Goal: Feedback & Contribution: Submit feedback/report problem

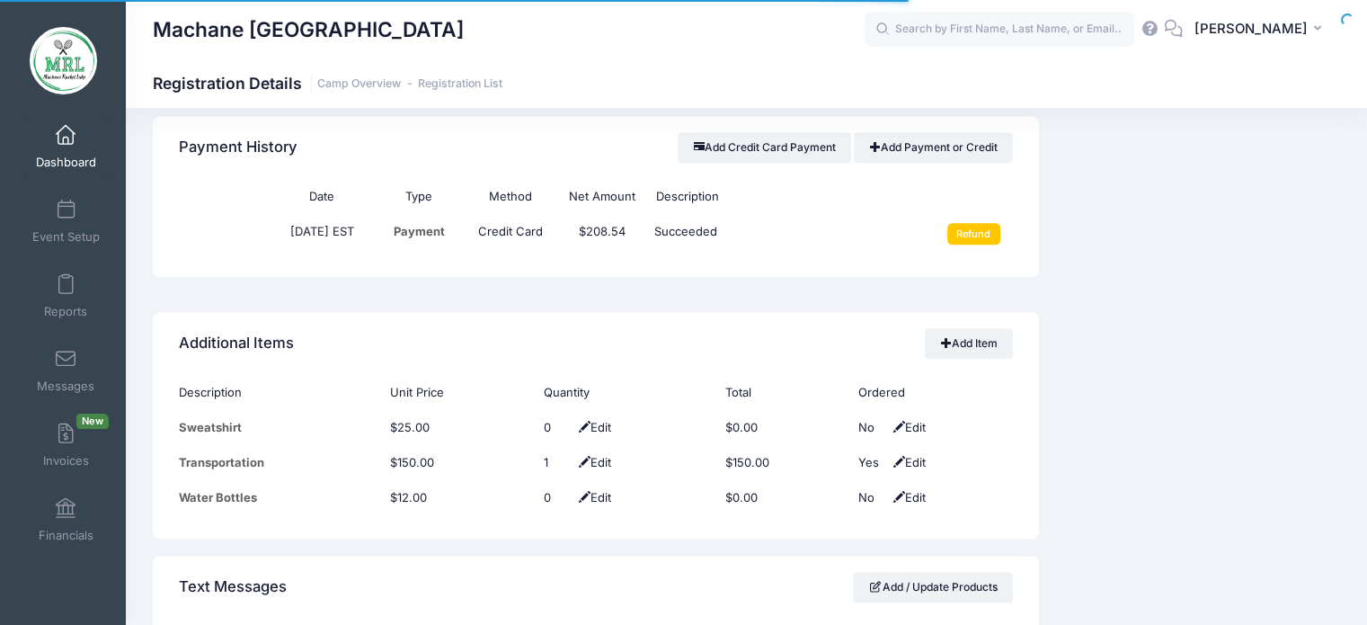
scroll to position [2134, 0]
click at [1110, 25] on input "text" at bounding box center [1000, 30] width 270 height 36
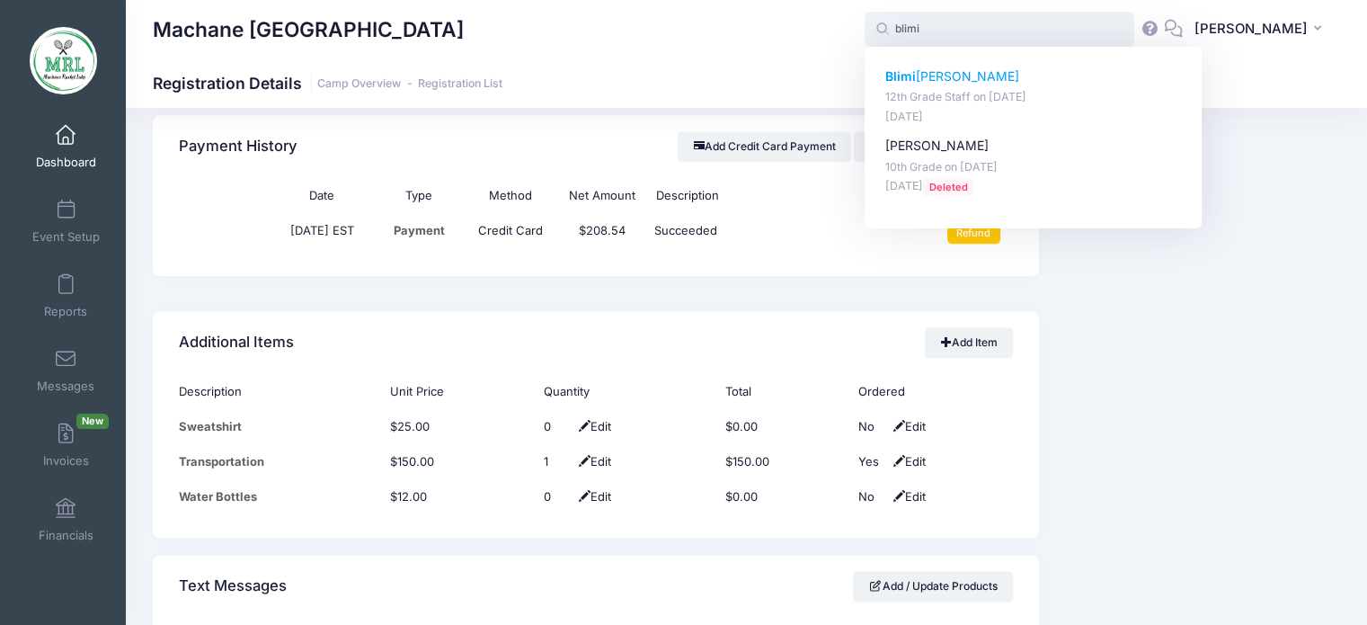
click at [962, 74] on p "Blimi Rosenberg" at bounding box center [1033, 76] width 297 height 19
type input "Blimi Rosenberg (12th Grade Staff, Aug-14, 2025)"
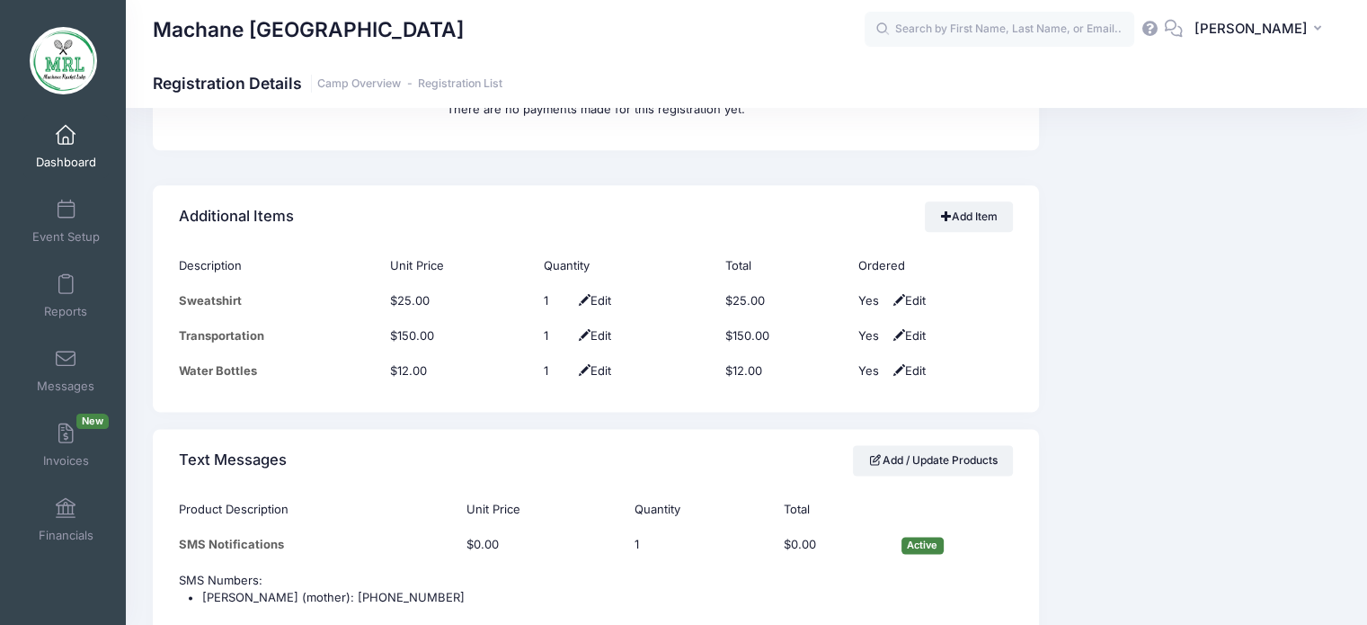
scroll to position [2167, 0]
click at [947, 28] on input "text" at bounding box center [1000, 30] width 270 height 36
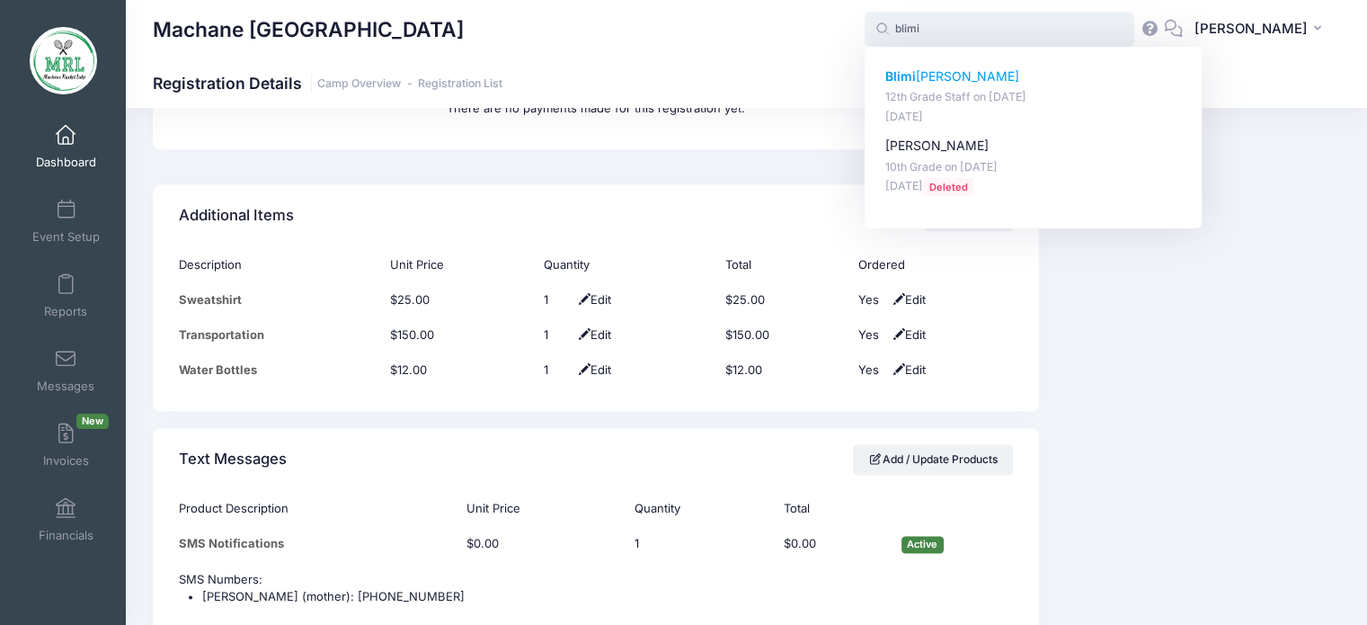
click at [927, 77] on p "Blimi Rosenberg" at bounding box center [1033, 76] width 297 height 19
type input "Blimi Rosenberg (12th Grade Staff, Aug-14, 2025)"
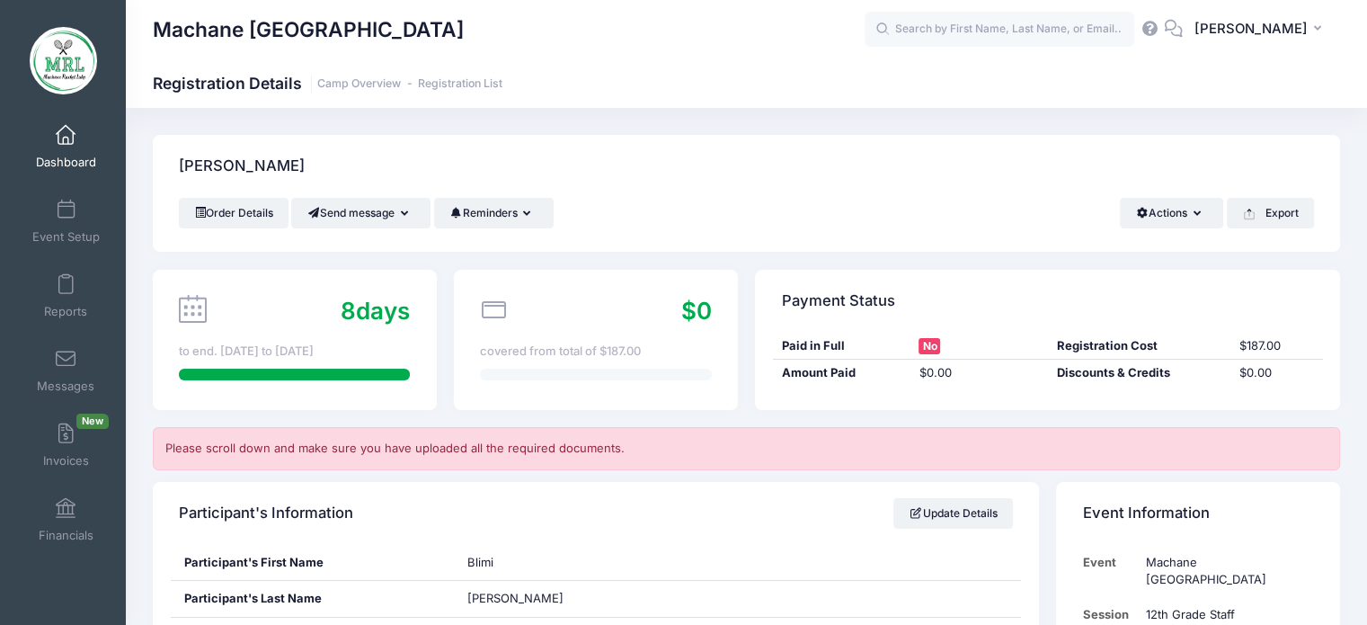
click at [66, 139] on span at bounding box center [66, 136] width 0 height 20
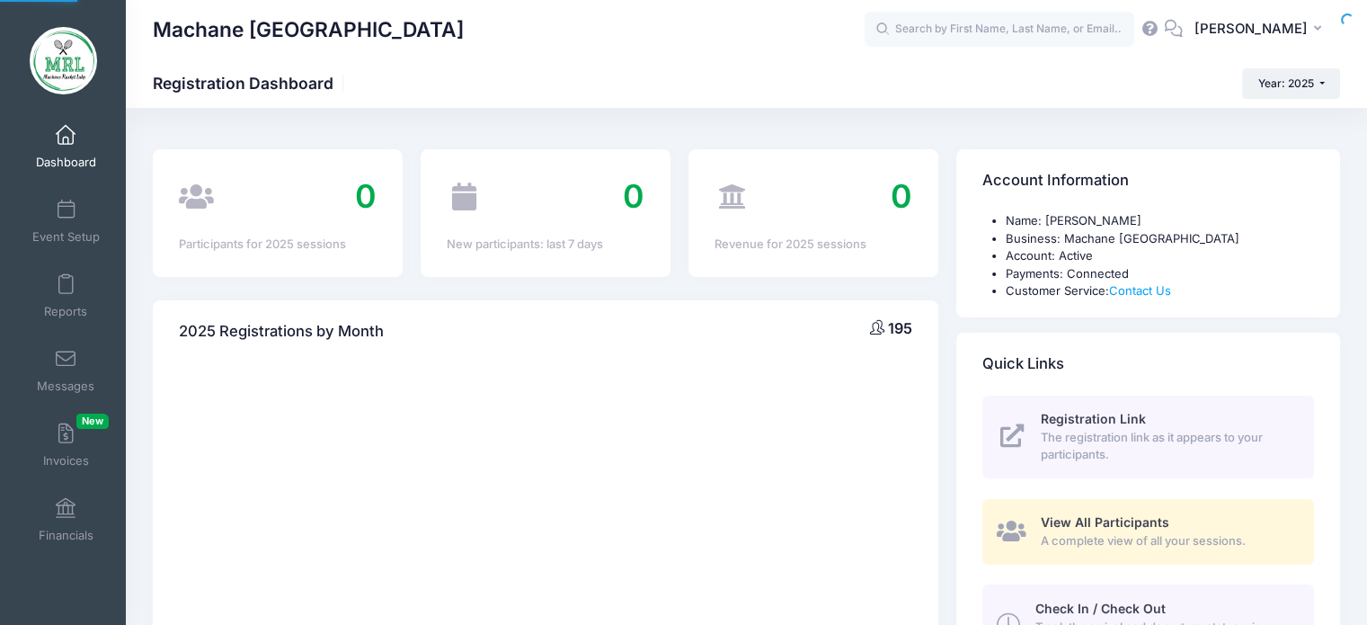
select select
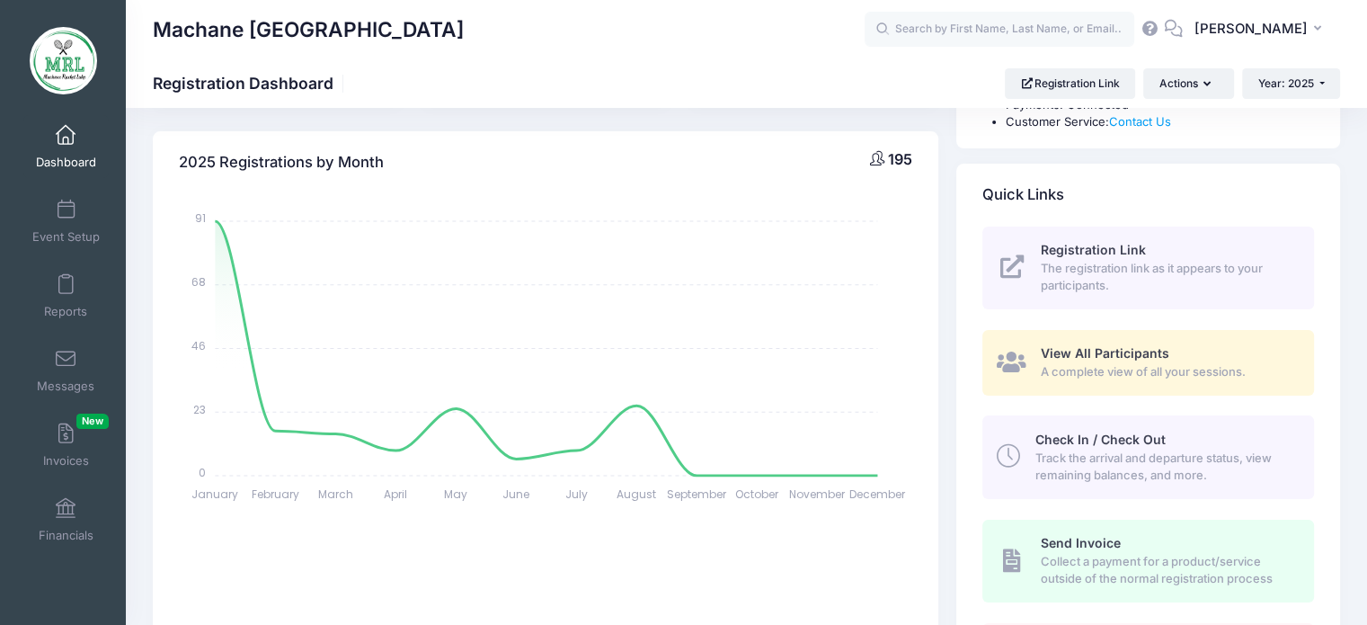
scroll to position [174, 0]
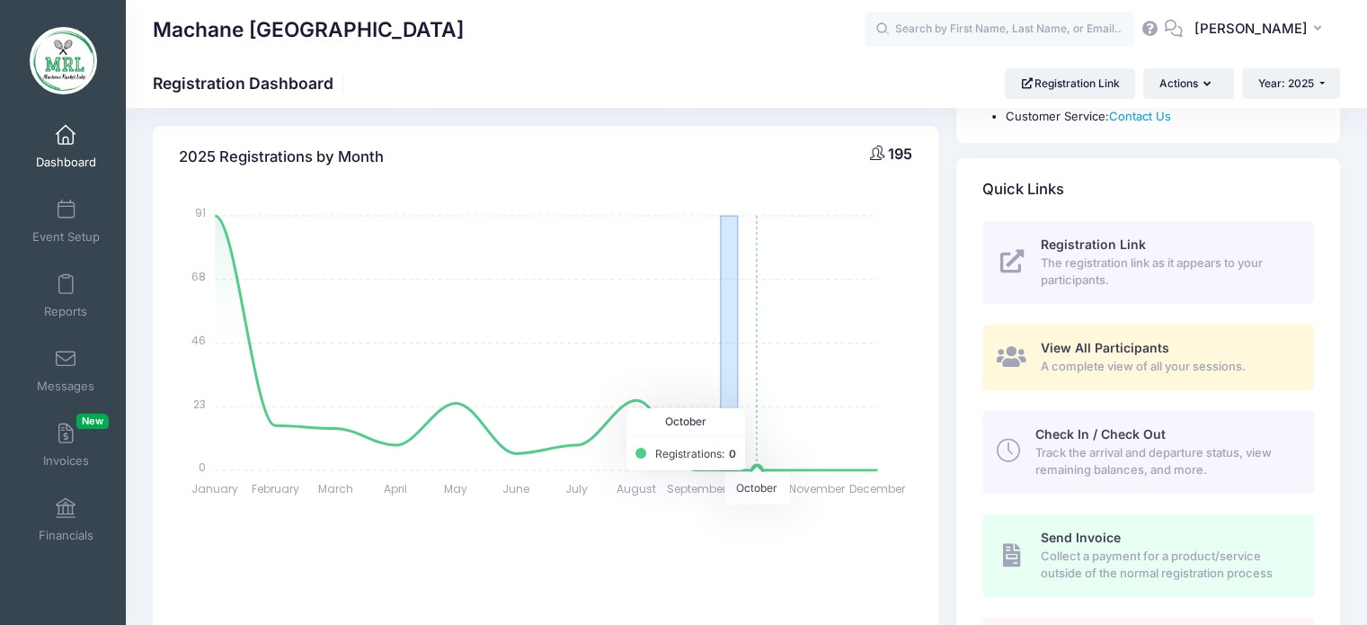
drag, startPoint x: 722, startPoint y: 466, endPoint x: 738, endPoint y: 386, distance: 81.6
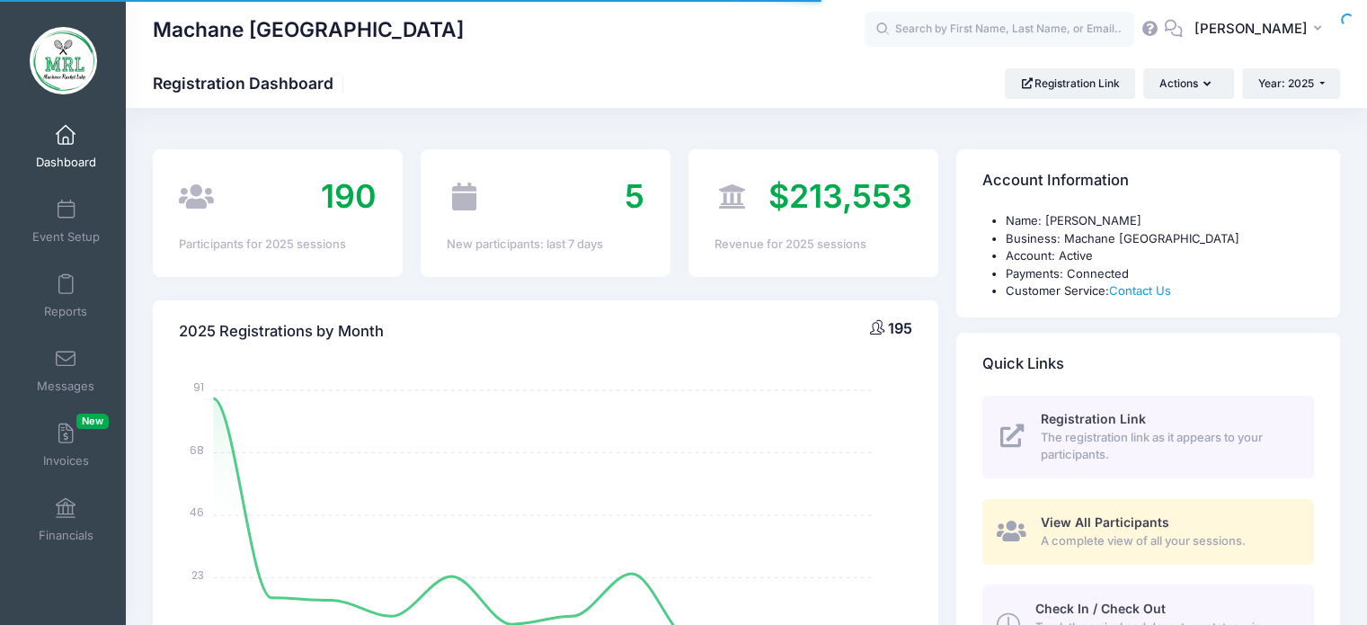
select select
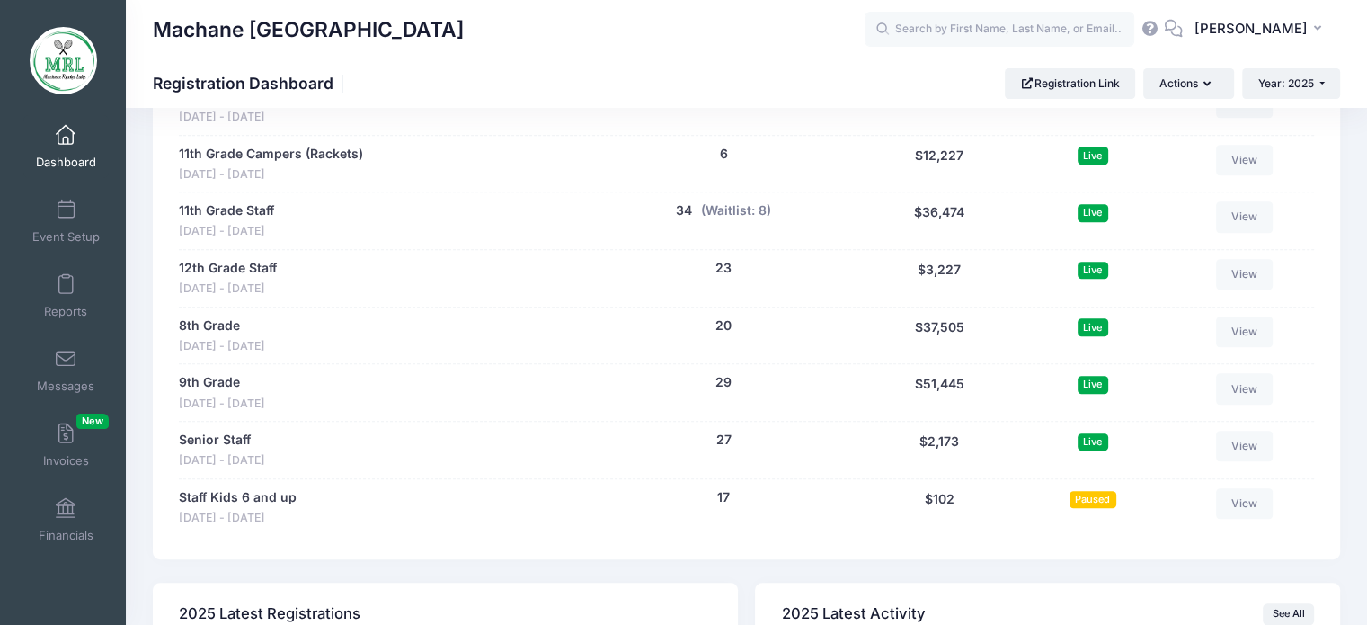
scroll to position [953, 0]
click at [572, 452] on div "Senior Staff Aug 14 - Aug 28, 2025 27 people $2,173" at bounding box center [383, 449] width 409 height 39
click at [233, 432] on link "Senior Staff" at bounding box center [215, 439] width 72 height 19
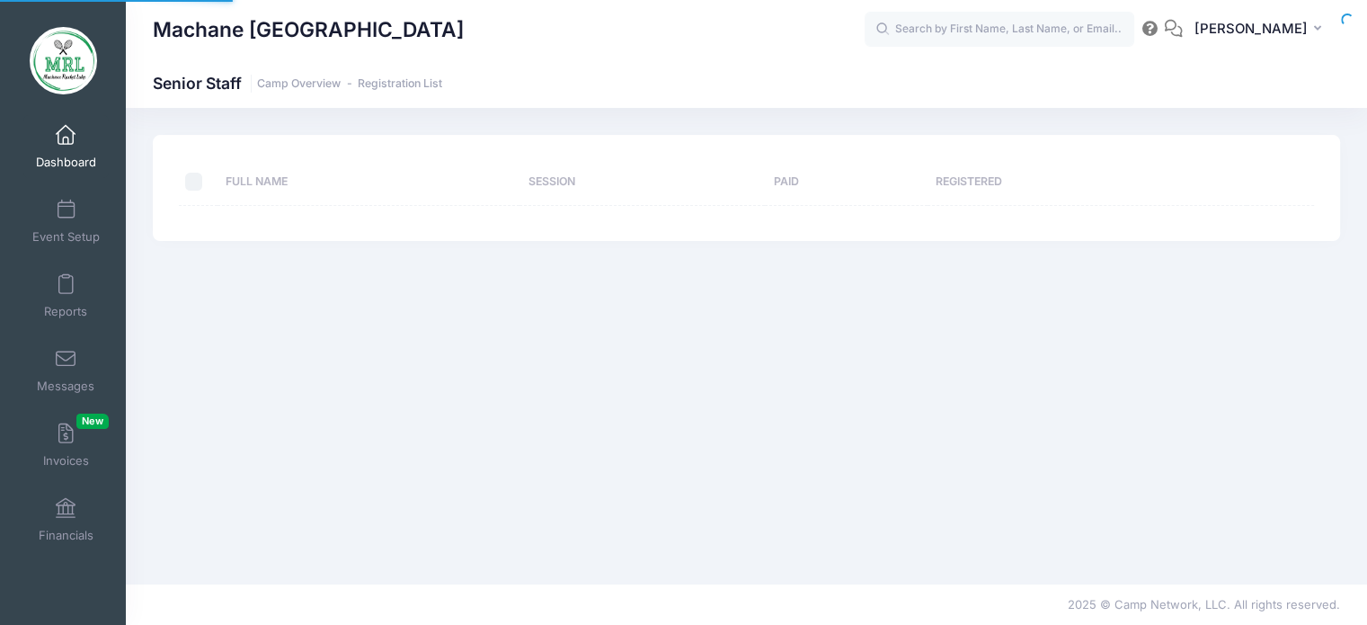
select select "10"
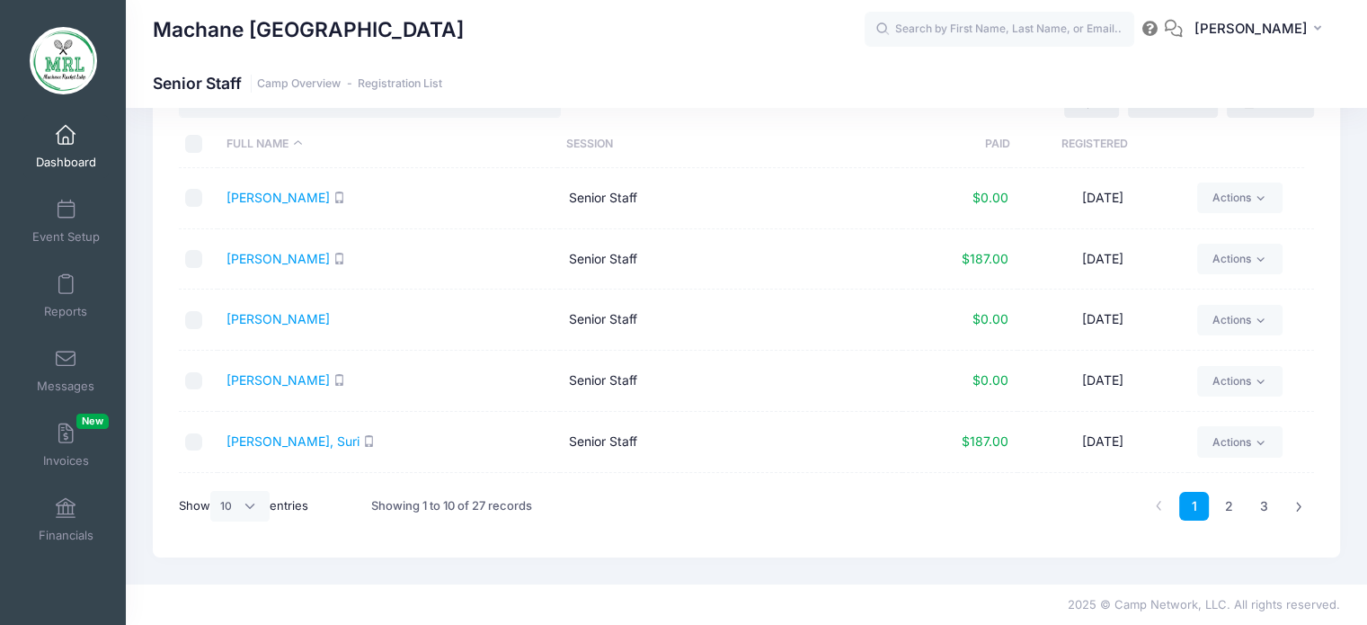
scroll to position [297, 0]
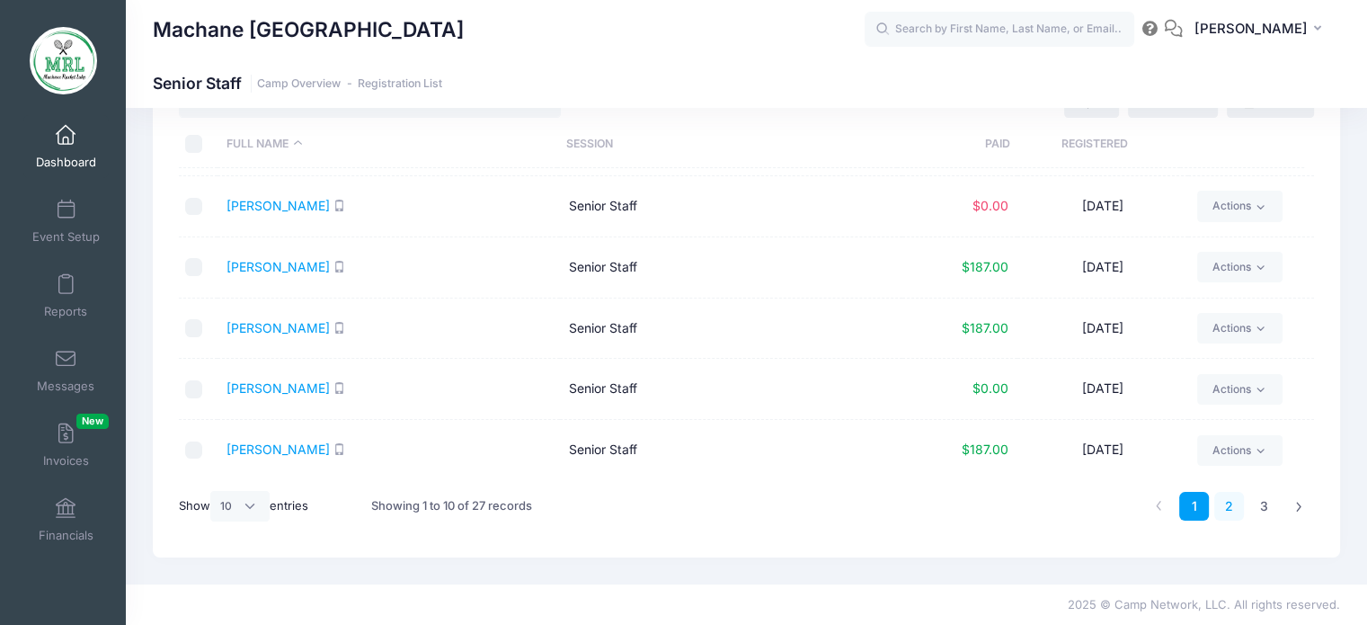
click at [1226, 506] on link "2" at bounding box center [1229, 507] width 30 height 30
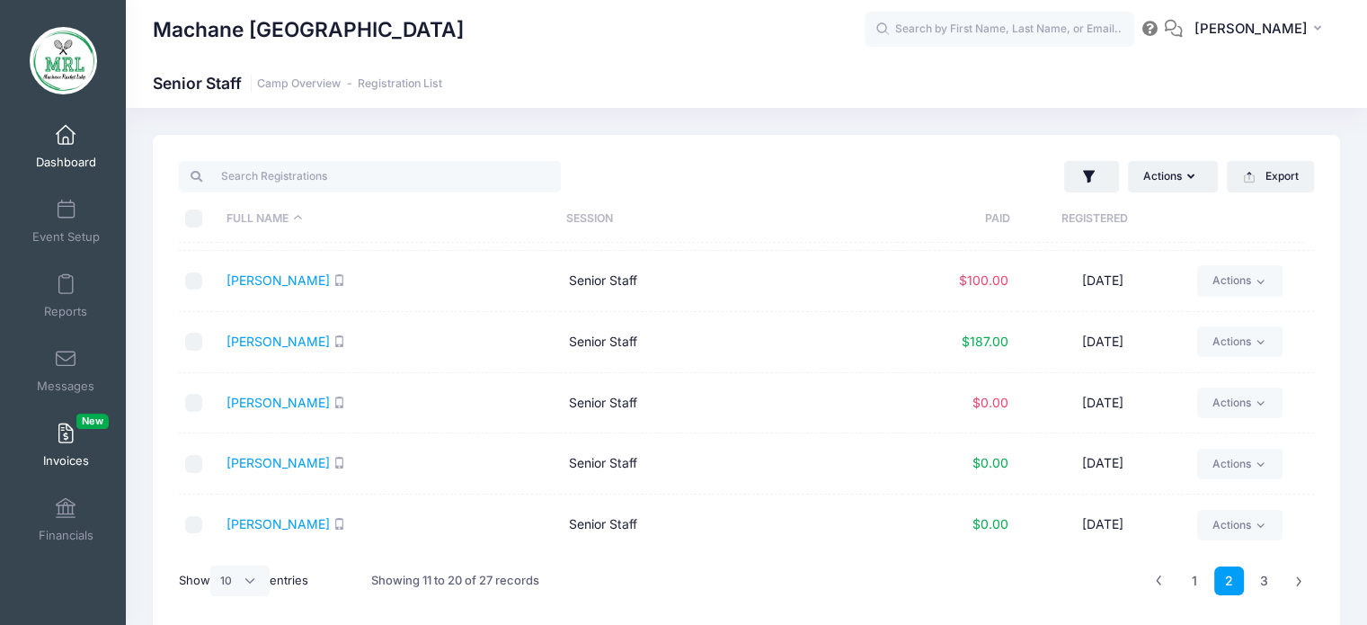
click at [40, 447] on link "Invoices New" at bounding box center [65, 444] width 85 height 63
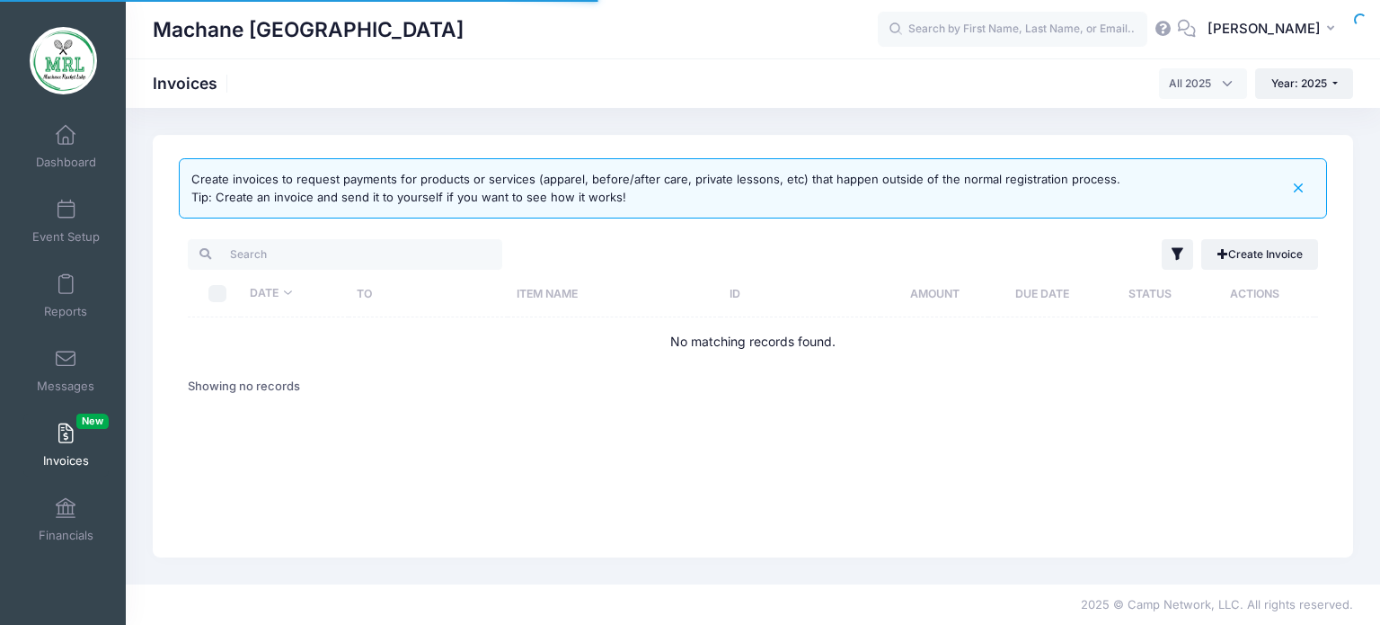
select select
click at [66, 129] on span at bounding box center [66, 136] width 0 height 20
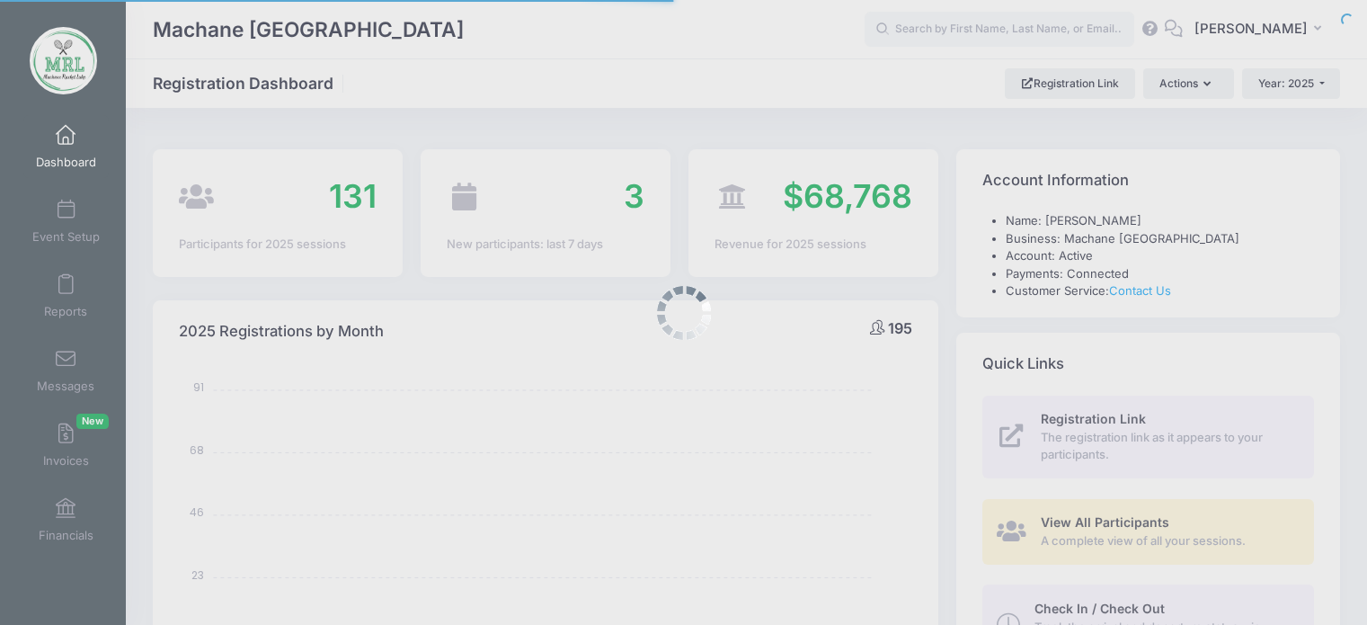
select select
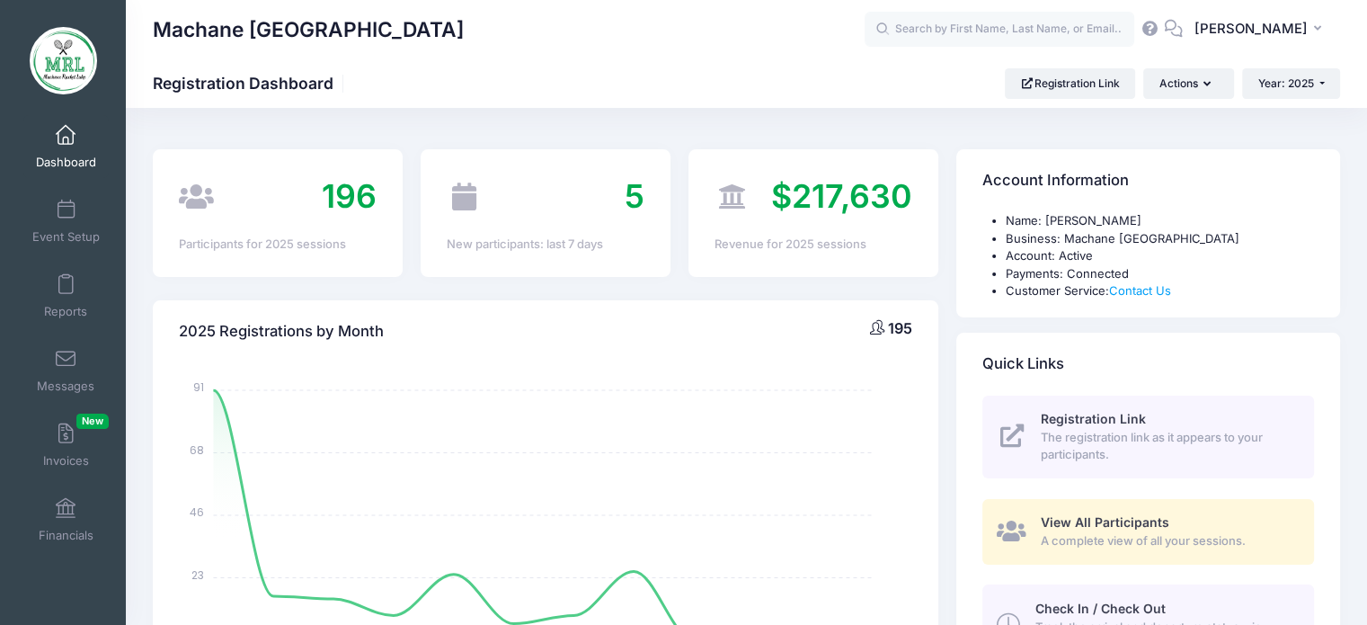
click at [62, 262] on div "Reports" at bounding box center [66, 295] width 120 height 75
click at [66, 283] on span at bounding box center [66, 285] width 0 height 20
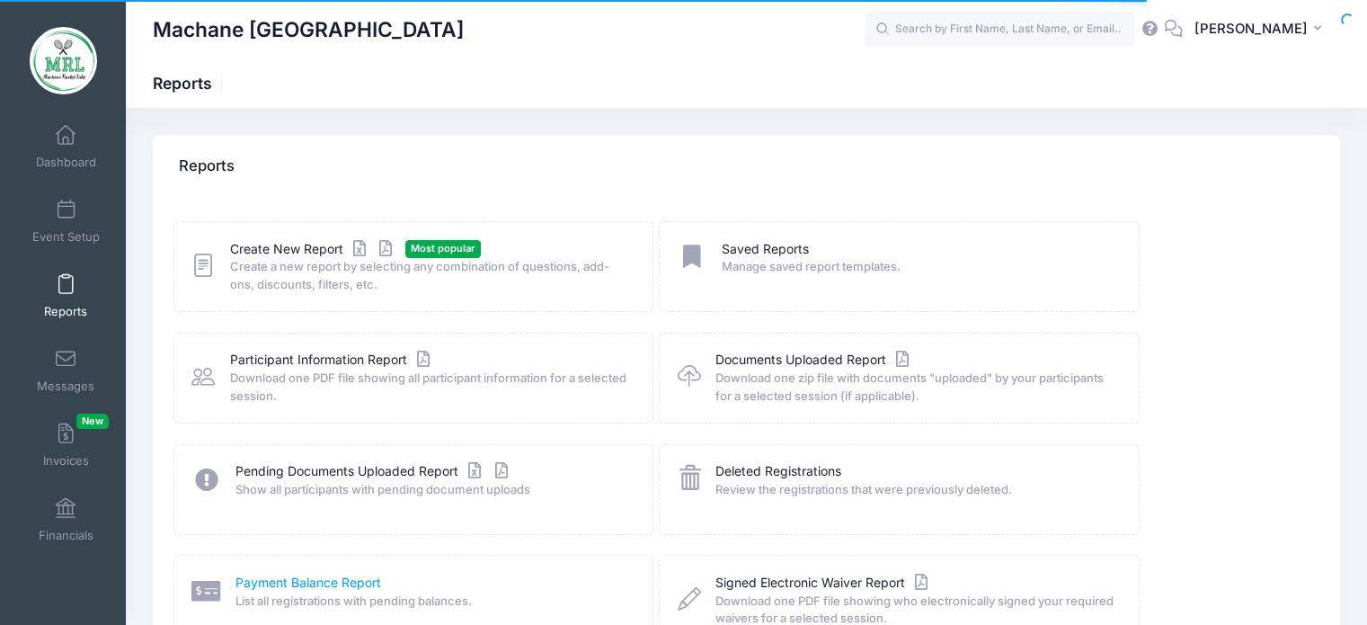
click at [334, 579] on link "Payment Balance Report" at bounding box center [308, 582] width 146 height 19
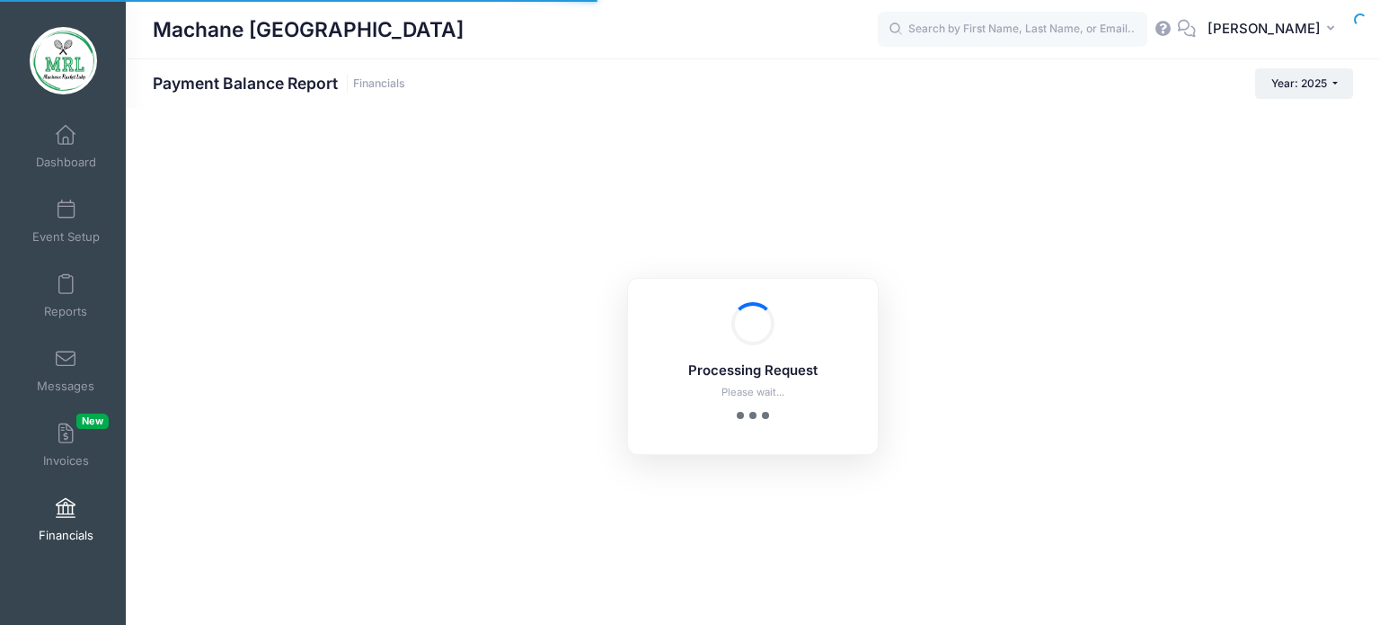
select select "10"
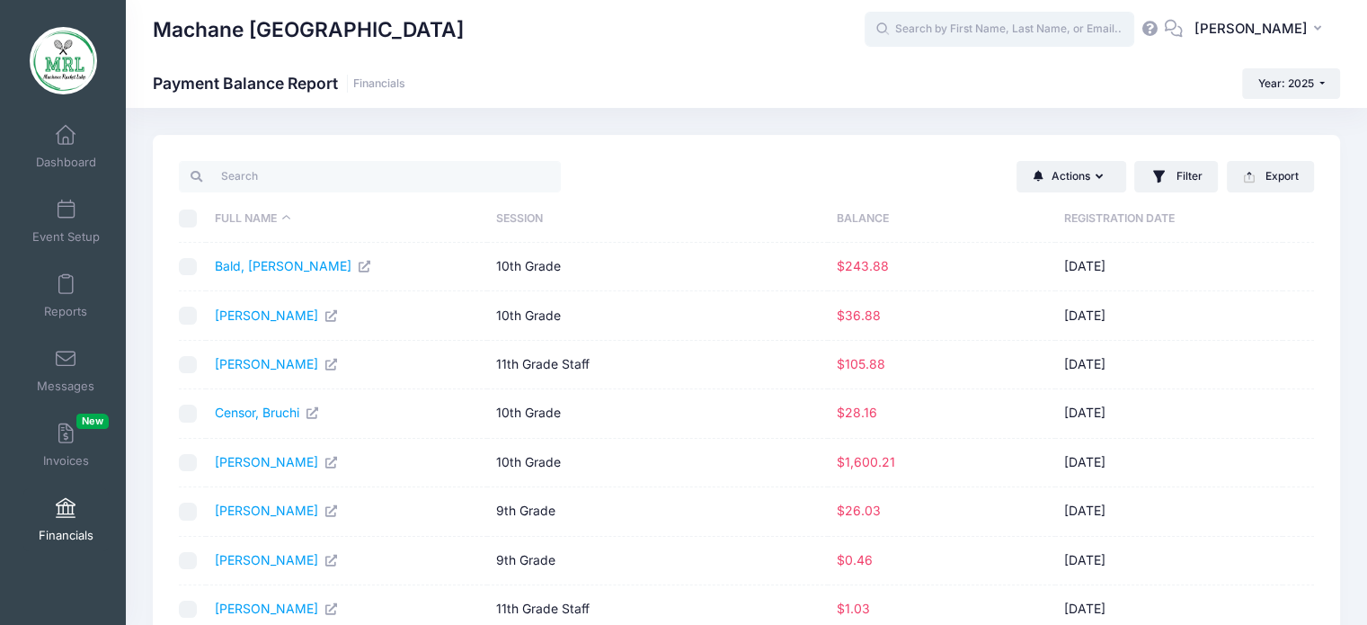
click at [973, 23] on input "text" at bounding box center [1000, 30] width 270 height 36
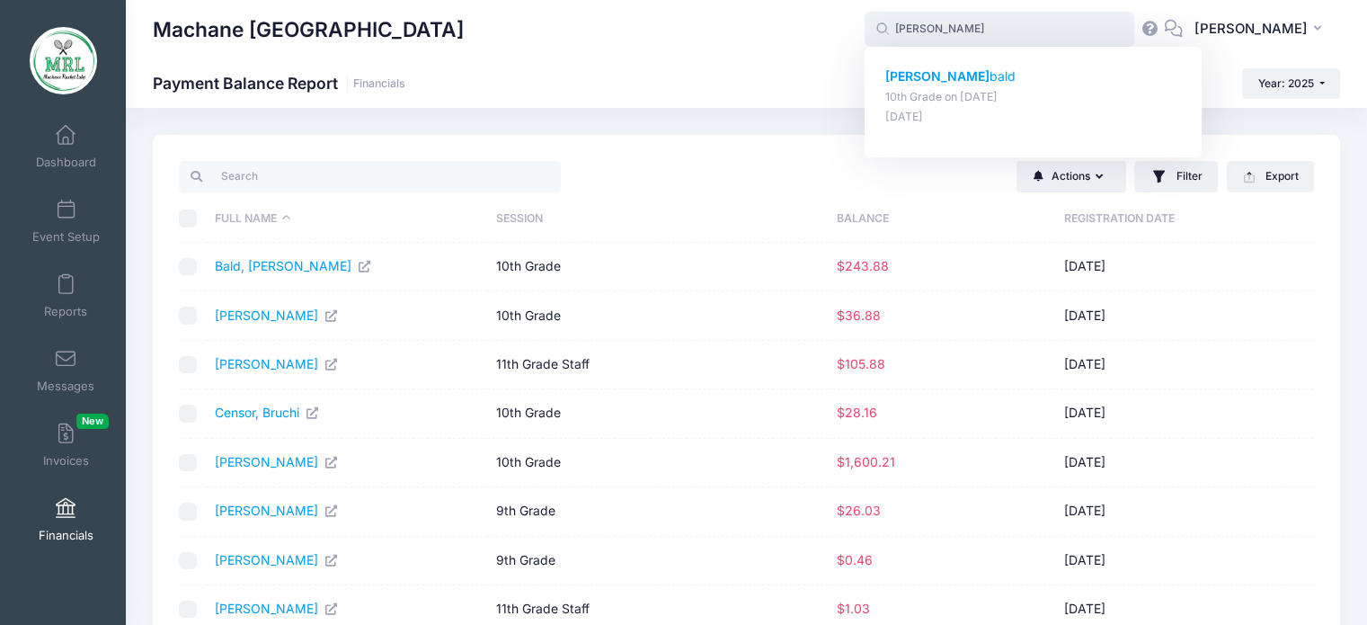
click at [942, 76] on p "[PERSON_NAME] bald" at bounding box center [1033, 76] width 297 height 19
type input "[PERSON_NAME] bald (10th Grade, [DATE])"
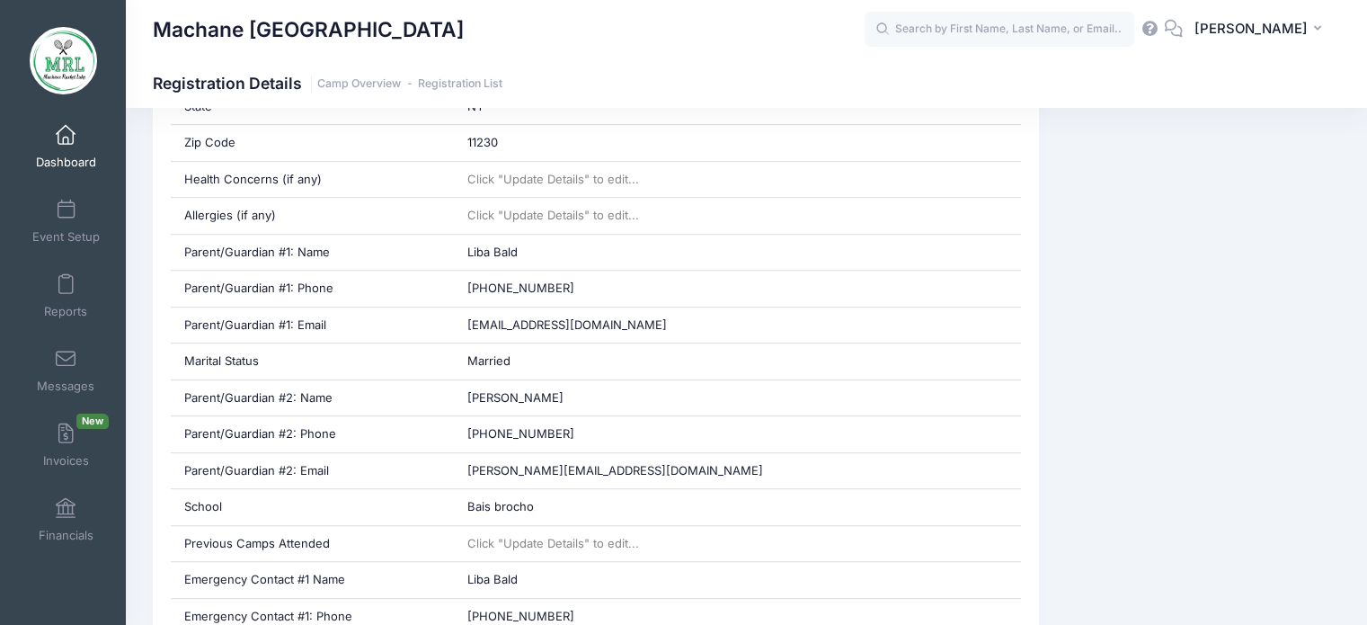
scroll to position [748, 0]
click at [930, 37] on input "text" at bounding box center [1000, 30] width 270 height 36
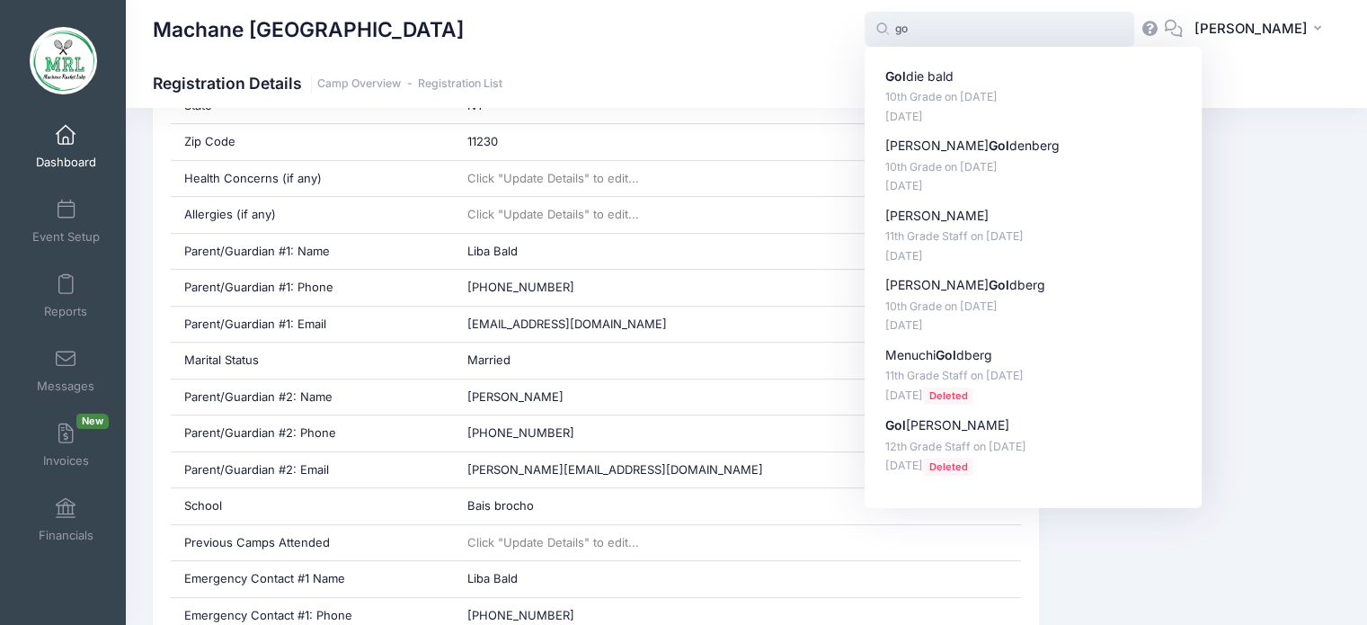
type input "g"
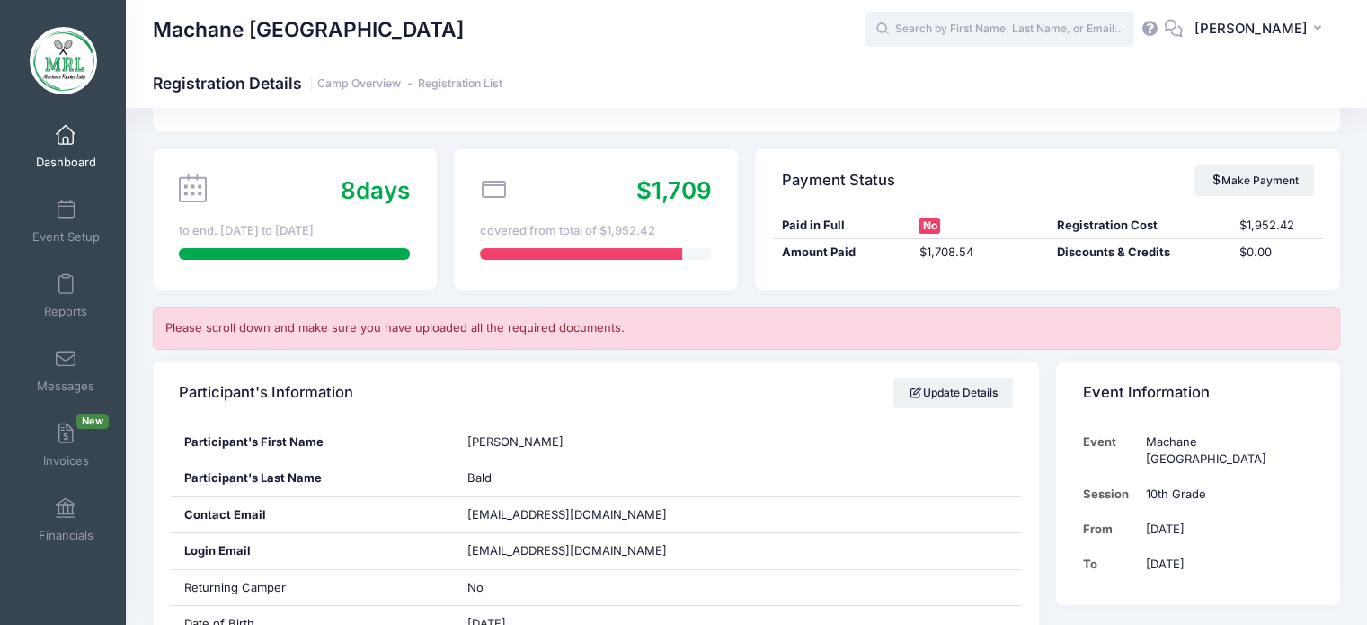
scroll to position [0, 0]
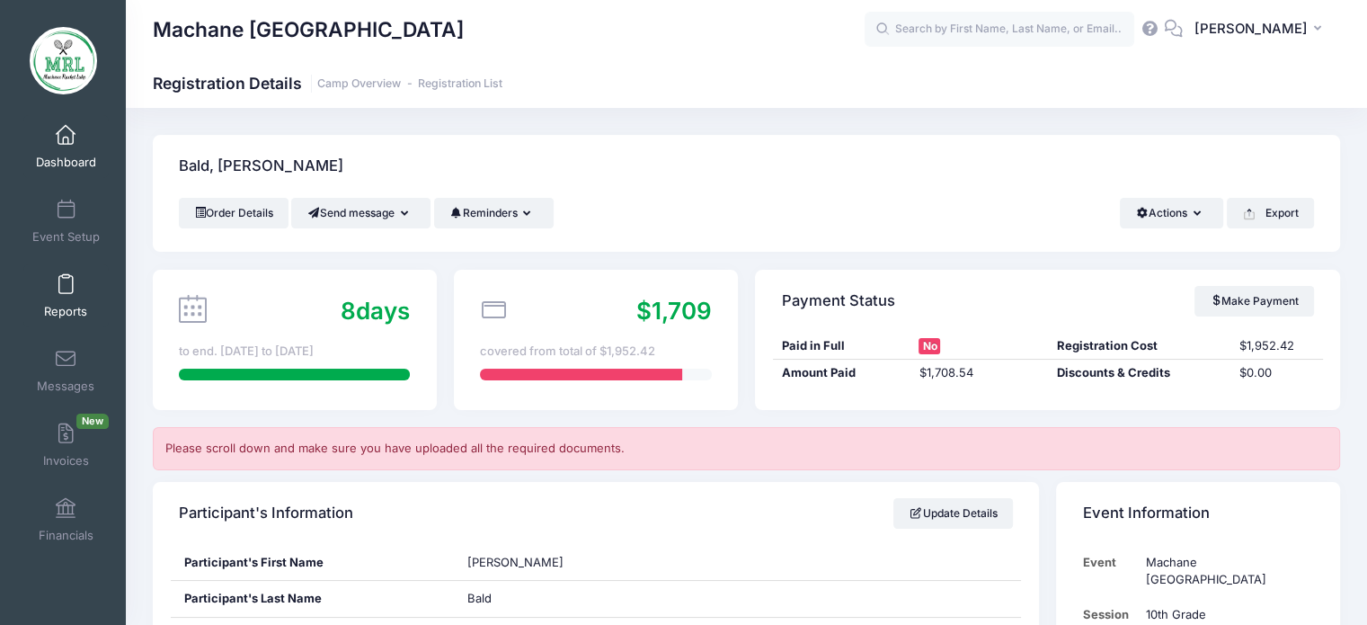
click at [58, 299] on link "Reports" at bounding box center [65, 295] width 85 height 63
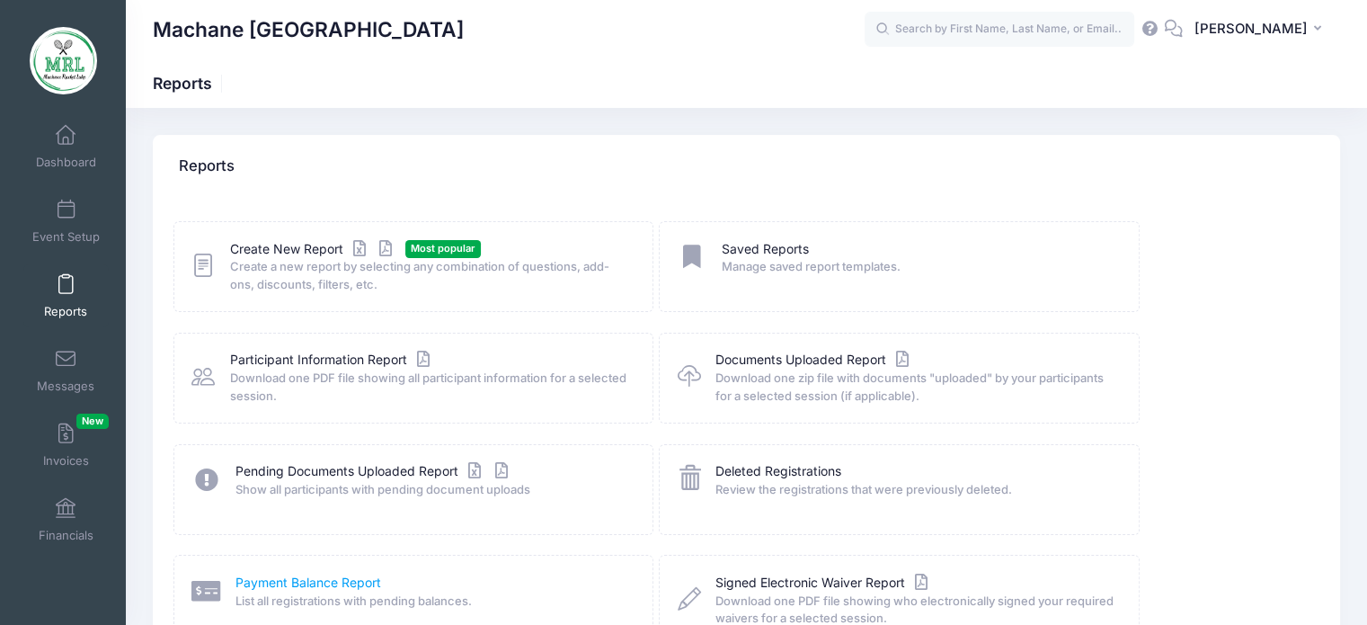
click at [312, 576] on link "Payment Balance Report" at bounding box center [308, 582] width 146 height 19
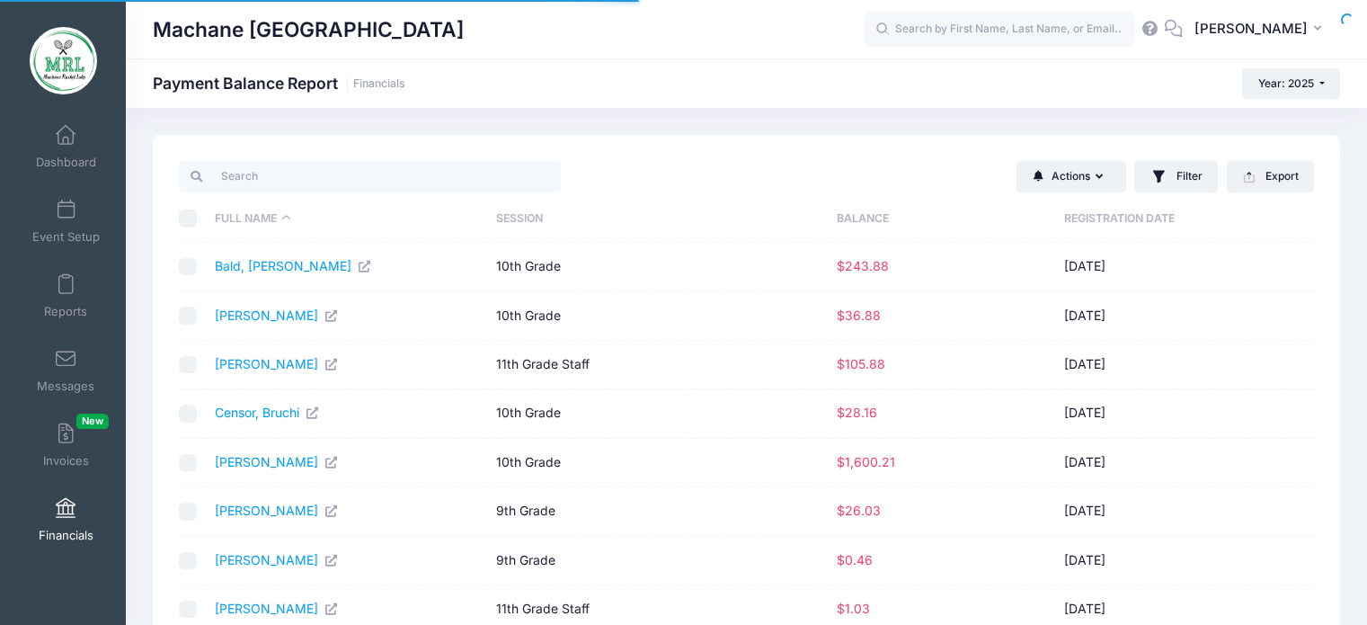
select select "10"
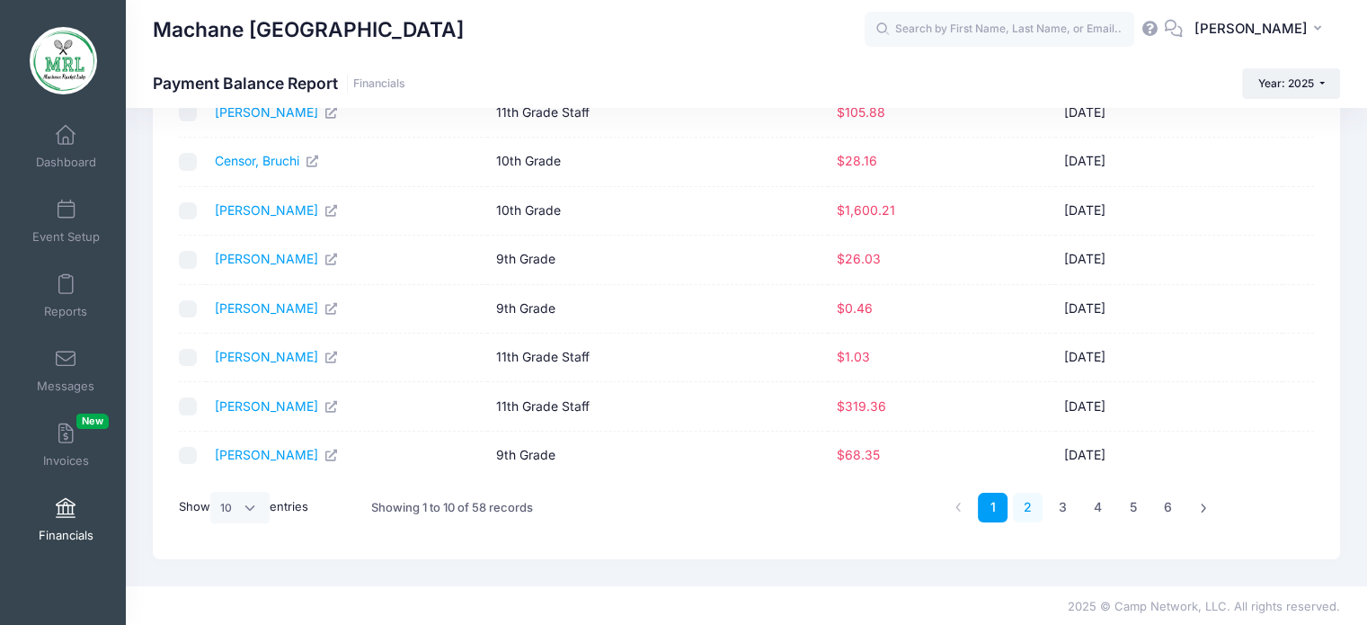
click at [1034, 506] on link "2" at bounding box center [1028, 507] width 30 height 30
click at [1067, 506] on link "3" at bounding box center [1063, 507] width 30 height 30
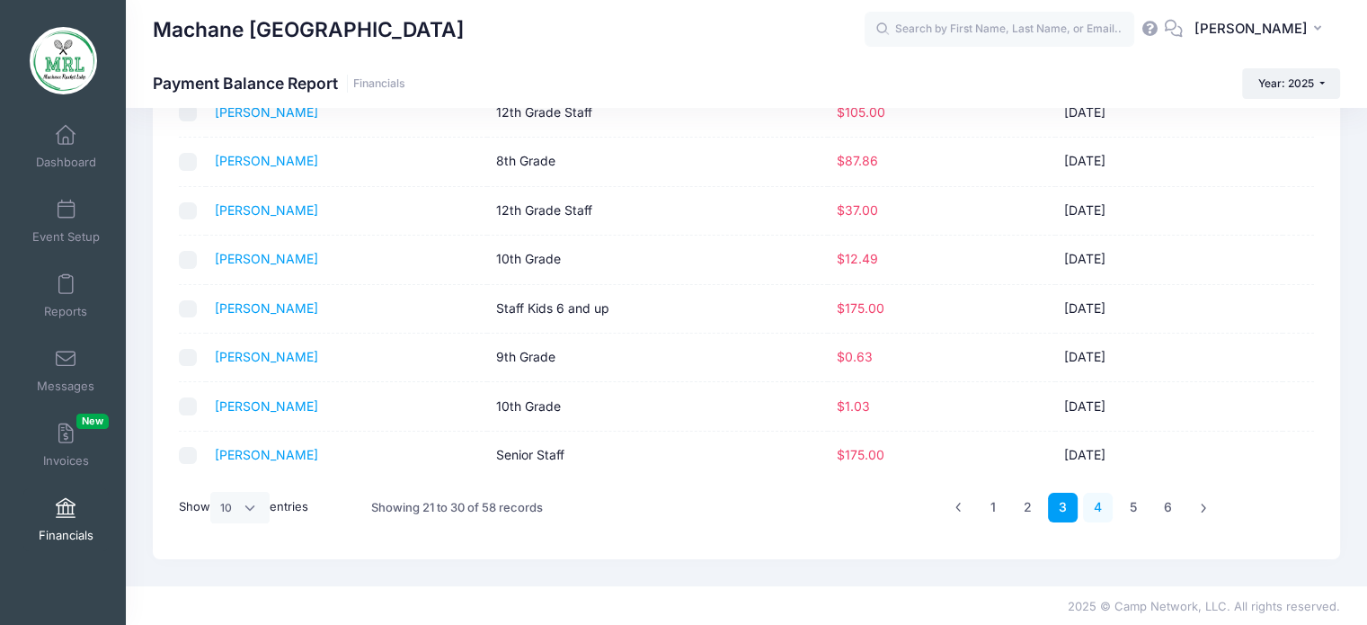
click at [1092, 506] on link "4" at bounding box center [1098, 507] width 30 height 30
click at [1132, 505] on link "5" at bounding box center [1133, 507] width 30 height 30
click at [1176, 507] on link "6" at bounding box center [1168, 507] width 30 height 30
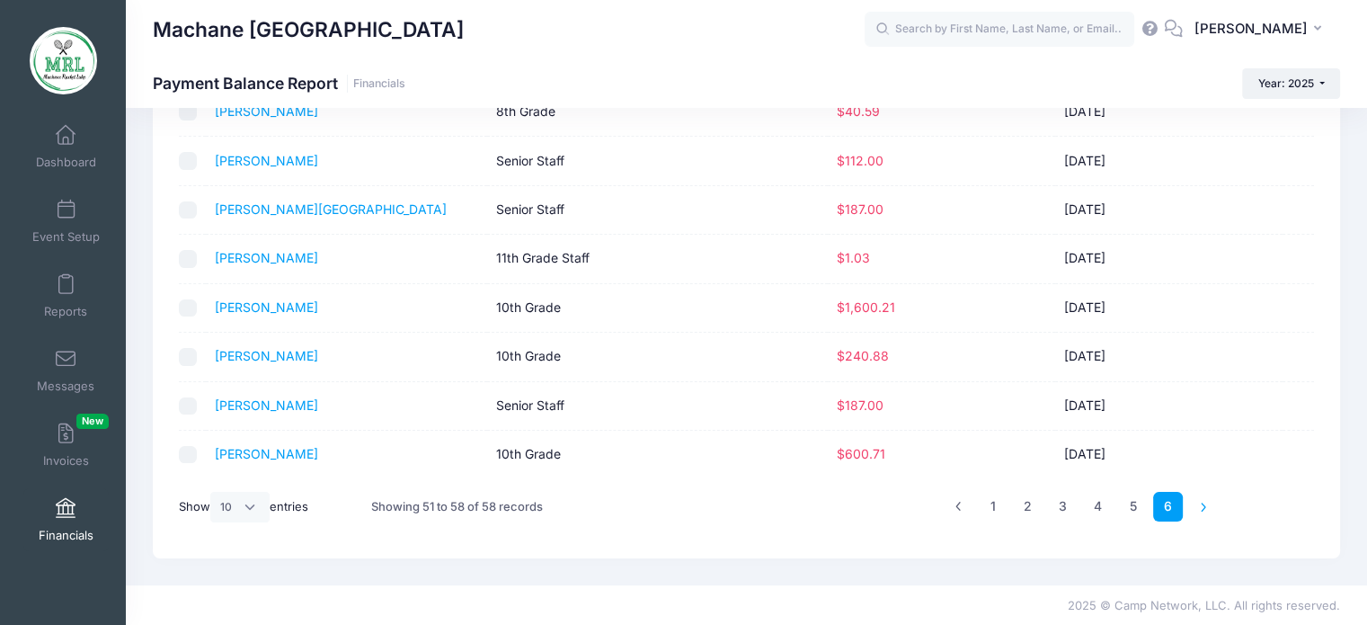
drag, startPoint x: 1212, startPoint y: 507, endPoint x: 1193, endPoint y: 503, distance: 19.2
click at [1193, 503] on li at bounding box center [1203, 507] width 30 height 30
click at [1198, 503] on li at bounding box center [1203, 507] width 30 height 30
click at [1202, 502] on li at bounding box center [1203, 507] width 30 height 30
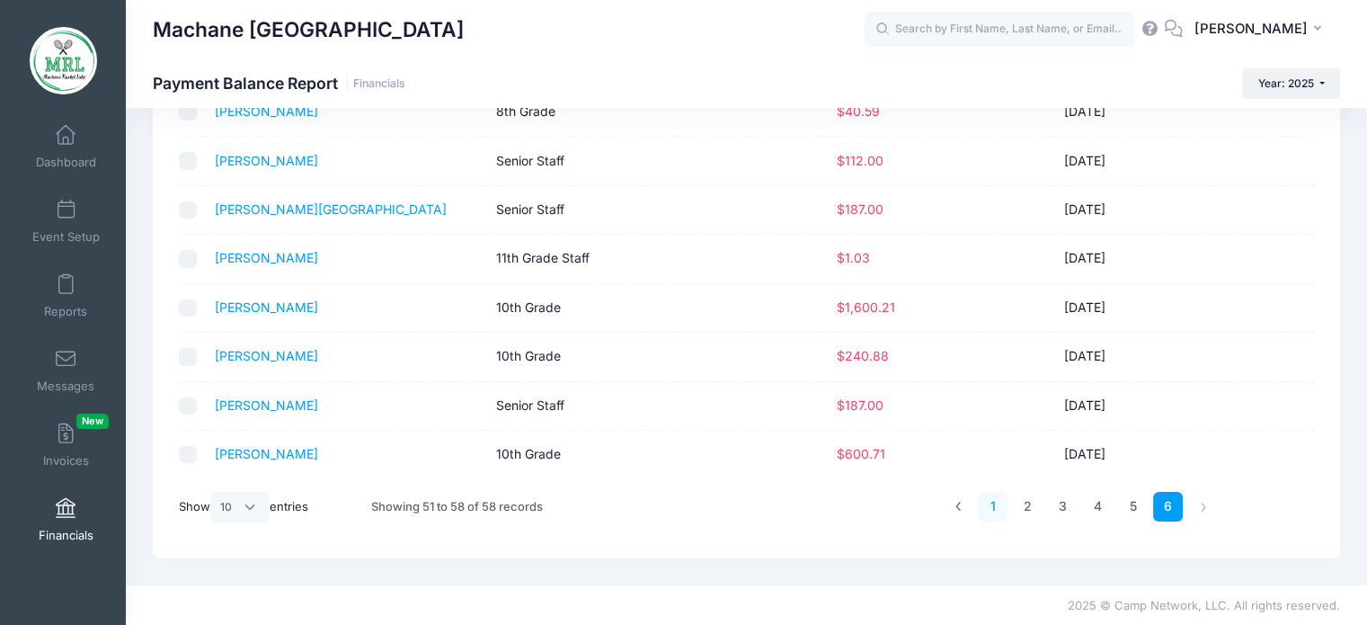
click at [1003, 507] on link "1" at bounding box center [993, 507] width 30 height 30
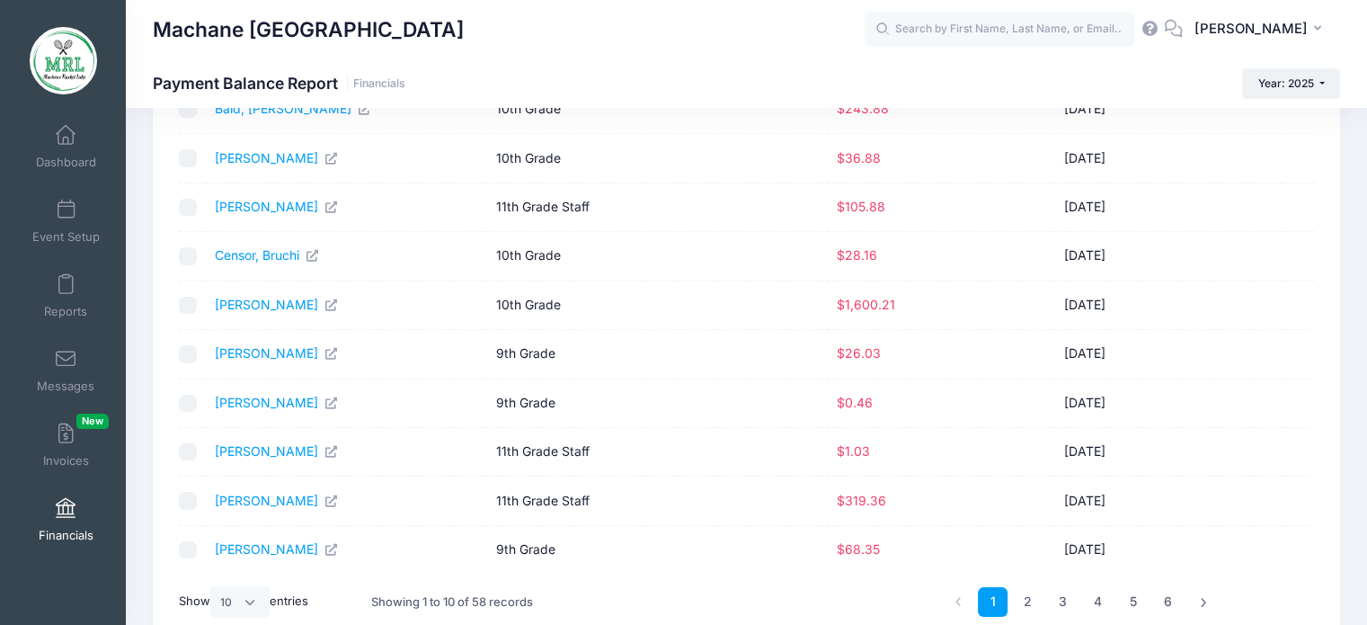
scroll to position [158, 0]
click at [262, 404] on link "Einhorn, Bella" at bounding box center [277, 401] width 124 height 15
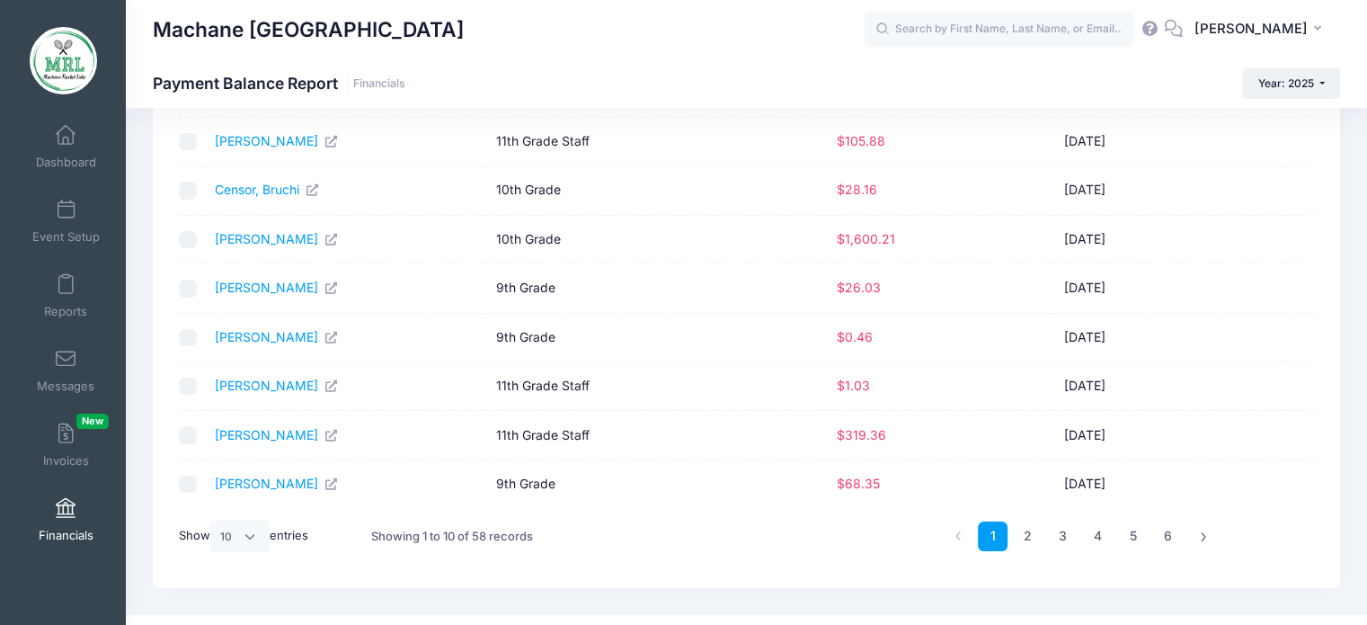
scroll to position [252, 0]
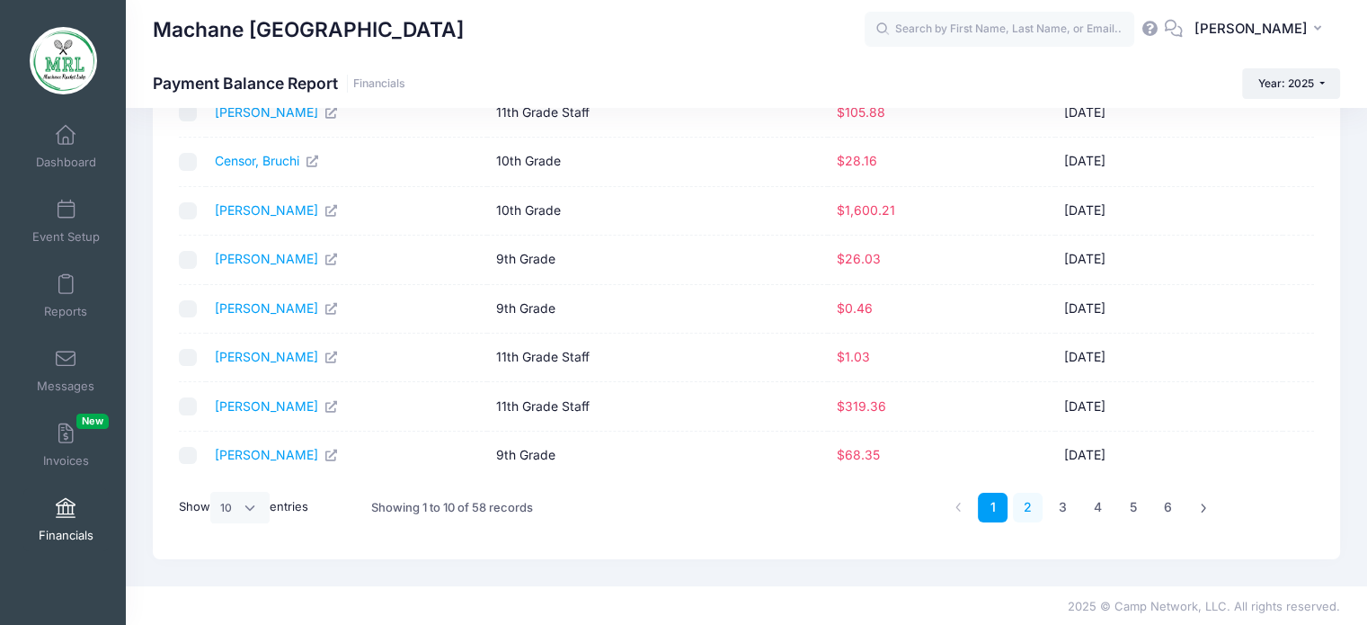
click at [1031, 509] on link "2" at bounding box center [1028, 507] width 30 height 30
click at [1055, 504] on link "3" at bounding box center [1063, 507] width 30 height 30
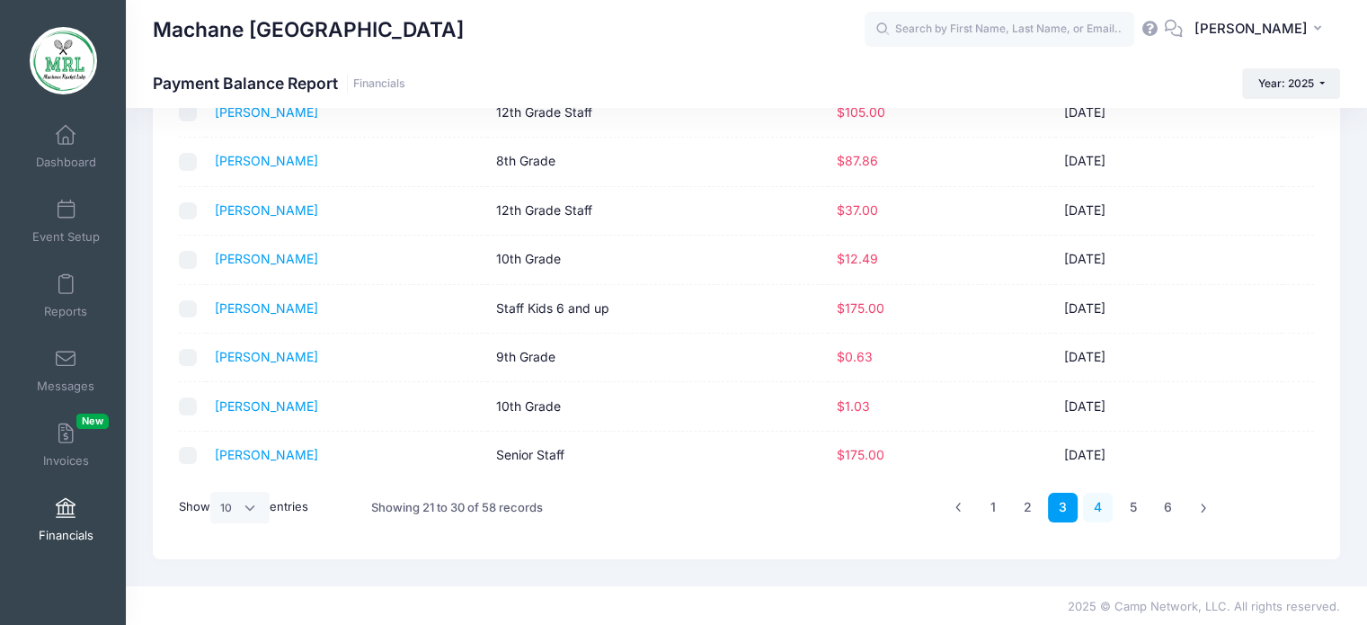
click at [1089, 503] on link "4" at bounding box center [1098, 507] width 30 height 30
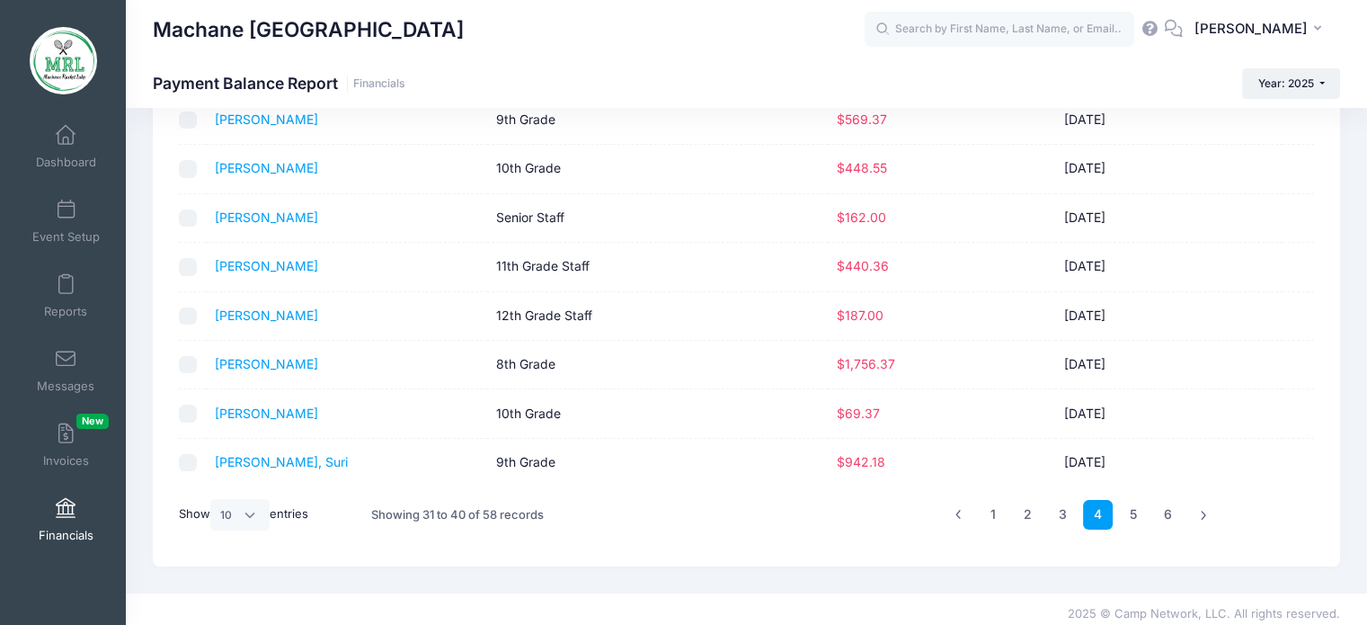
scroll to position [244, 0]
click at [911, 373] on td "$1,756.37" at bounding box center [941, 365] width 227 height 49
click at [298, 359] on link "Rosenberg, Faigy" at bounding box center [266, 363] width 103 height 15
click at [995, 30] on input "text" at bounding box center [1000, 30] width 270 height 36
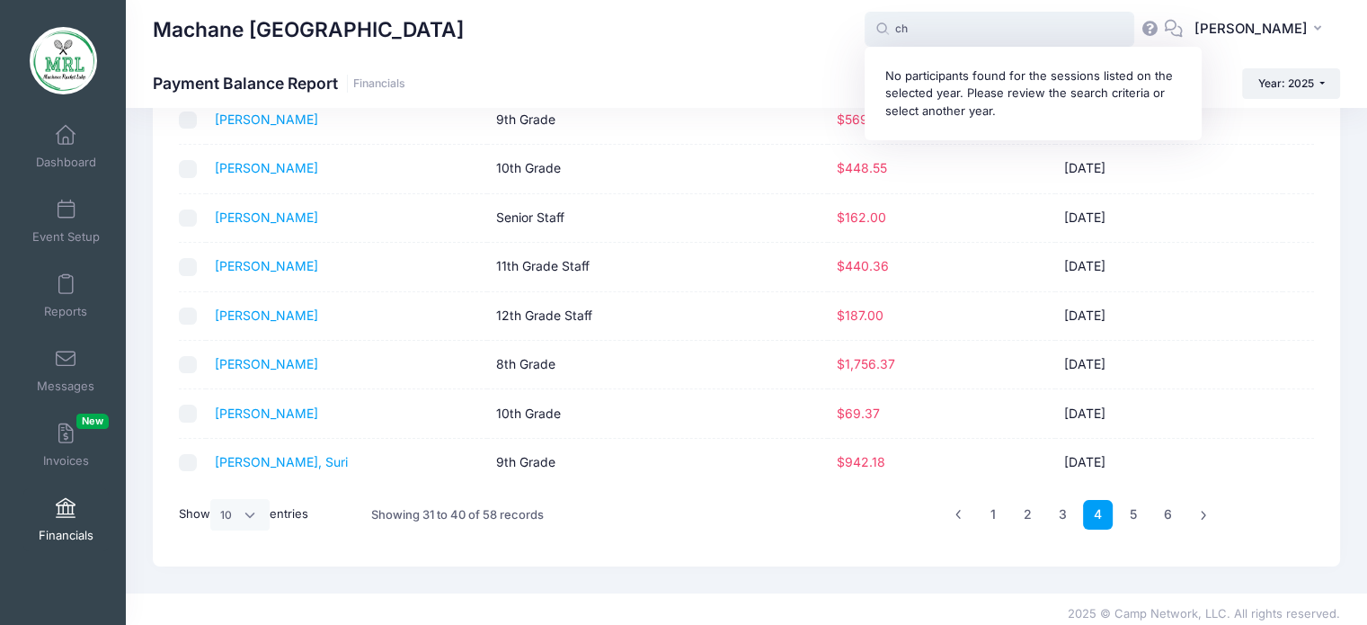
type input "c"
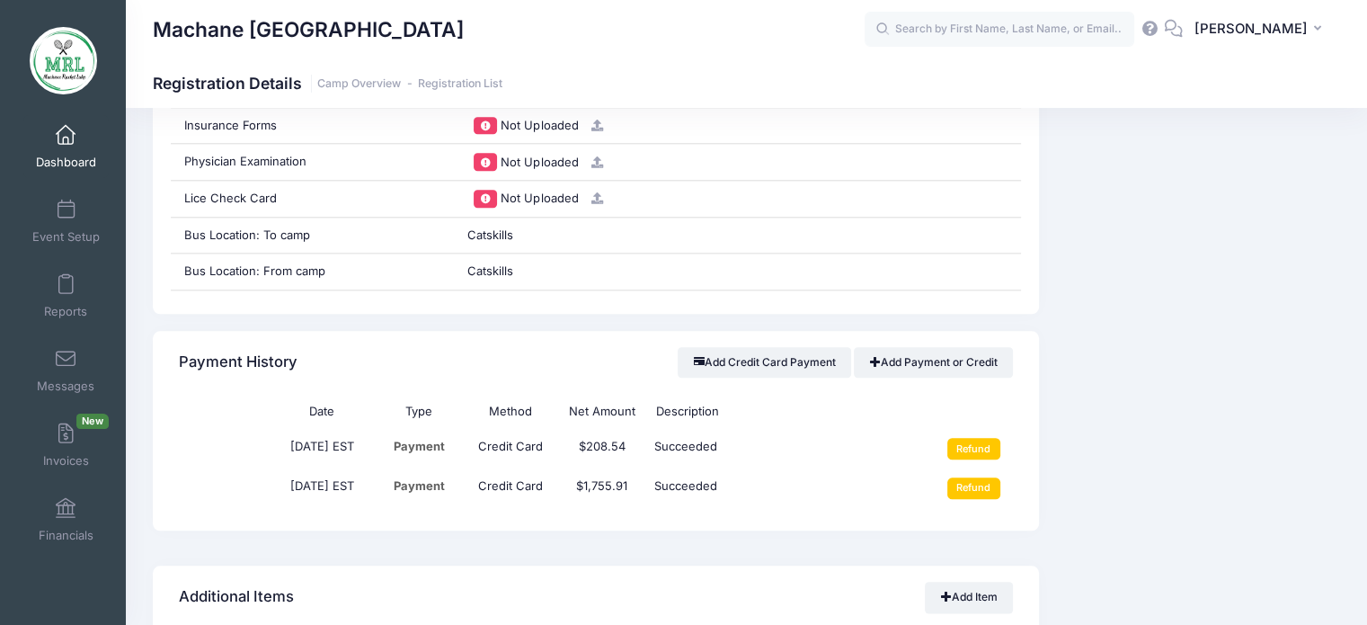
scroll to position [2091, 0]
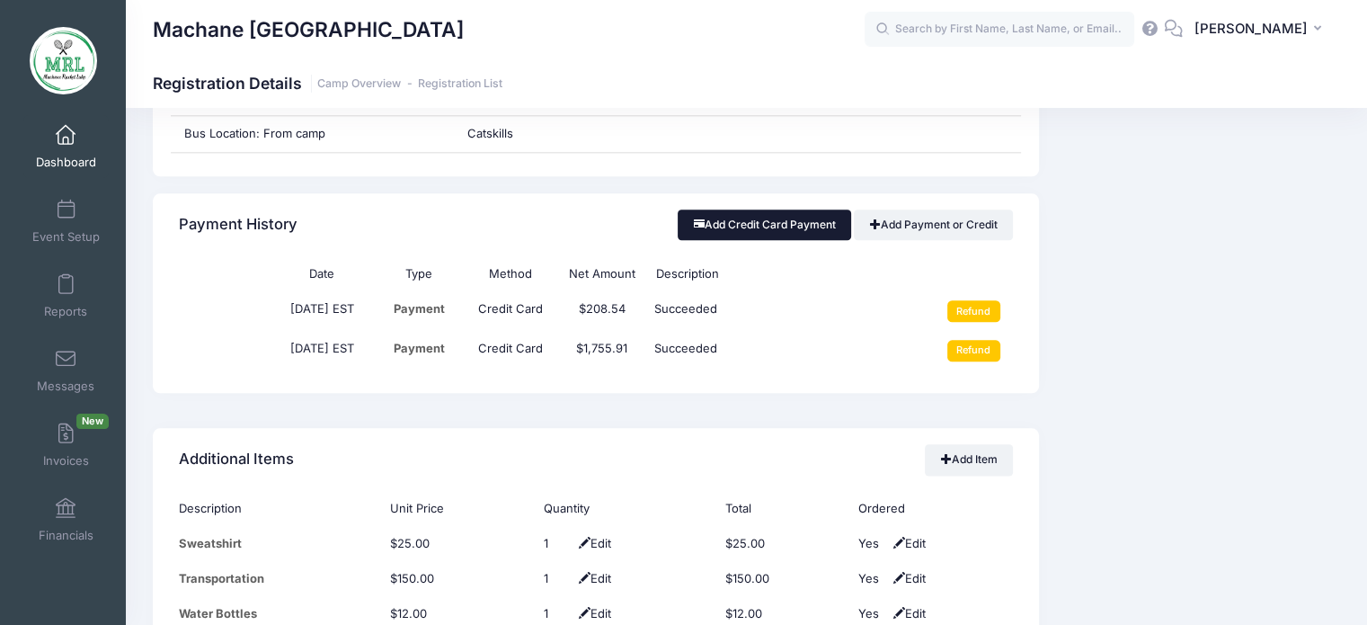
click at [767, 217] on button "Add Credit Card Payment" at bounding box center [764, 224] width 173 height 31
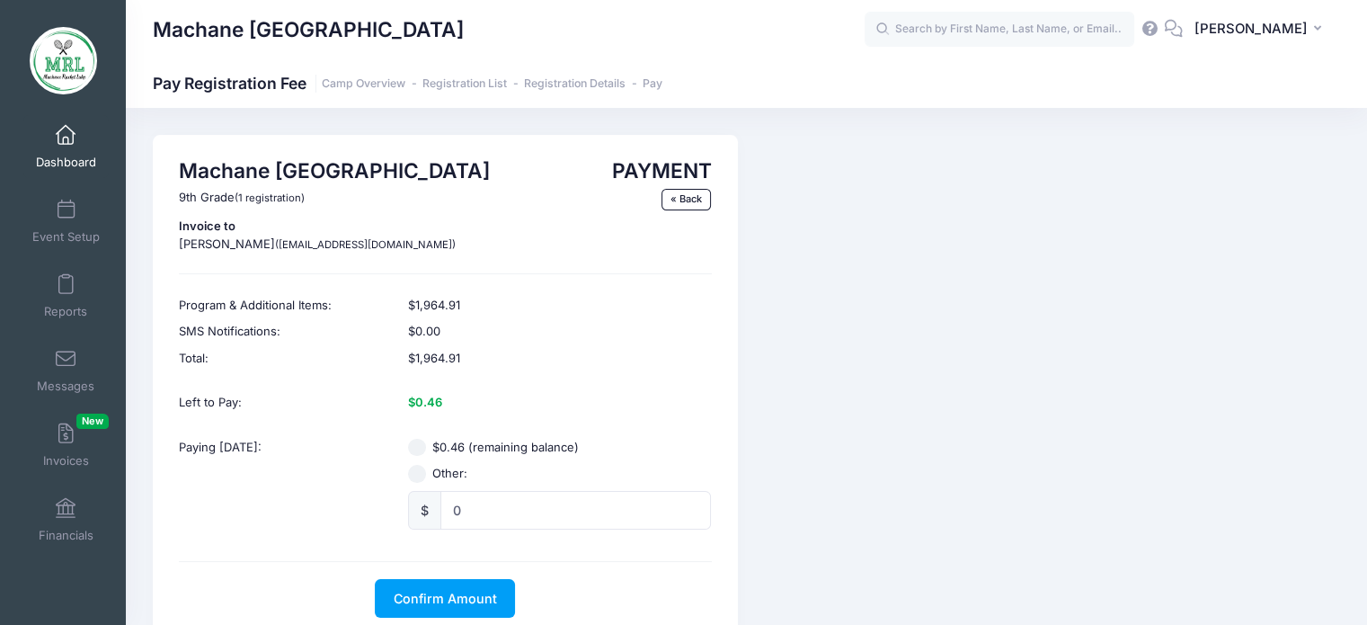
click at [413, 456] on div "$0.46 (remaining balance)" at bounding box center [559, 448] width 303 height 18
click at [415, 448] on input "$0.46 (remaining balance)" at bounding box center [417, 448] width 18 height 18
radio input "true"
click at [460, 602] on span "Confirm Amount" at bounding box center [445, 597] width 103 height 15
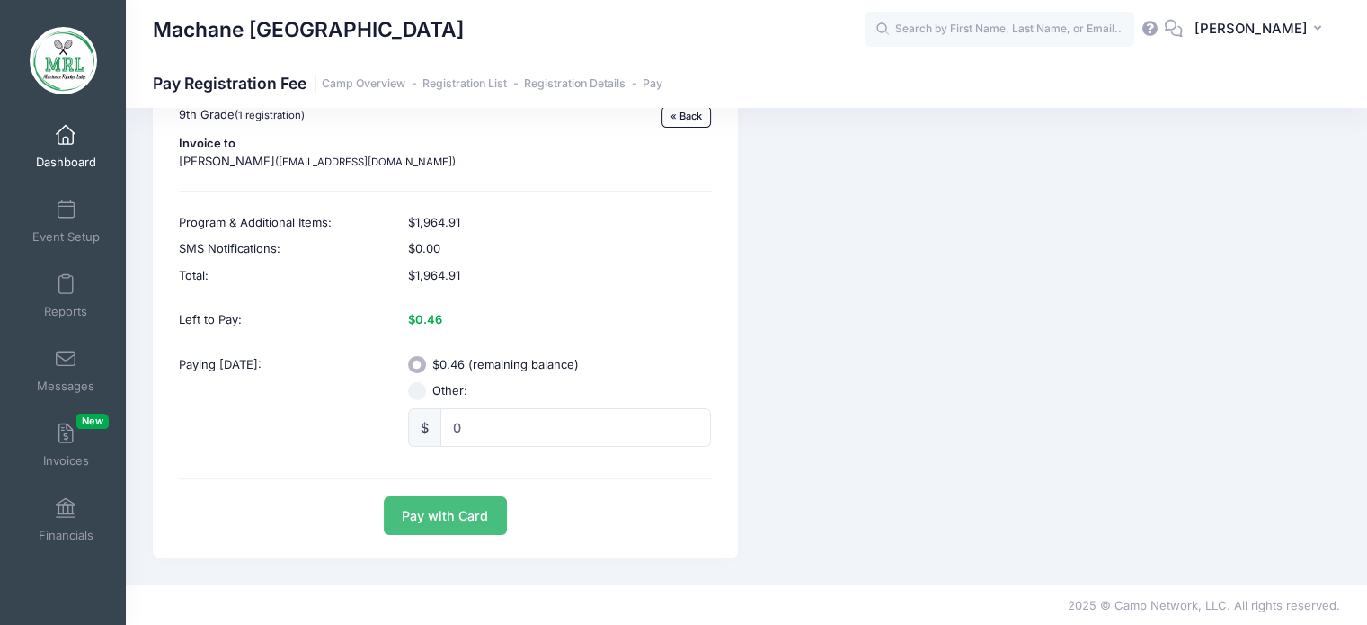
click at [461, 524] on button "Pay with Card" at bounding box center [445, 515] width 123 height 39
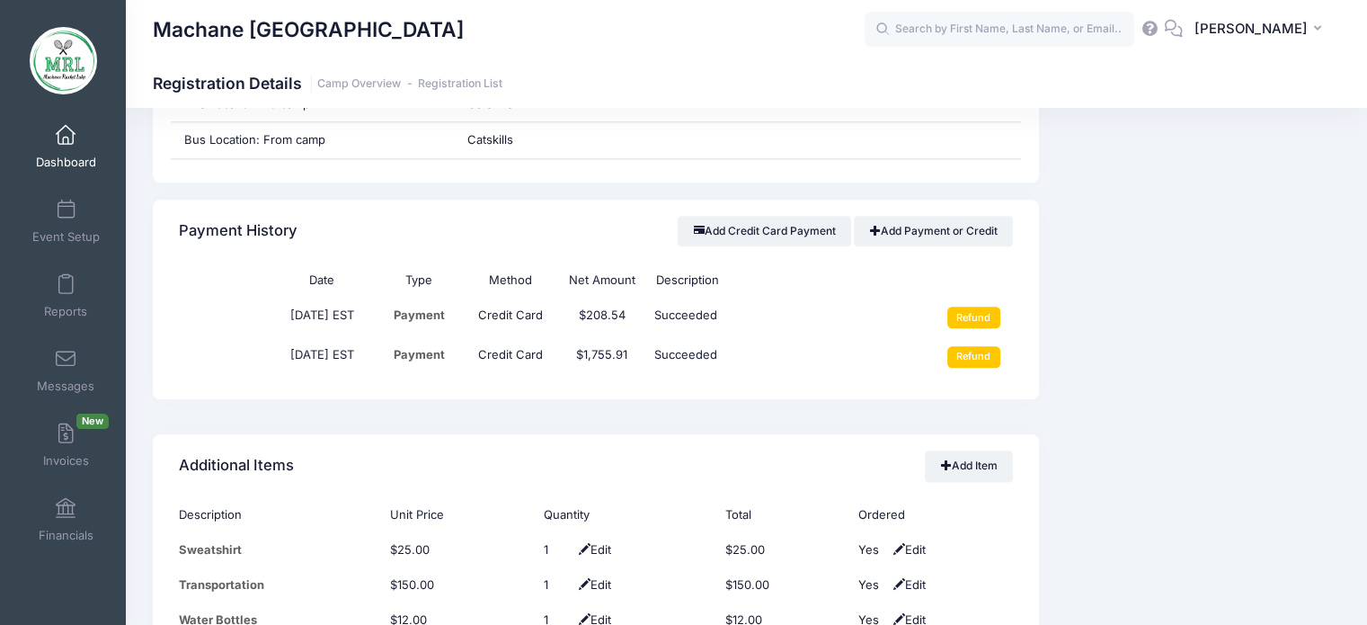
scroll to position [2087, 0]
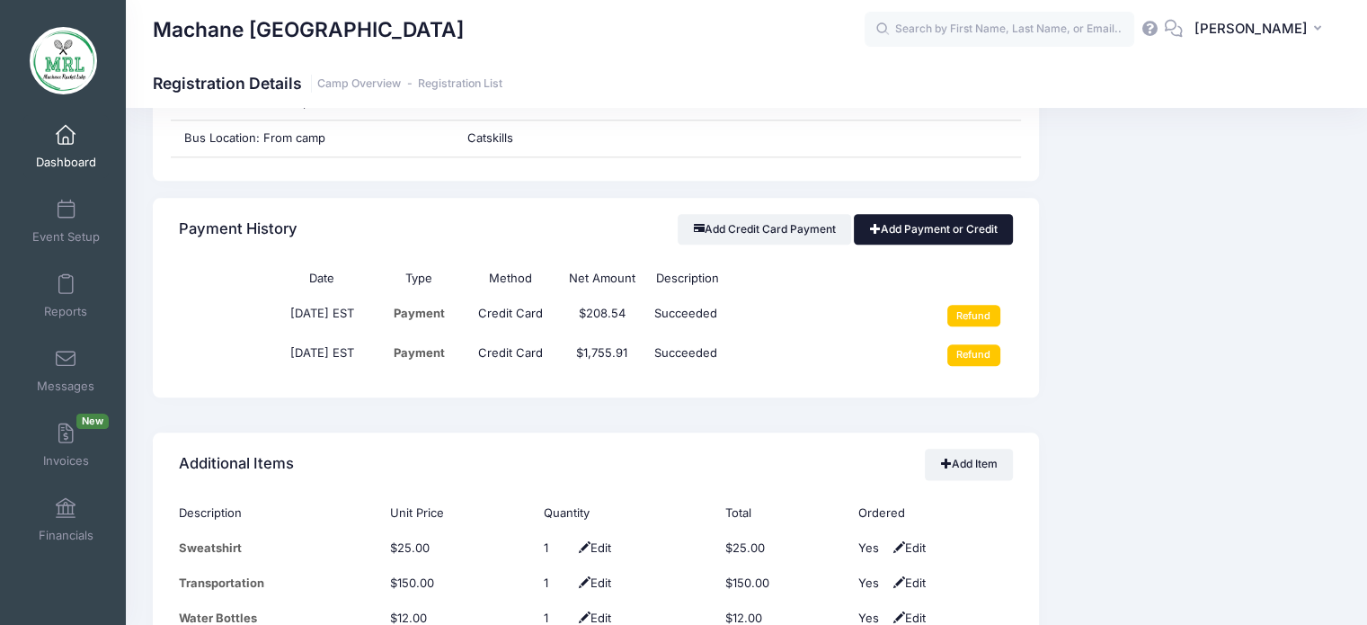
click at [913, 226] on link "Add Payment or Credit" at bounding box center [933, 229] width 159 height 31
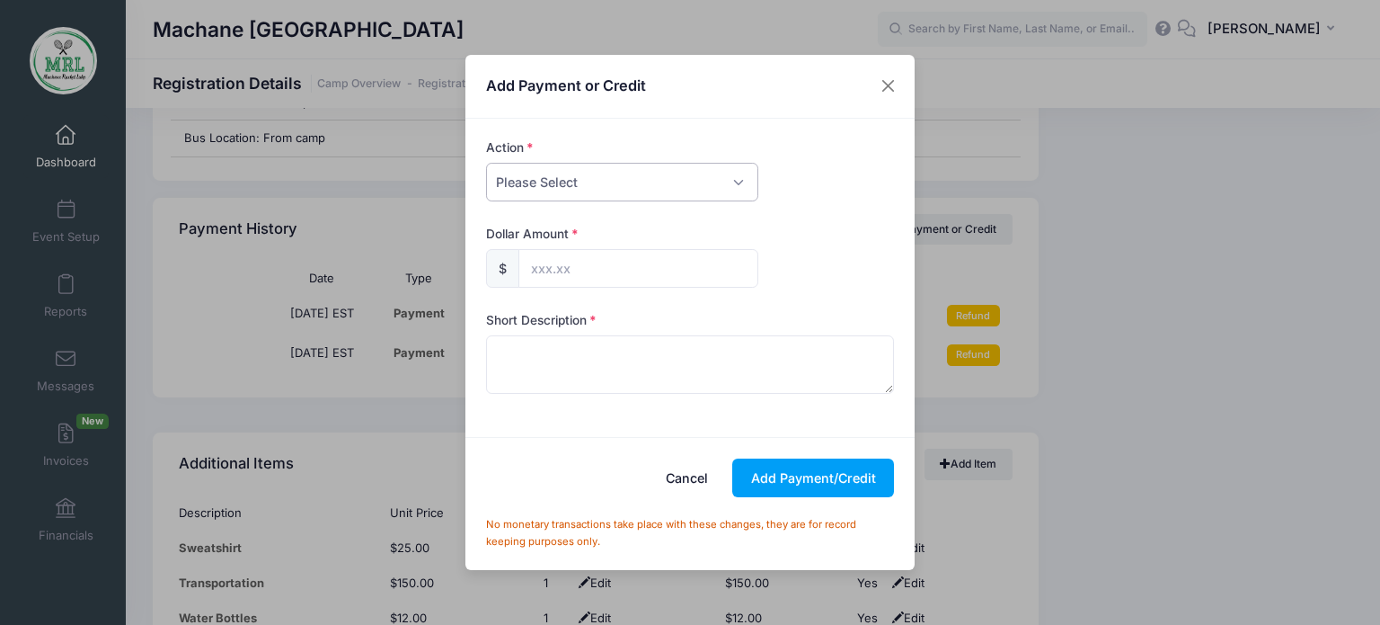
click at [642, 183] on select "Please Select Payment Credit Refund (Offline)" at bounding box center [622, 182] width 272 height 39
select select "credit"
click at [486, 163] on select "Please Select Payment Credit Refund (Offline)" at bounding box center [622, 182] width 272 height 39
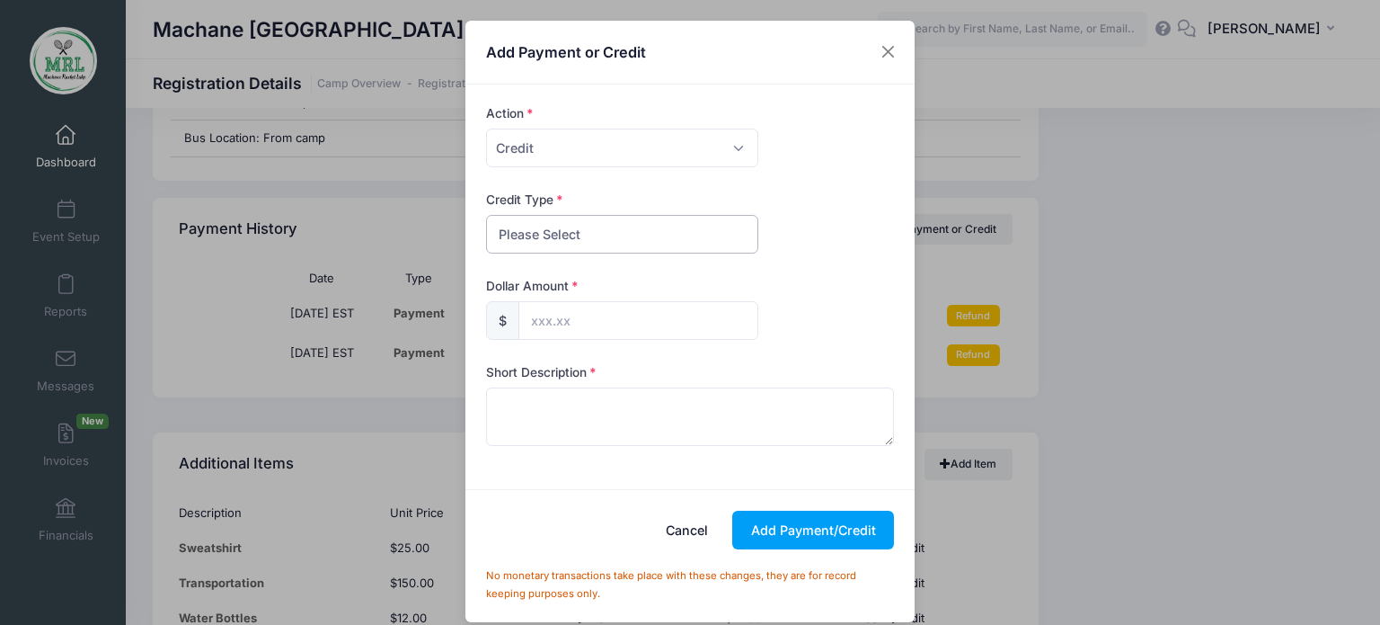
click at [608, 239] on select "Please Select Discount Scholarship Other" at bounding box center [622, 234] width 272 height 39
select select "discount"
click at [486, 215] on select "Please Select Discount Scholarship Other" at bounding box center [622, 234] width 272 height 39
click at [568, 321] on input "text" at bounding box center [639, 320] width 240 height 39
type input "0.46"
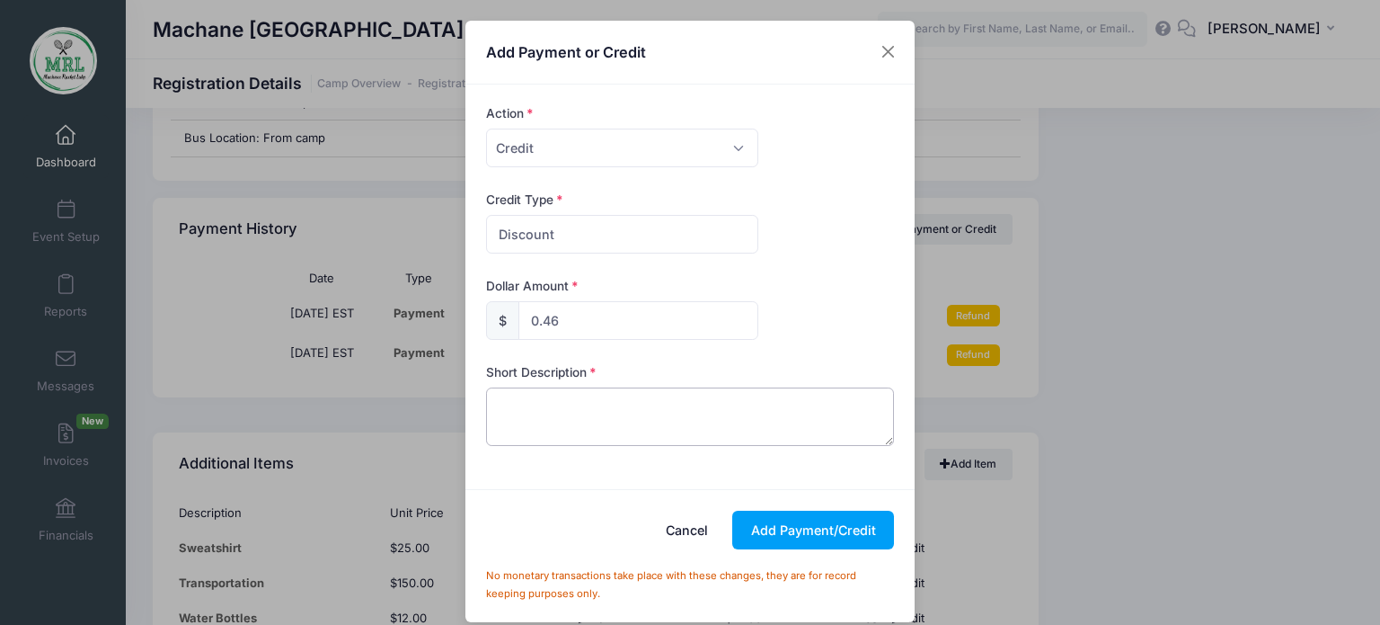
click at [539, 404] on textarea at bounding box center [690, 416] width 409 height 58
type textarea "discount"
click at [759, 528] on button "Add Payment/Credit" at bounding box center [813, 529] width 162 height 39
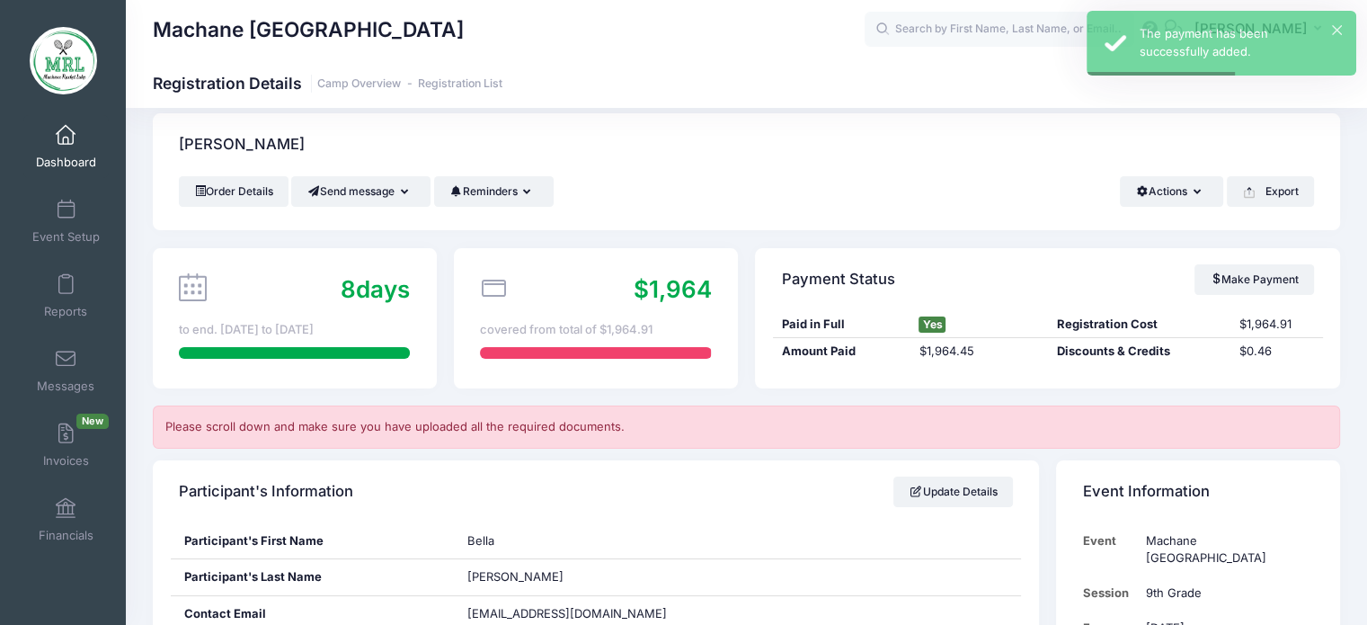
scroll to position [0, 0]
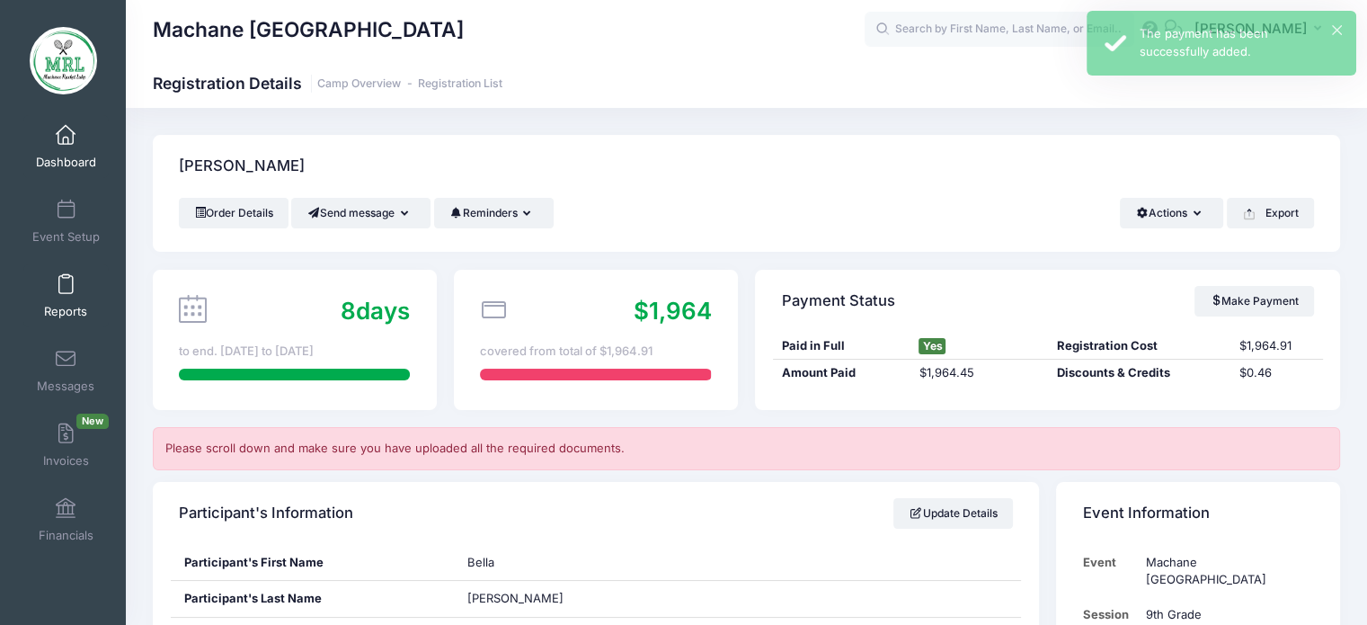
click at [65, 304] on span "Reports" at bounding box center [65, 311] width 43 height 15
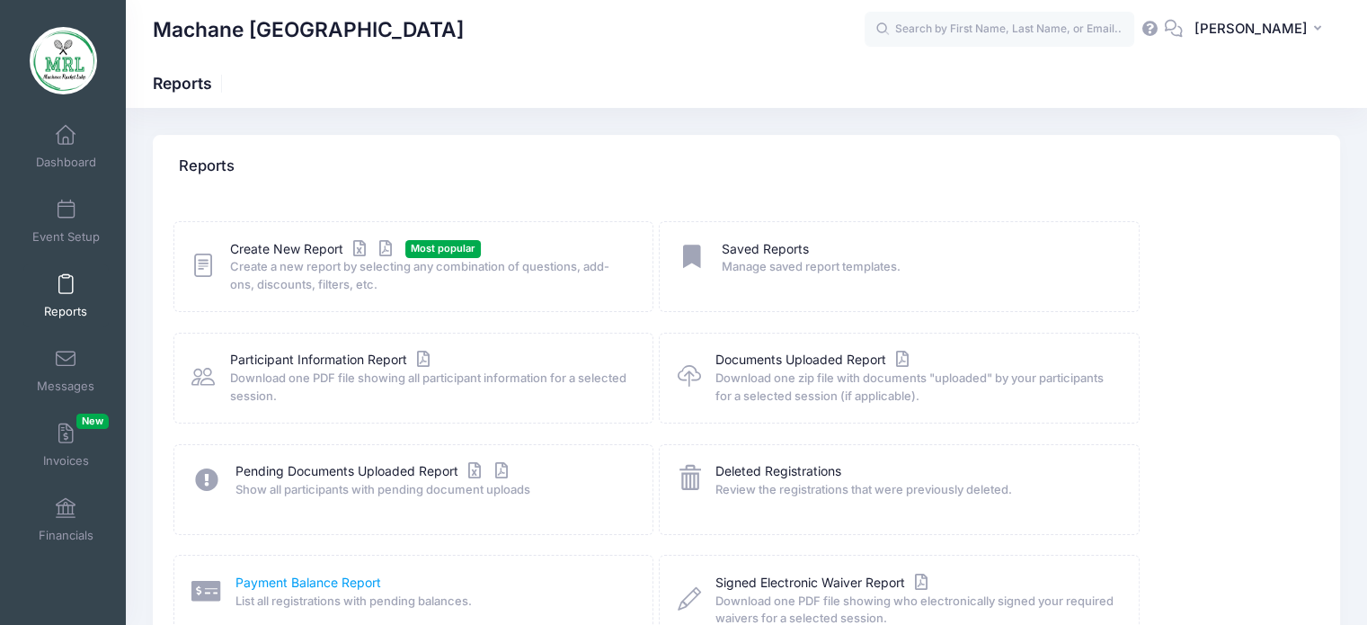
click at [280, 589] on link "Payment Balance Report" at bounding box center [308, 582] width 146 height 19
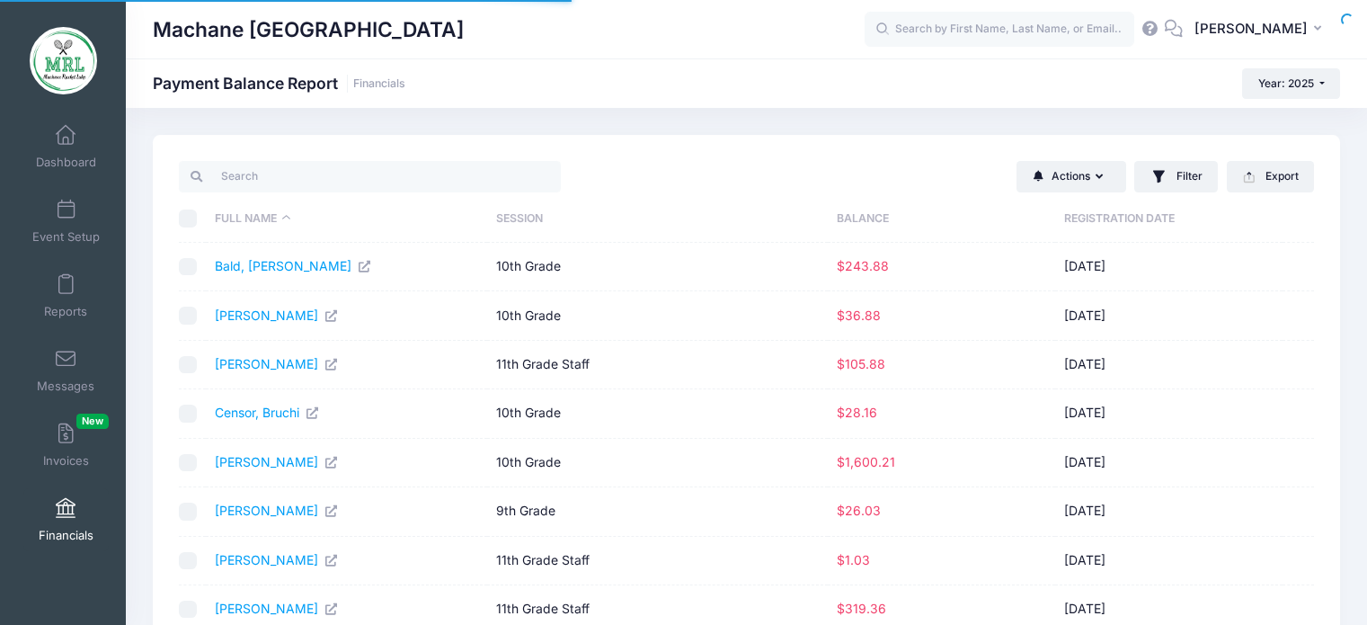
select select "10"
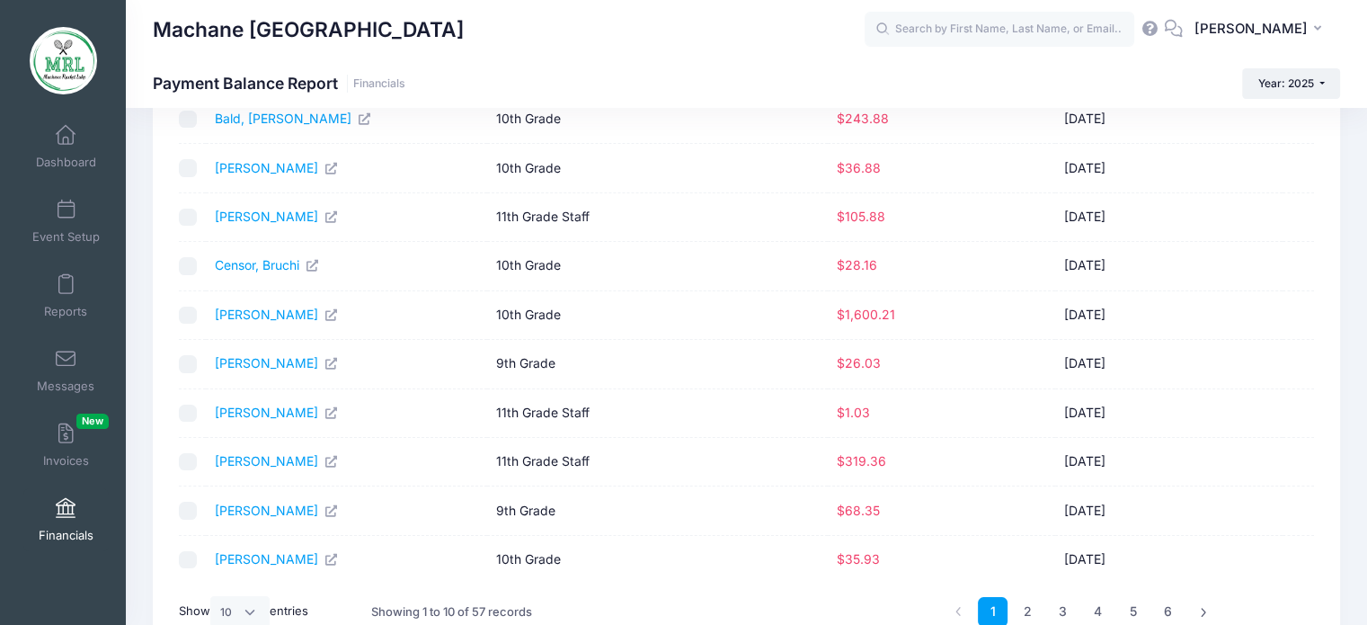
scroll to position [151, 0]
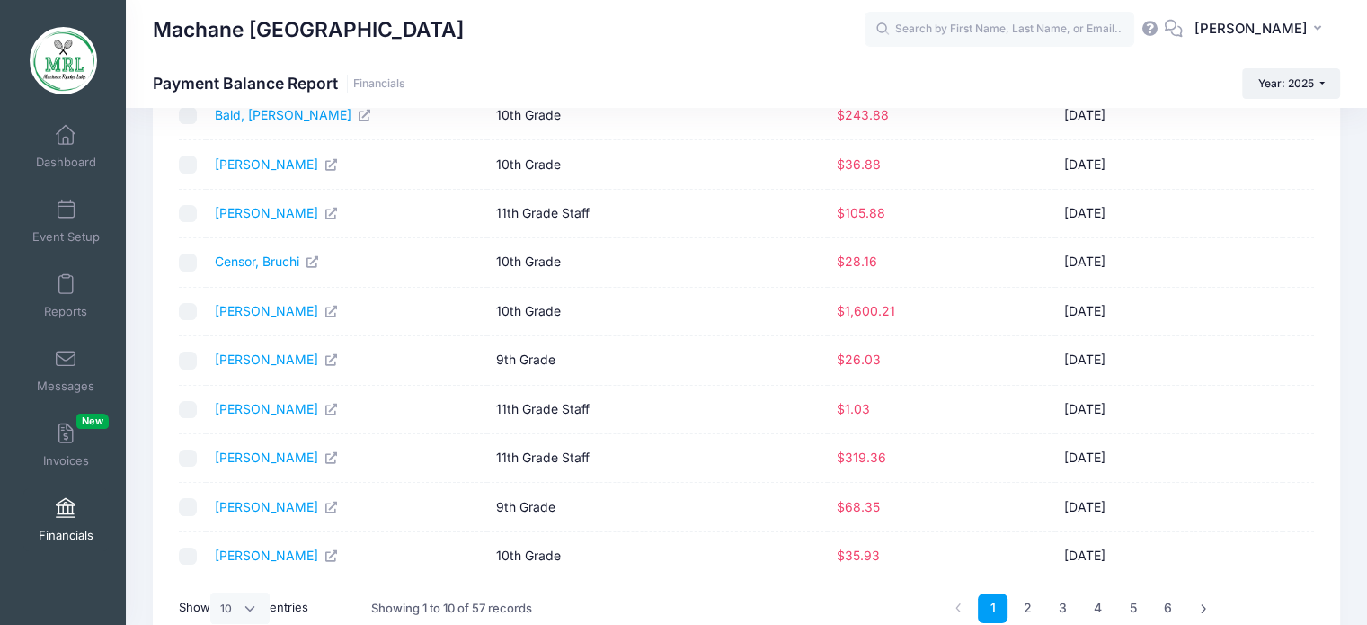
click at [235, 415] on td "Eisenberg, Miriam" at bounding box center [346, 410] width 281 height 49
click at [237, 409] on link "Eisenberg, Miriam" at bounding box center [277, 408] width 124 height 15
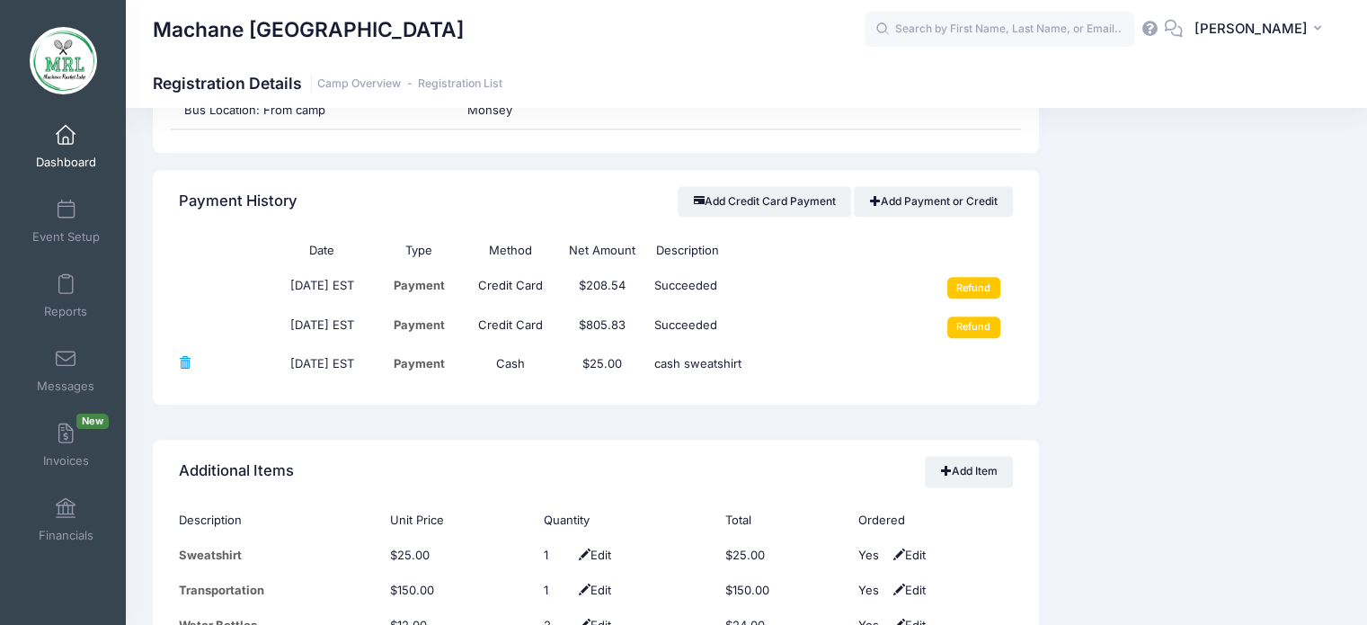
scroll to position [2121, 0]
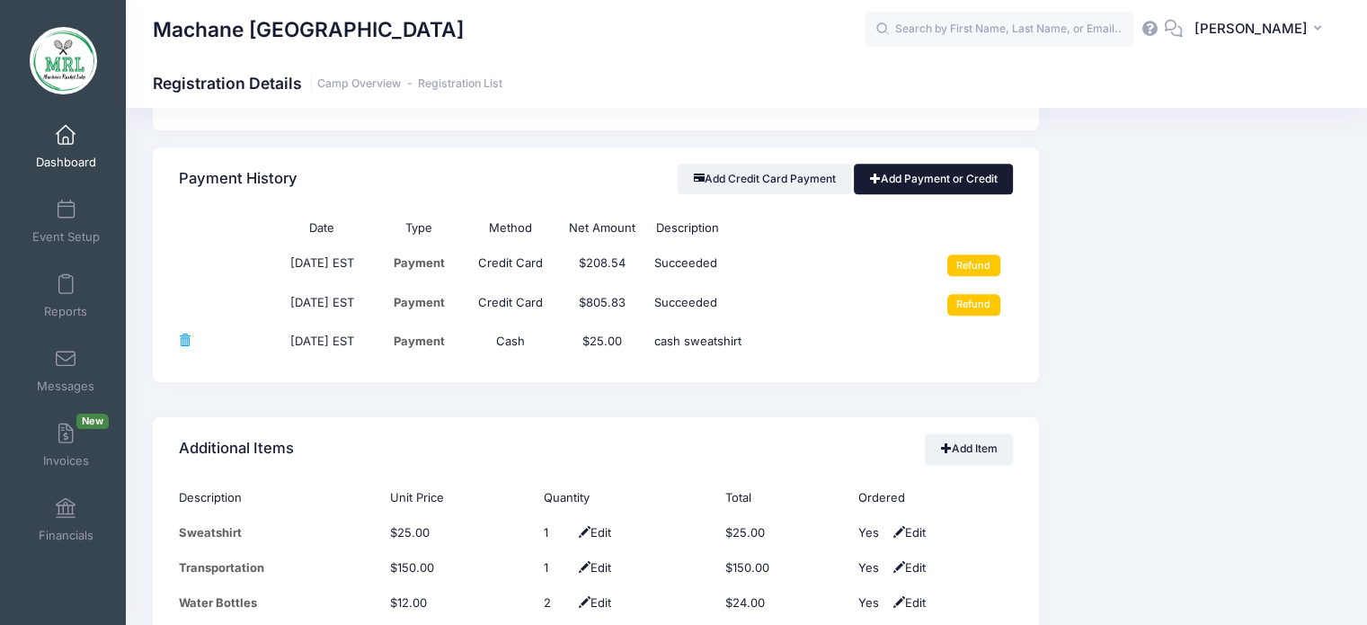
click at [903, 177] on link "Add Payment or Credit" at bounding box center [933, 179] width 159 height 31
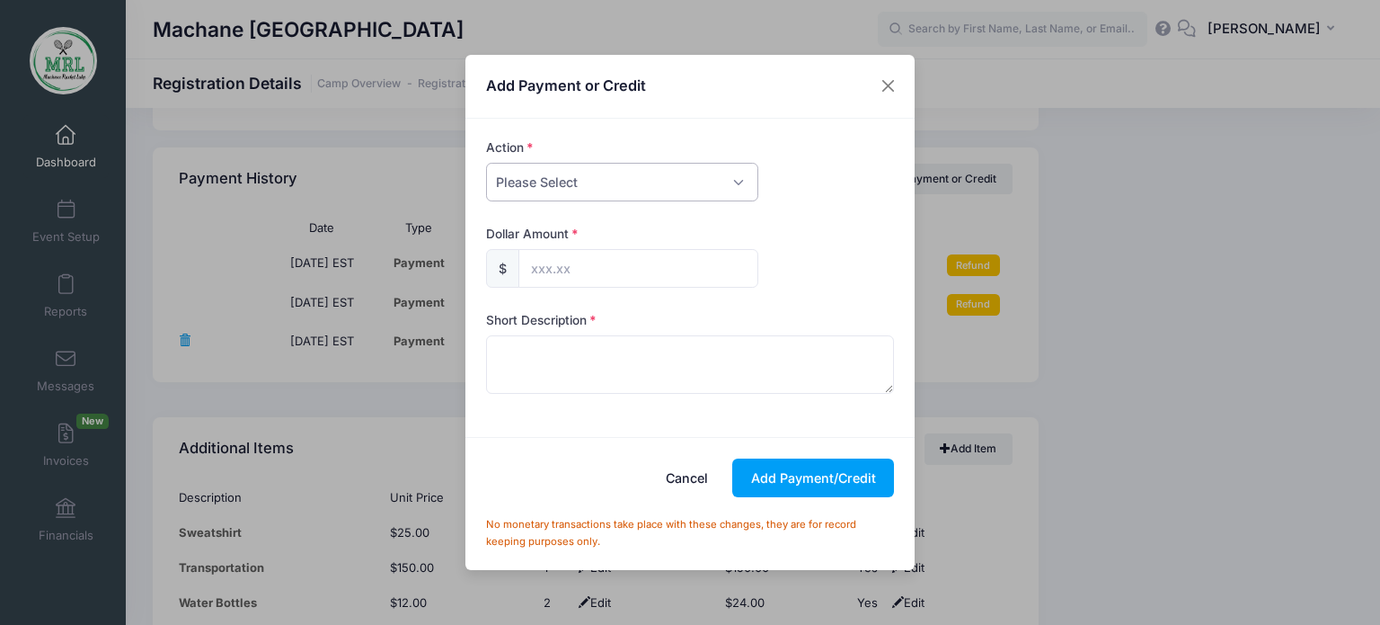
click at [611, 186] on select "Please Select Payment Credit Refund (Offline)" at bounding box center [622, 182] width 272 height 39
select select "credit"
click at [486, 163] on select "Please Select Payment Credit Refund (Offline)" at bounding box center [622, 182] width 272 height 39
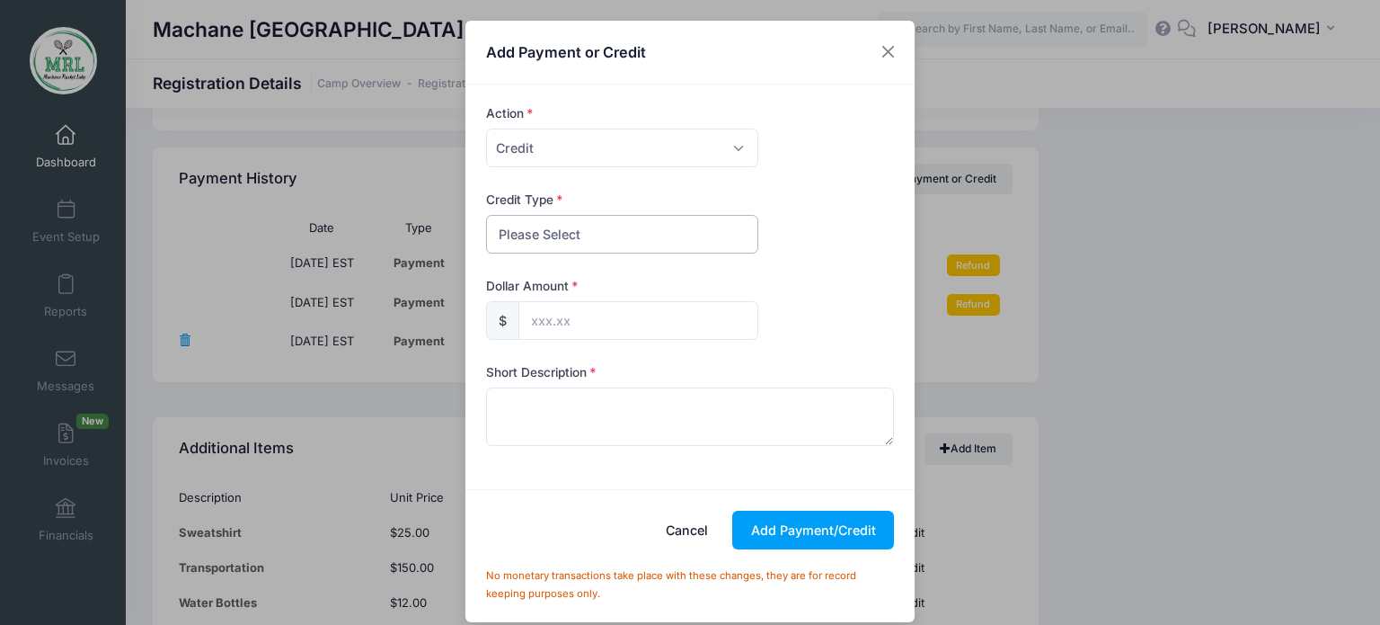
click at [597, 231] on select "Please Select Discount Scholarship Other" at bounding box center [622, 234] width 272 height 39
select select "discount"
click at [486, 215] on select "Please Select Discount Scholarship Other" at bounding box center [622, 234] width 272 height 39
click at [557, 326] on input "text" at bounding box center [639, 320] width 240 height 39
type input "1.03"
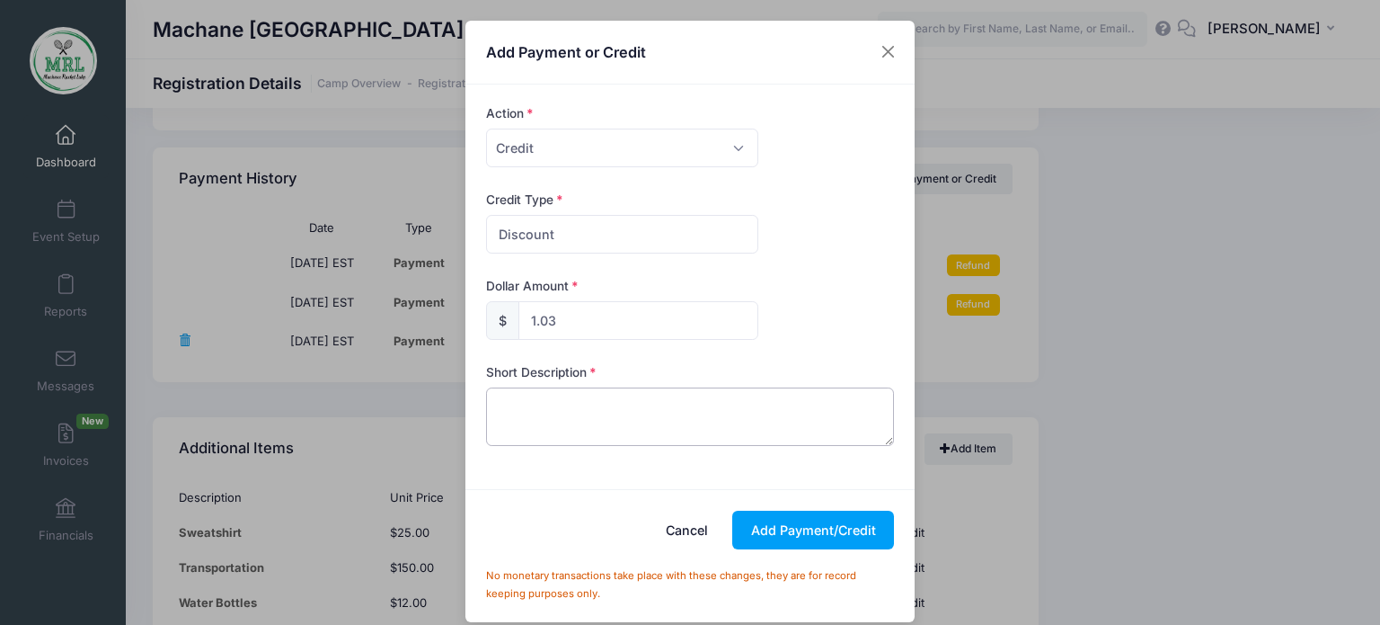
click at [554, 405] on textarea at bounding box center [690, 416] width 409 height 58
type textarea "discount"
click at [786, 524] on button "Add Payment/Credit" at bounding box center [813, 529] width 162 height 39
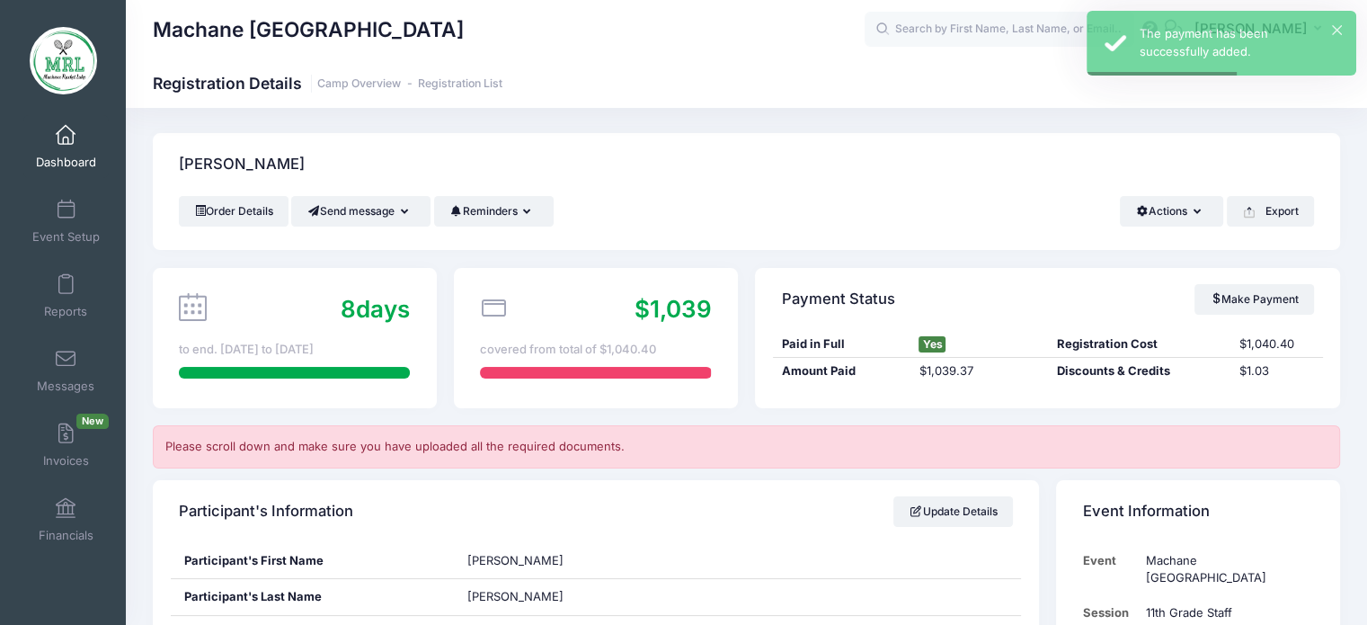
scroll to position [0, 0]
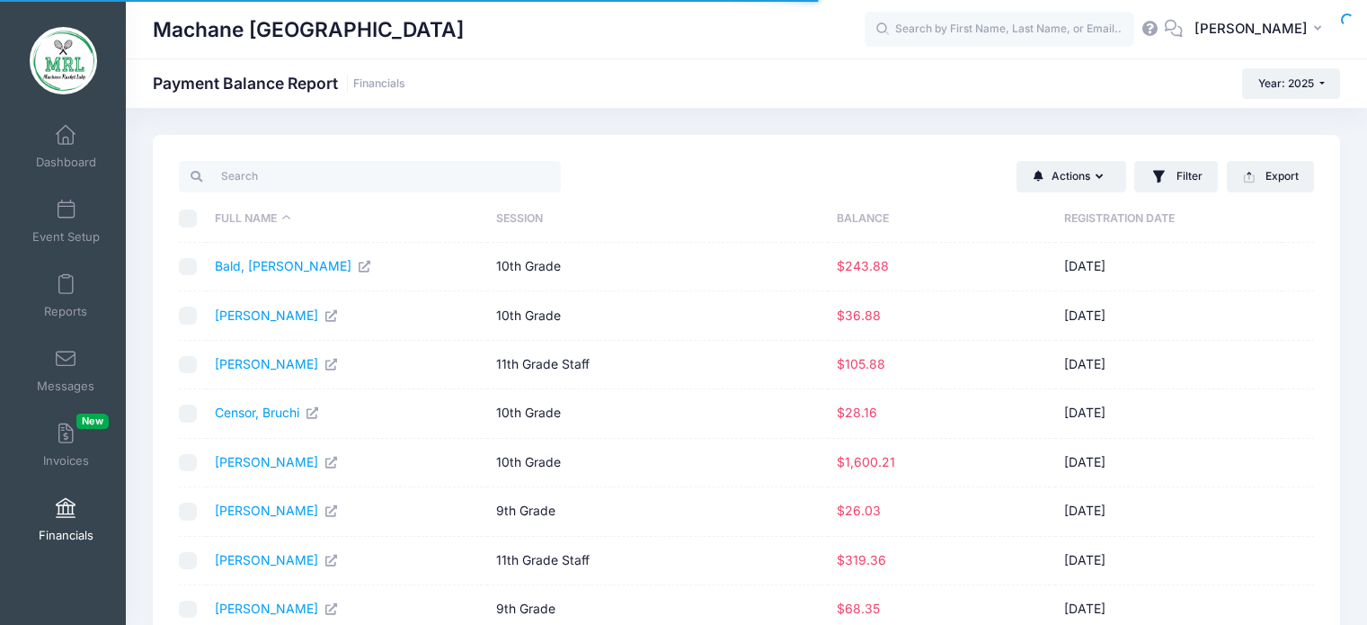
select select "10"
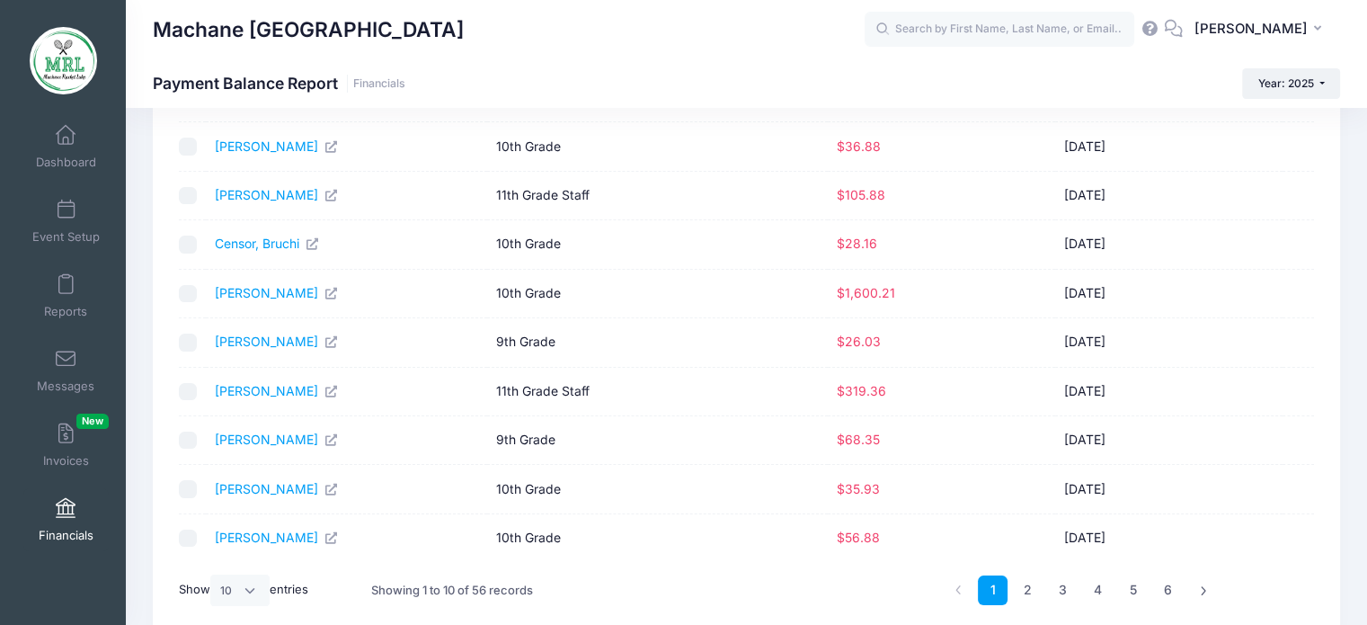
scroll to position [252, 0]
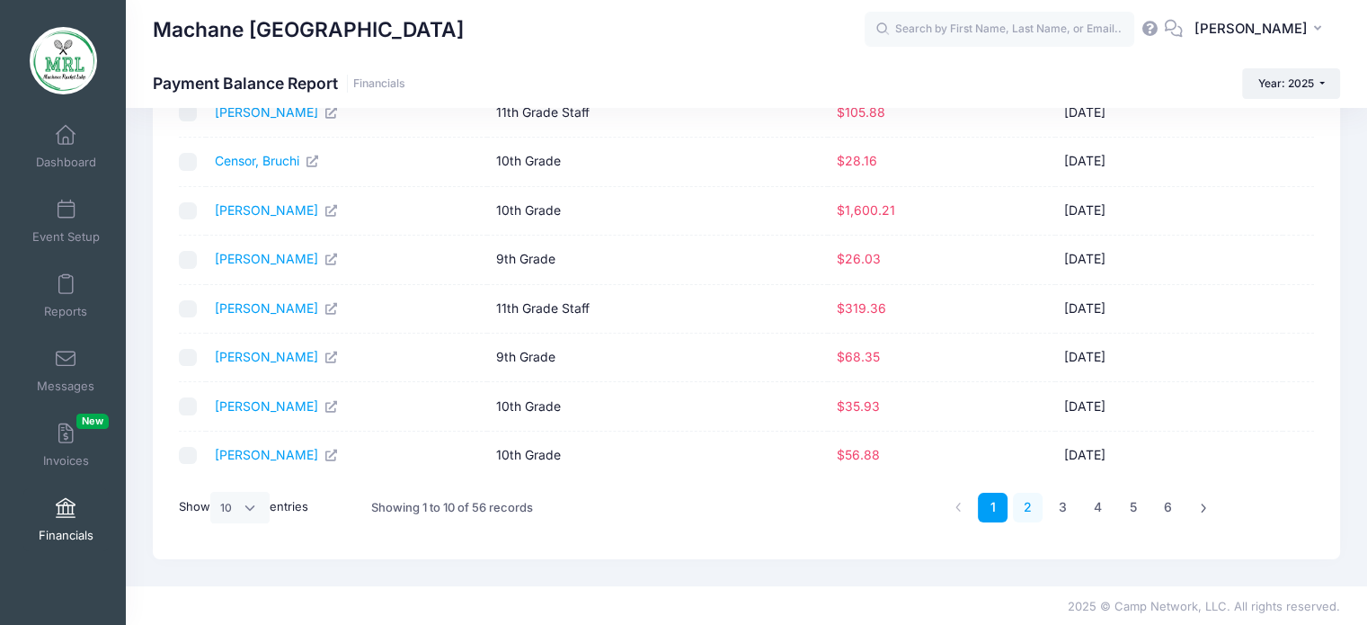
click at [1027, 507] on link "2" at bounding box center [1028, 507] width 30 height 30
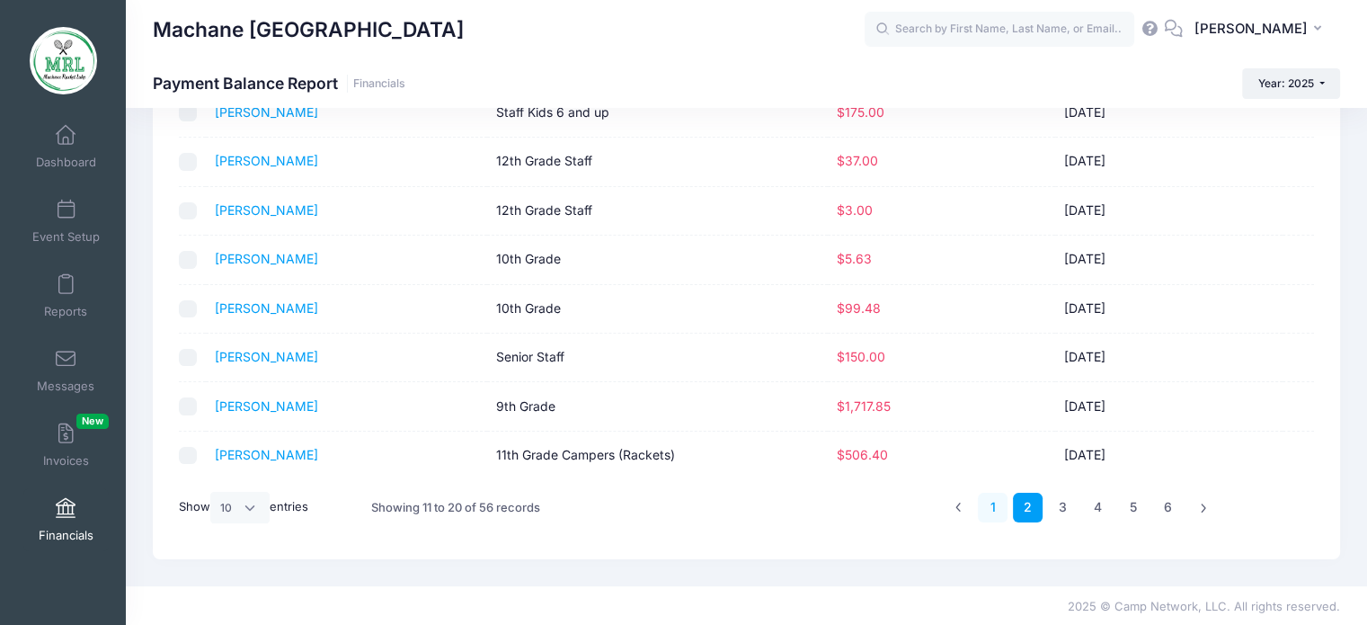
click at [996, 506] on link "1" at bounding box center [993, 507] width 30 height 30
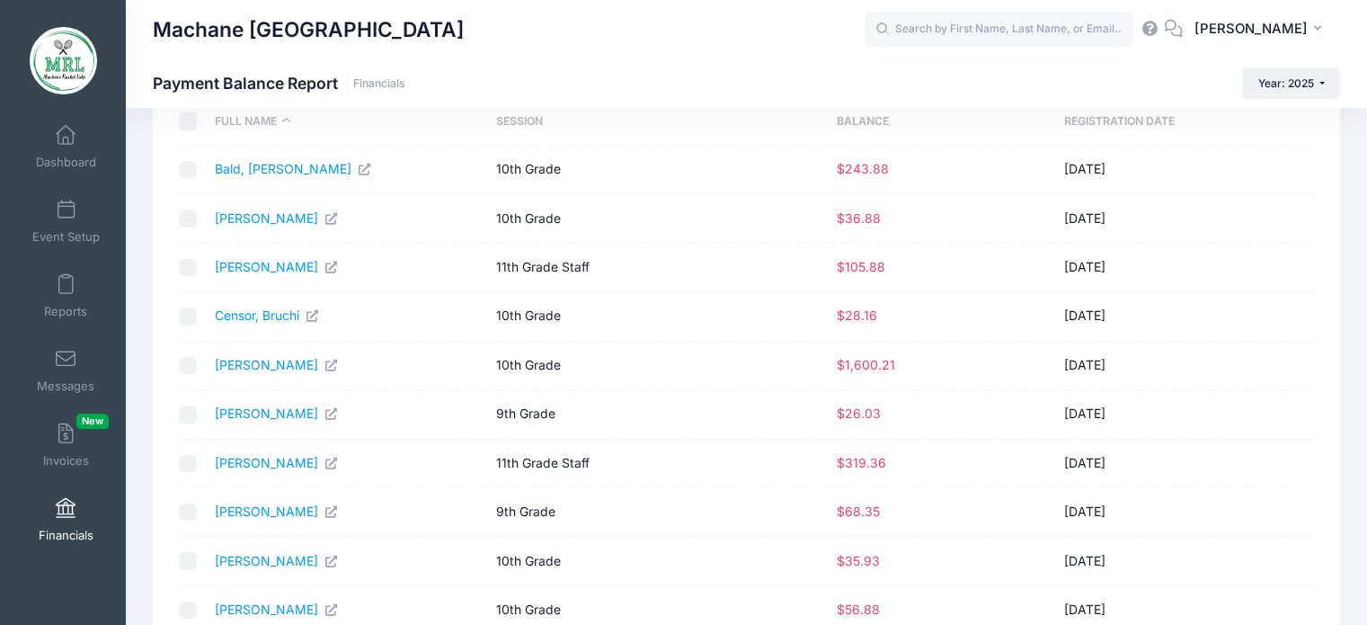
scroll to position [97, 0]
click at [993, 35] on input "text" at bounding box center [1000, 30] width 270 height 36
click at [989, 84] on strong "Blech" at bounding box center [1006, 75] width 34 height 15
type input "Leah Blech (11th Grade Staff, Aug-14, 2025)"
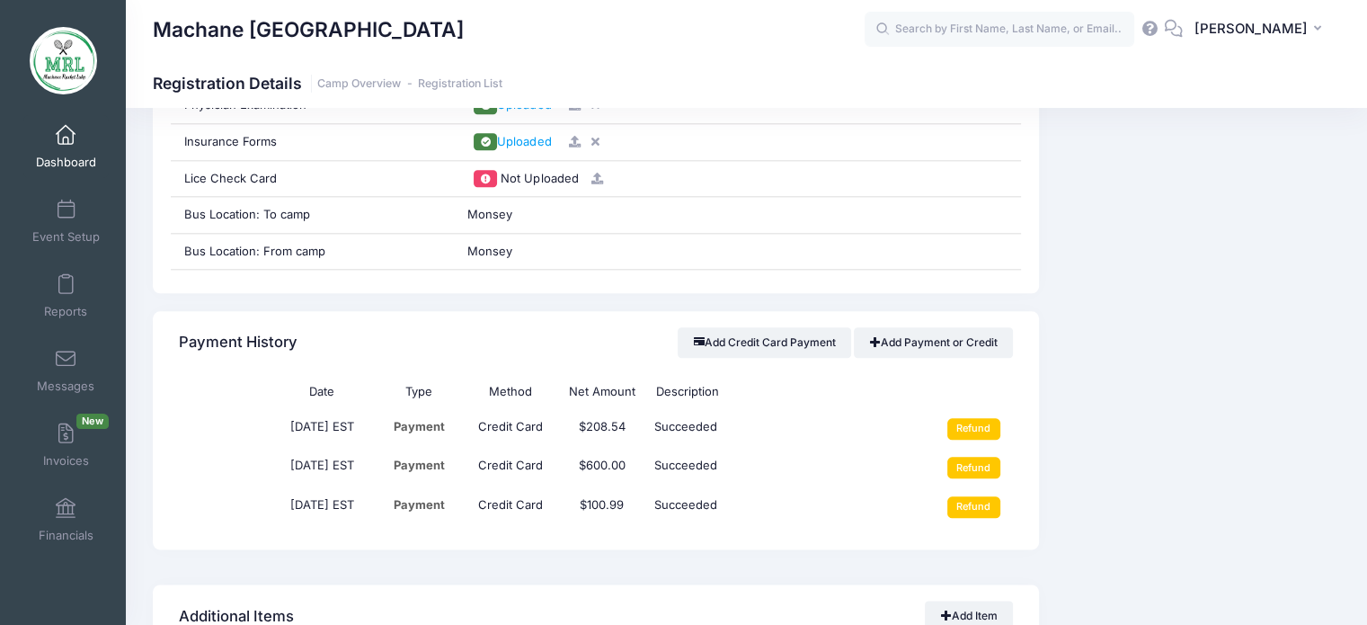
scroll to position [2062, 0]
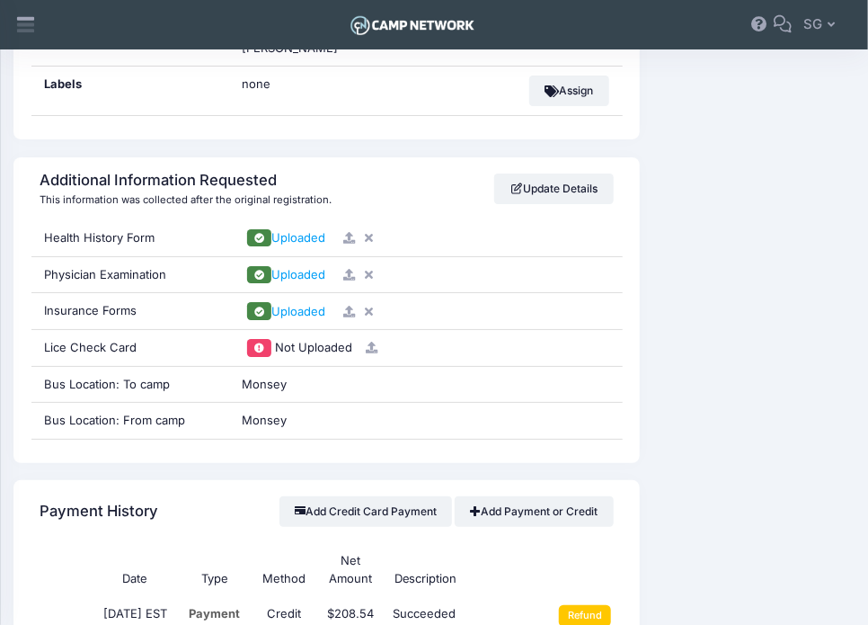
click at [830, 129] on div "Event Information Event Machane [GEOGRAPHIC_DATA] Session 11th Grade Staff From…" at bounding box center [756, 386] width 215 height 3585
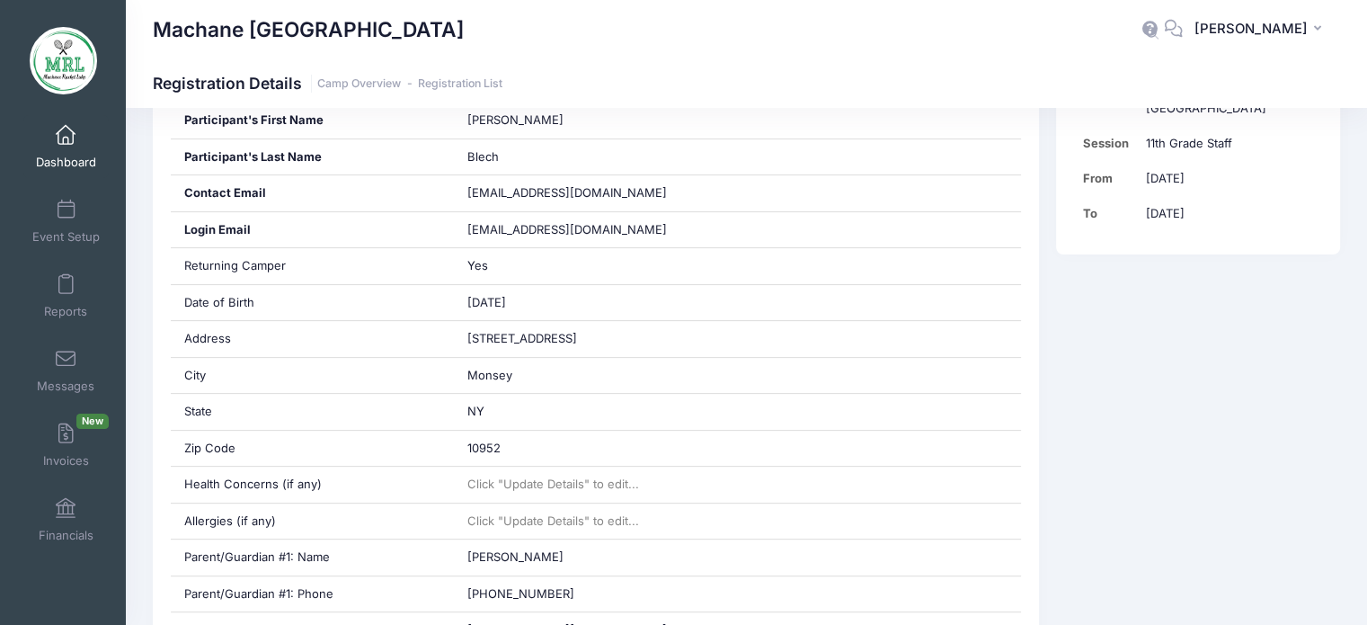
scroll to position [0, 0]
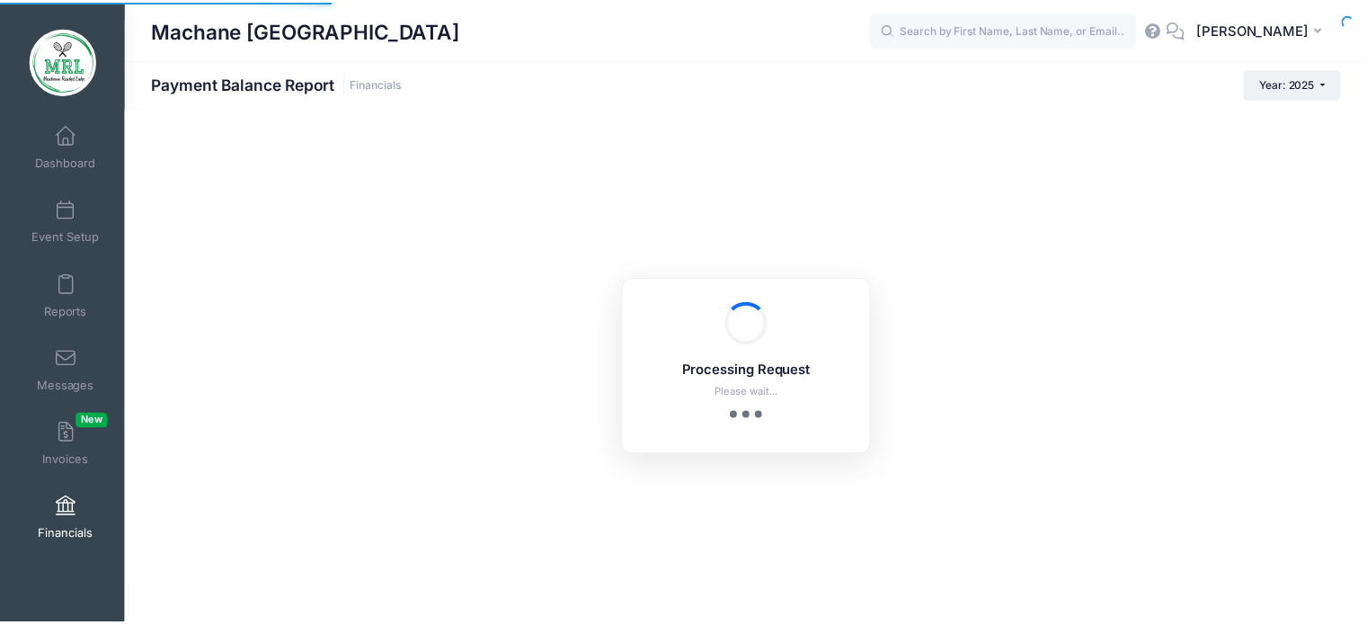
scroll to position [97, 0]
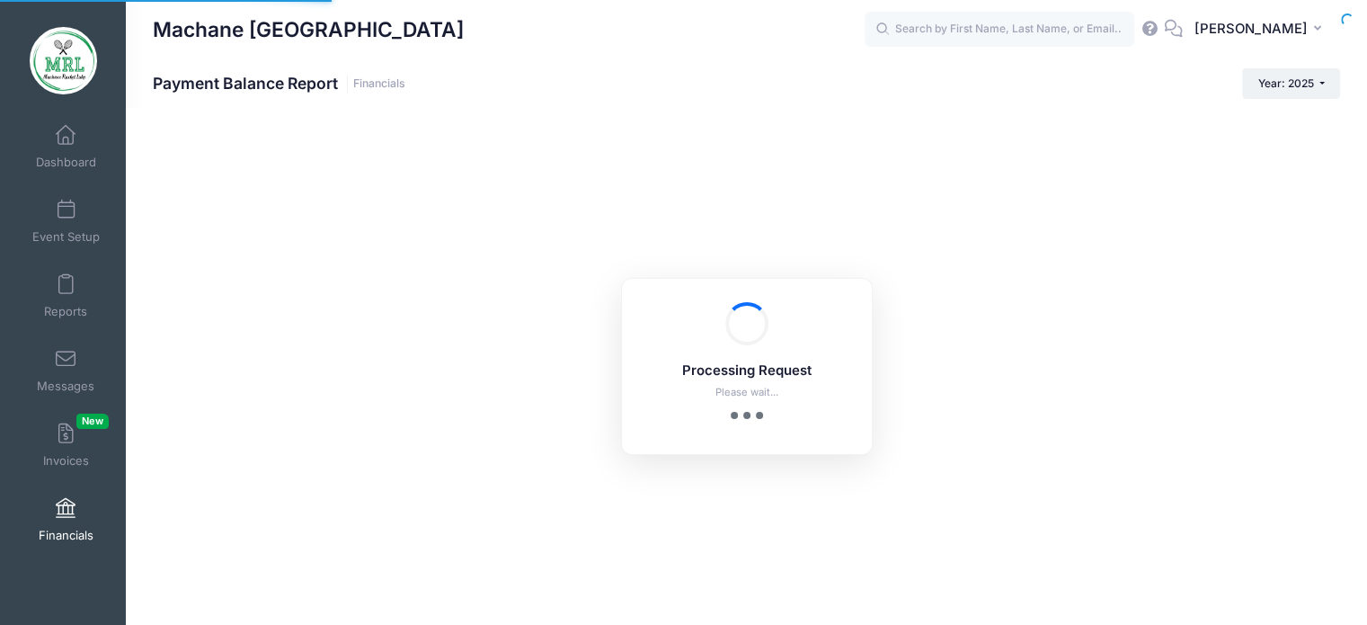
select select "10"
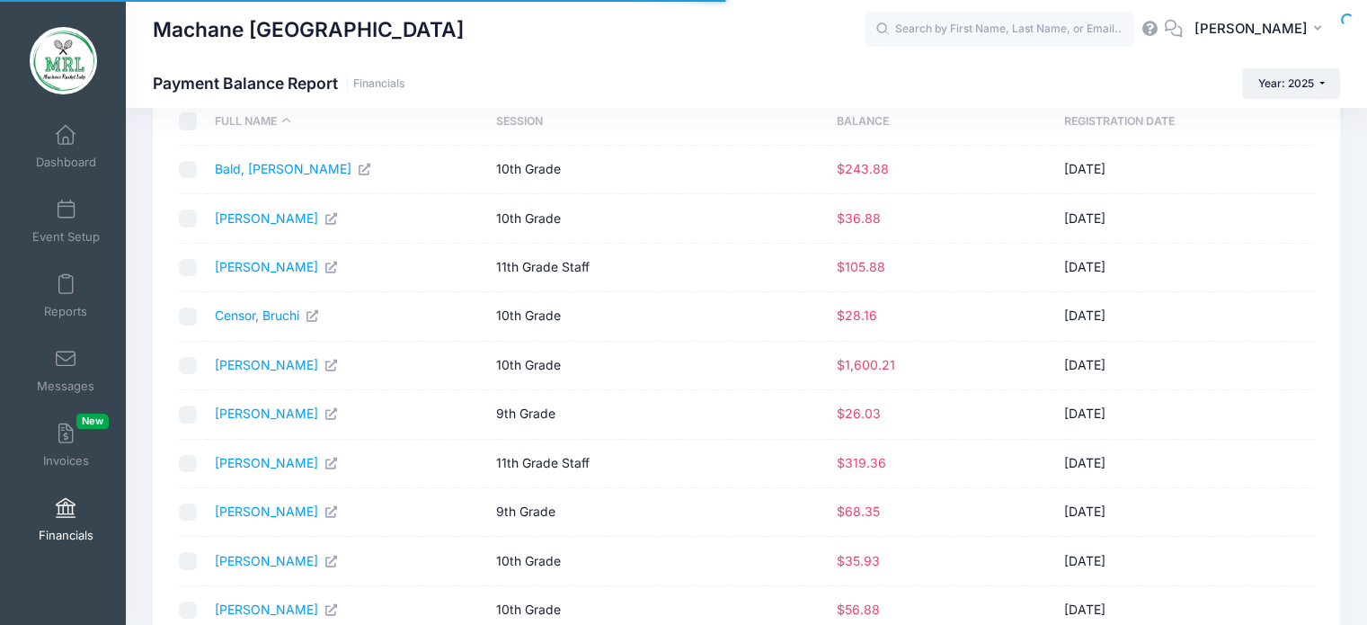
scroll to position [0, 0]
click at [954, 33] on input "text" at bounding box center [1000, 30] width 270 height 36
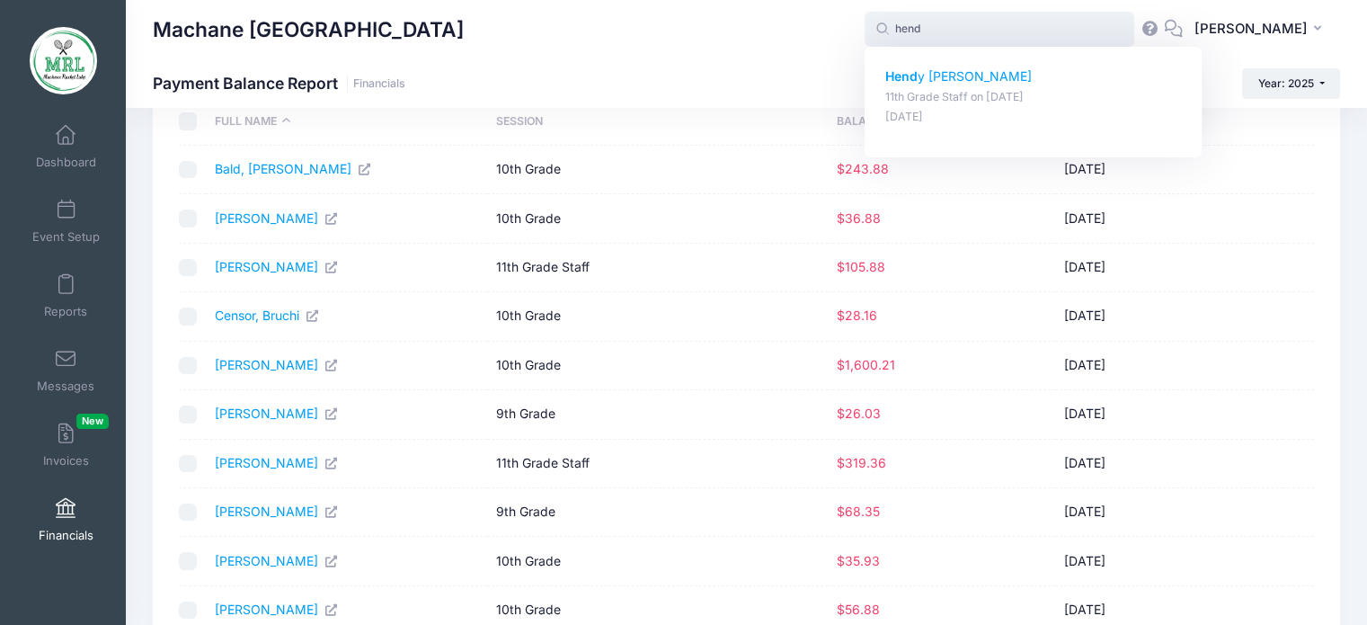
click at [949, 73] on p "[PERSON_NAME]" at bounding box center [1033, 76] width 297 height 19
type input "[PERSON_NAME] (11th Grade Staff, [DATE])"
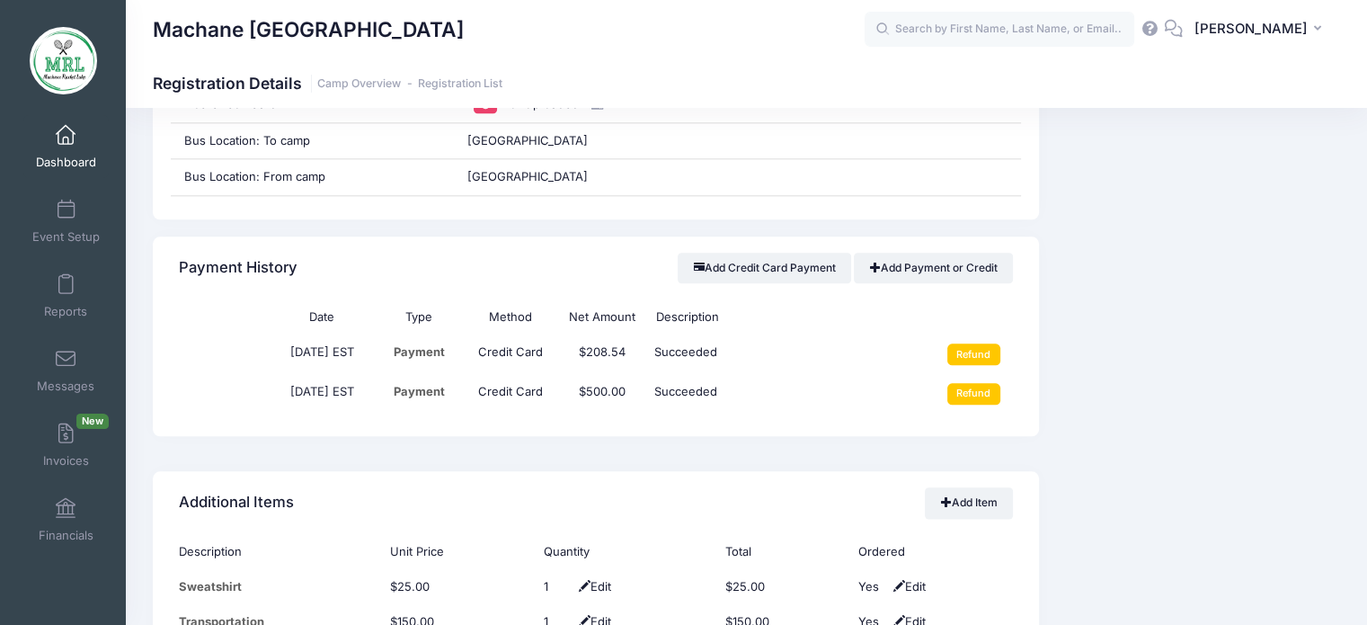
scroll to position [2083, 0]
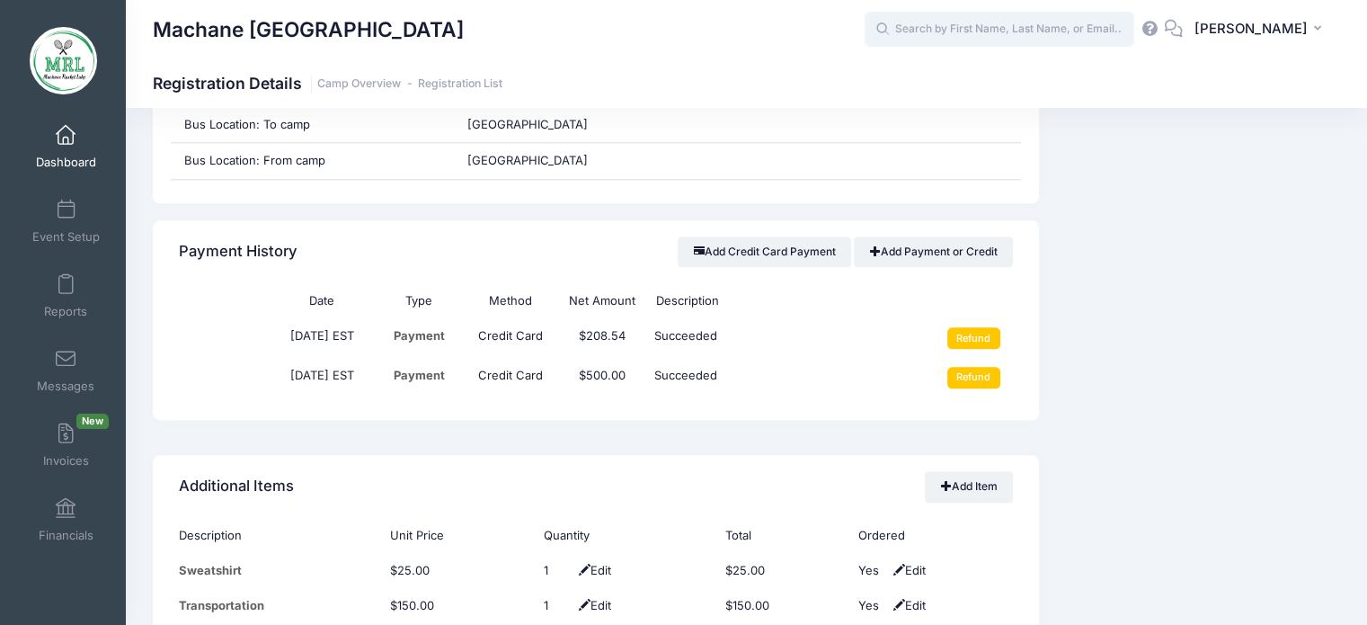
click at [954, 29] on input "text" at bounding box center [1000, 30] width 270 height 36
type input "j"
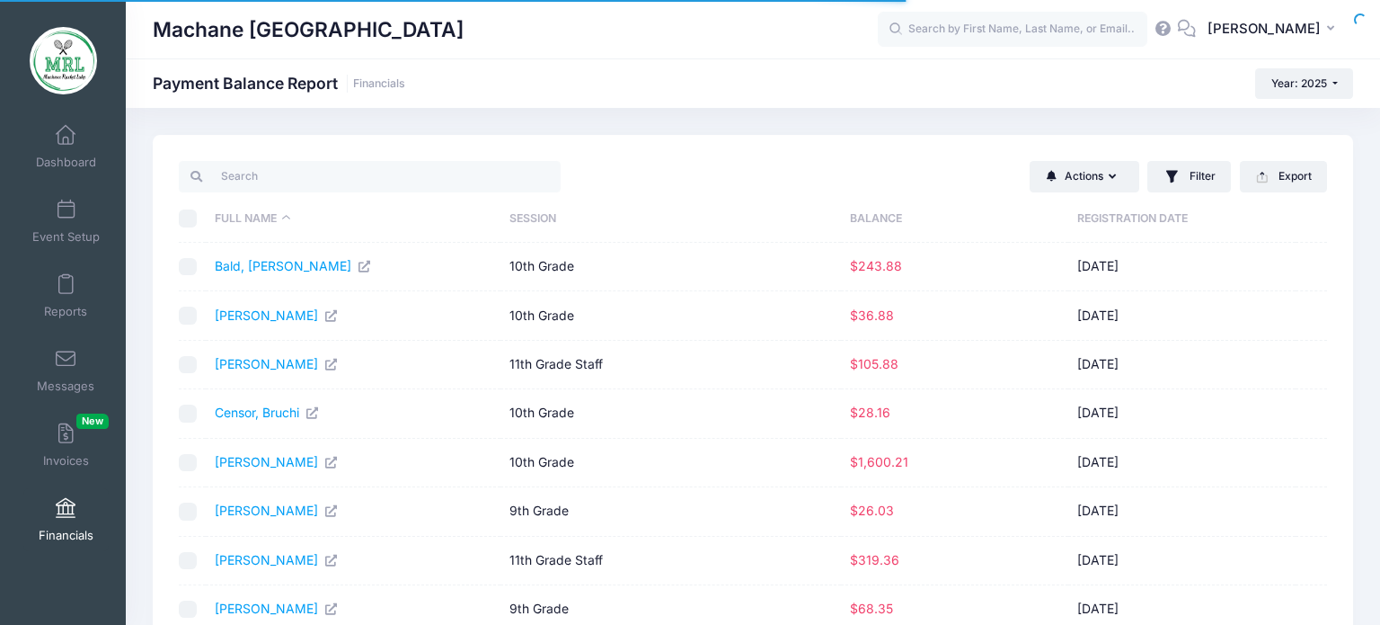
select select "10"
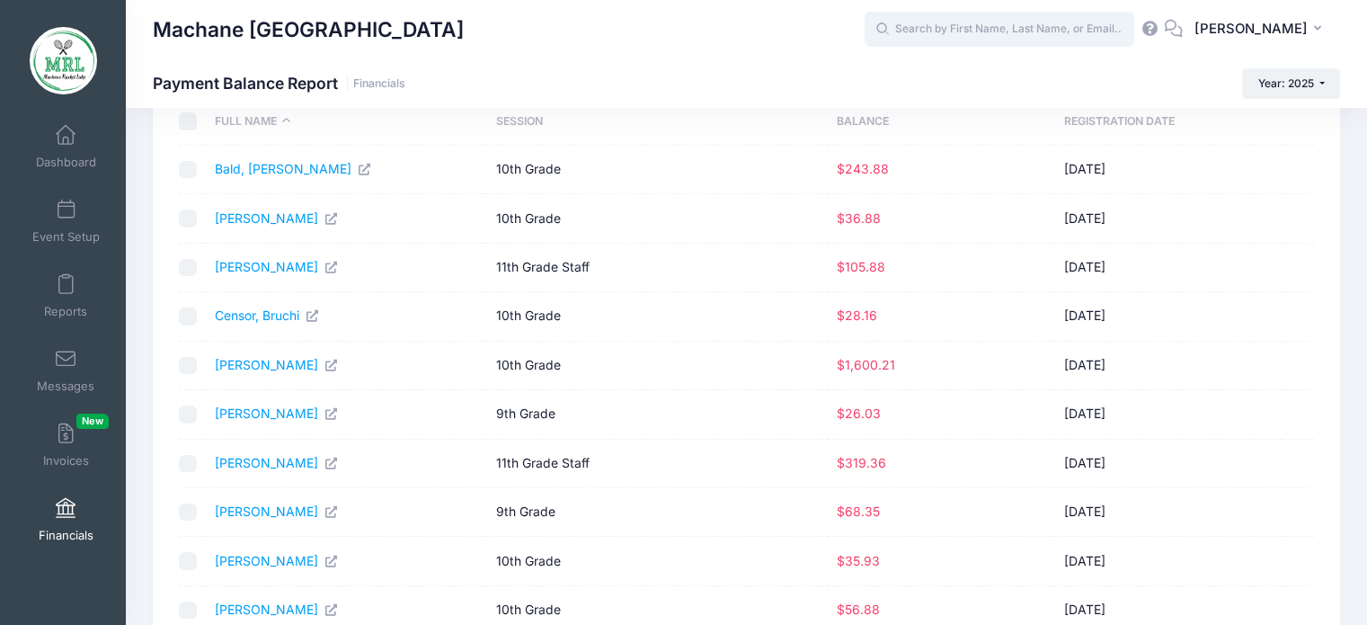
click at [934, 31] on input "text" at bounding box center [1000, 30] width 270 height 36
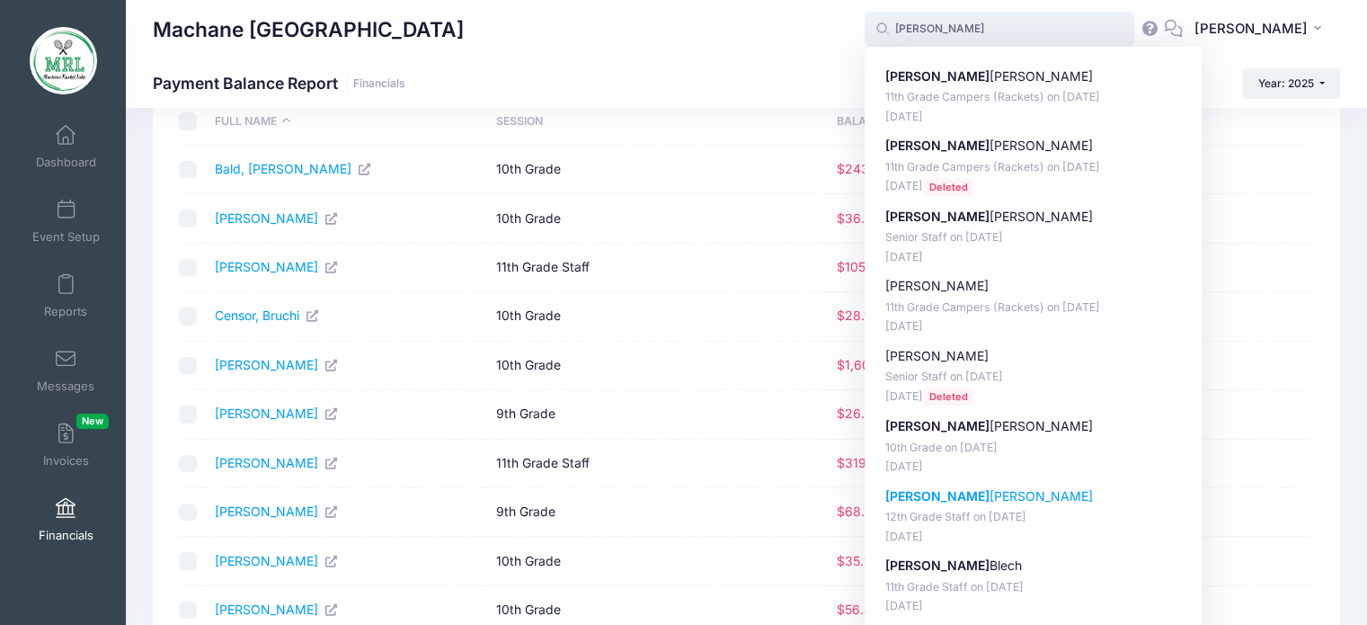
scroll to position [252, 0]
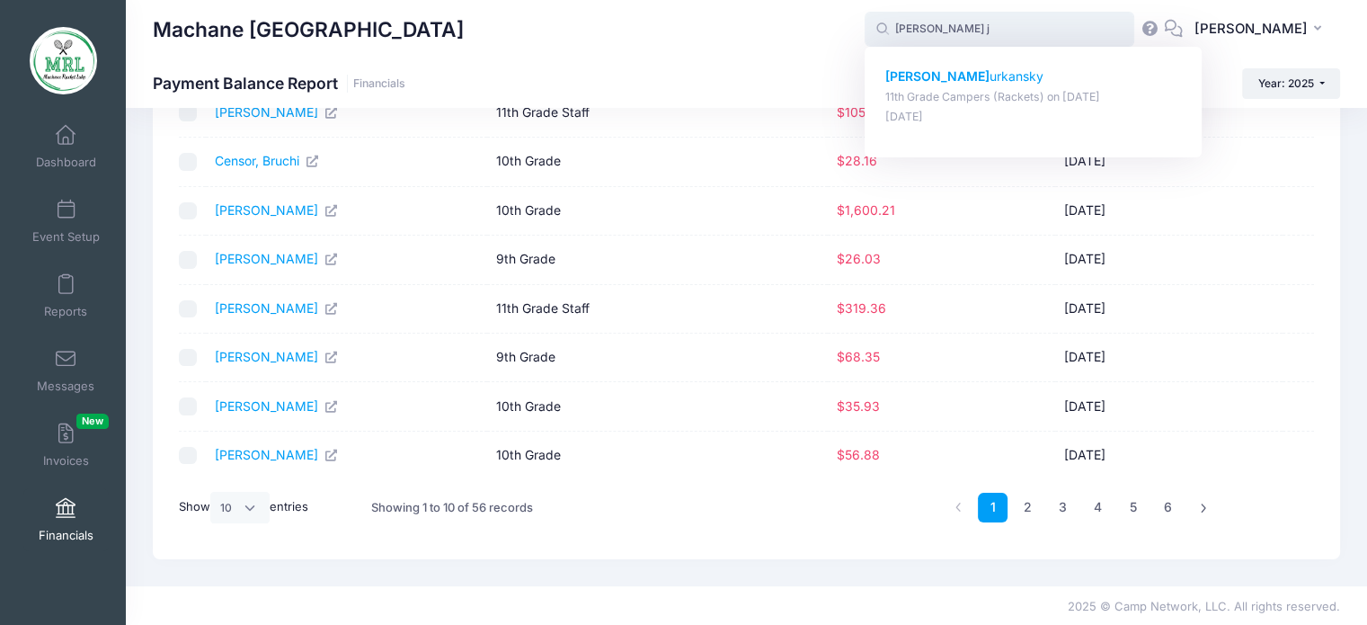
click at [940, 75] on p "[PERSON_NAME]" at bounding box center [1033, 76] width 297 height 19
type input "[PERSON_NAME] (11th Grade Campers (Rackets), [DATE])"
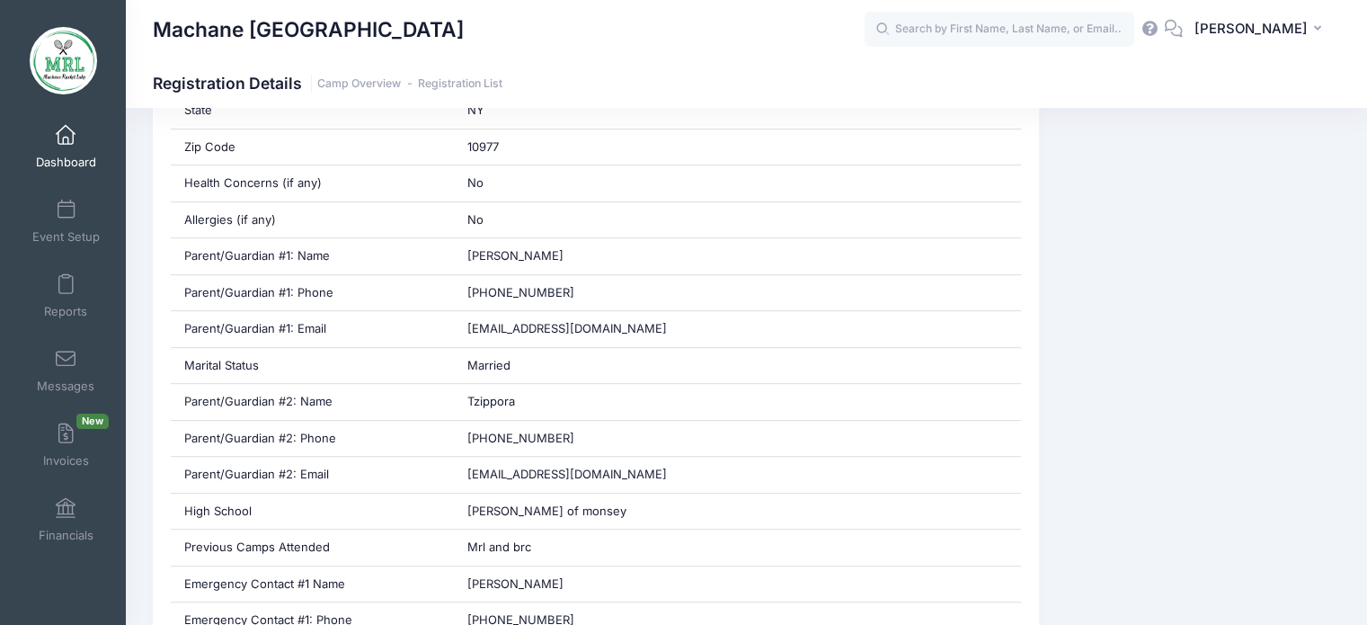
scroll to position [773, 0]
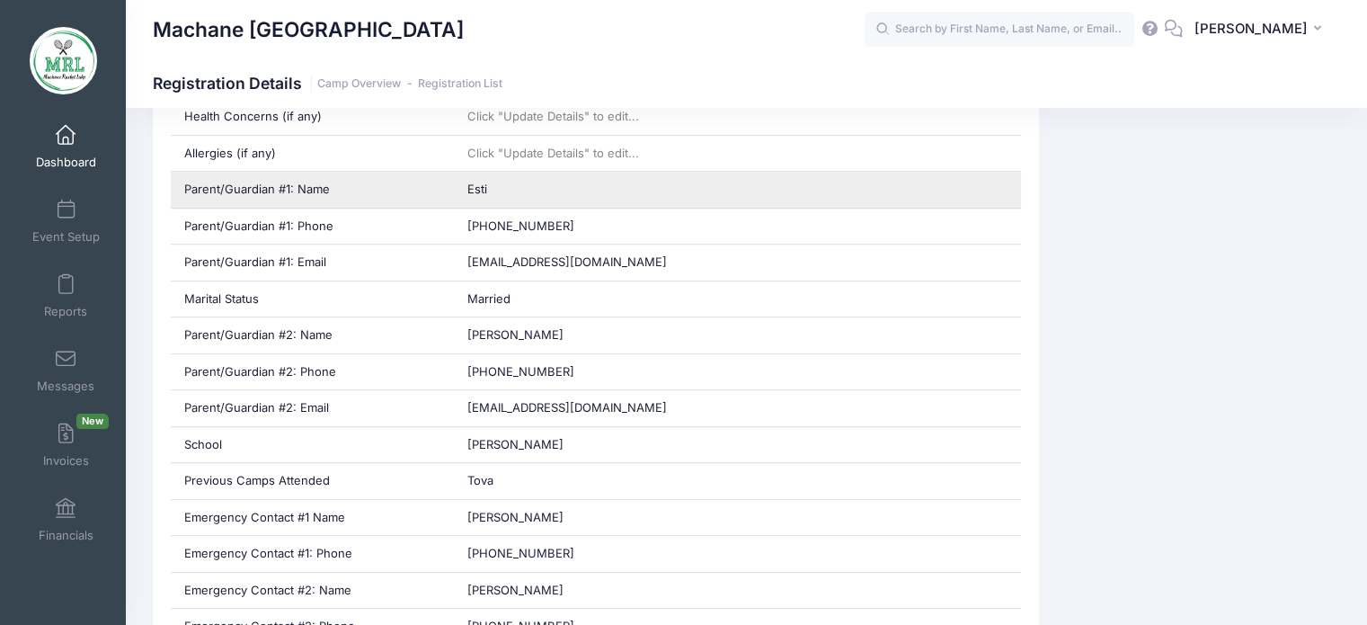
scroll to position [773, 0]
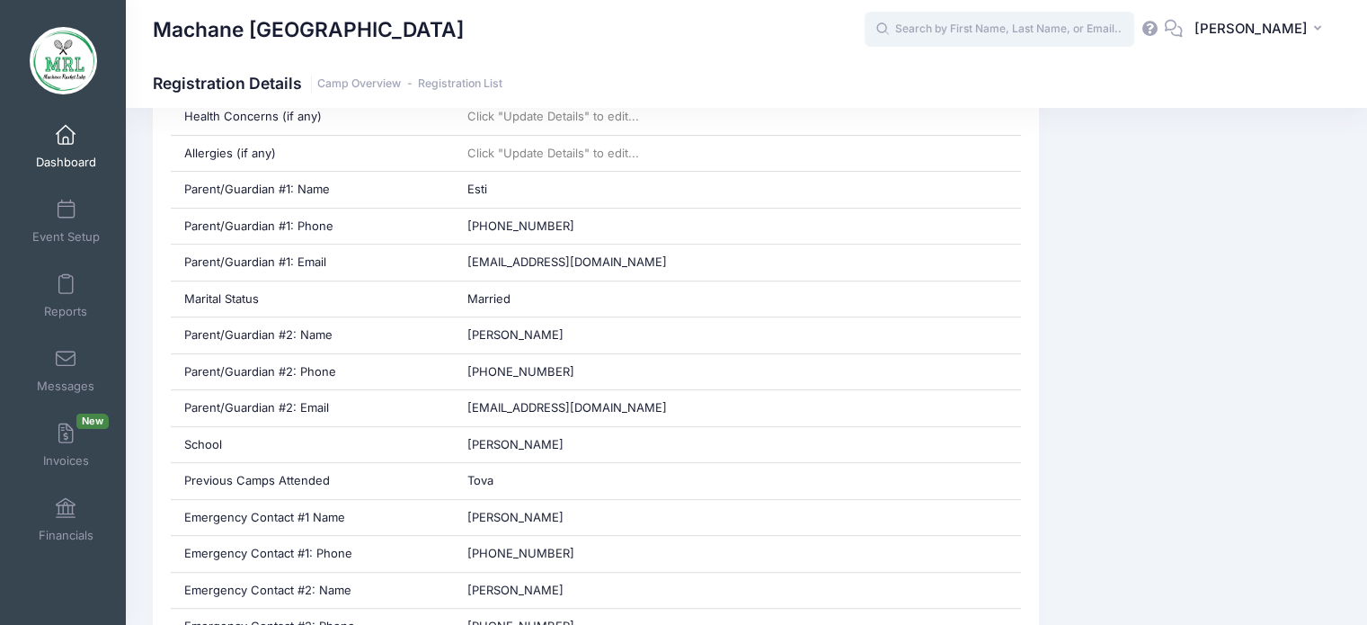
click at [954, 35] on input "text" at bounding box center [1000, 30] width 270 height 36
type input "c"
click at [928, 39] on input "text" at bounding box center [1000, 30] width 270 height 36
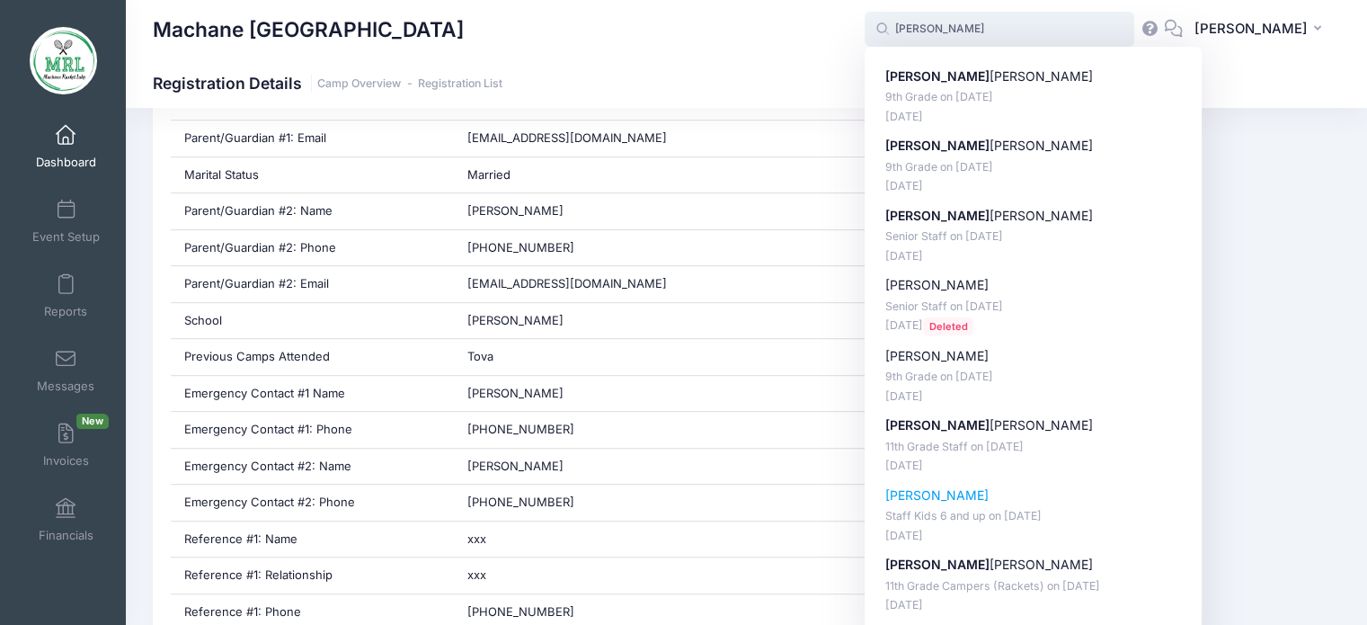
scroll to position [898, 0]
click at [938, 563] on p "miriam markowitz" at bounding box center [1033, 564] width 297 height 19
type input "miriam markowitz (11th Grade Campers (Rackets), Aug-14, 2025)"
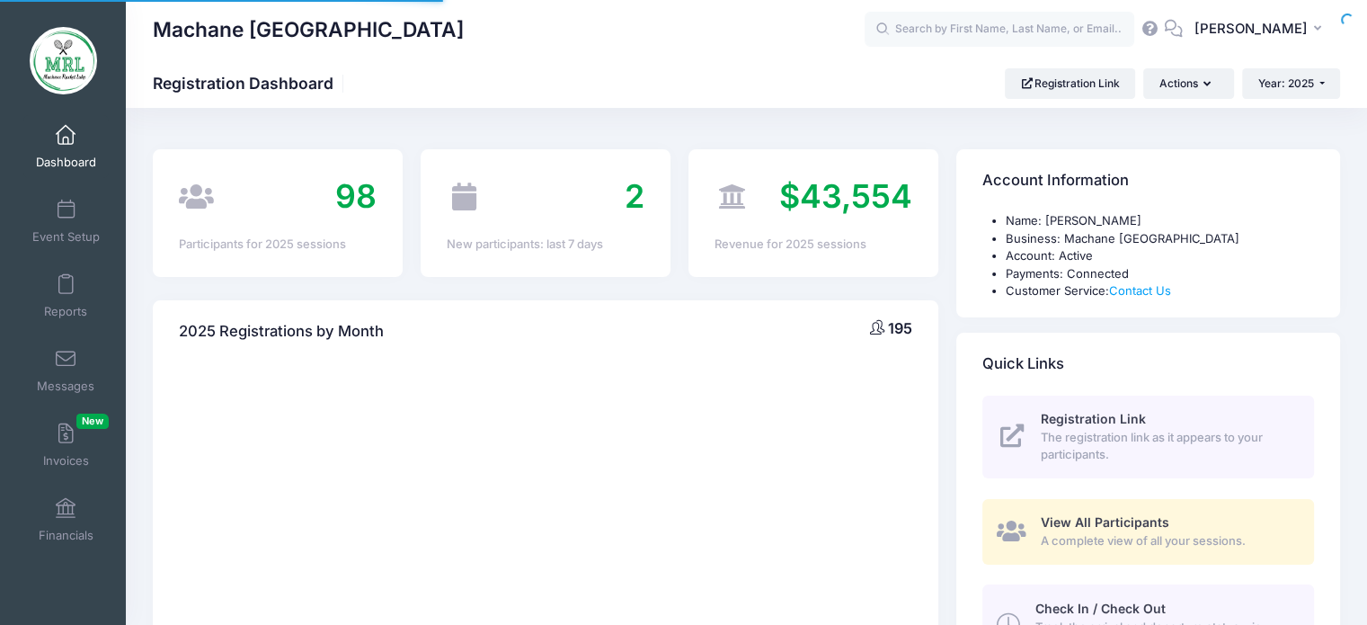
select select
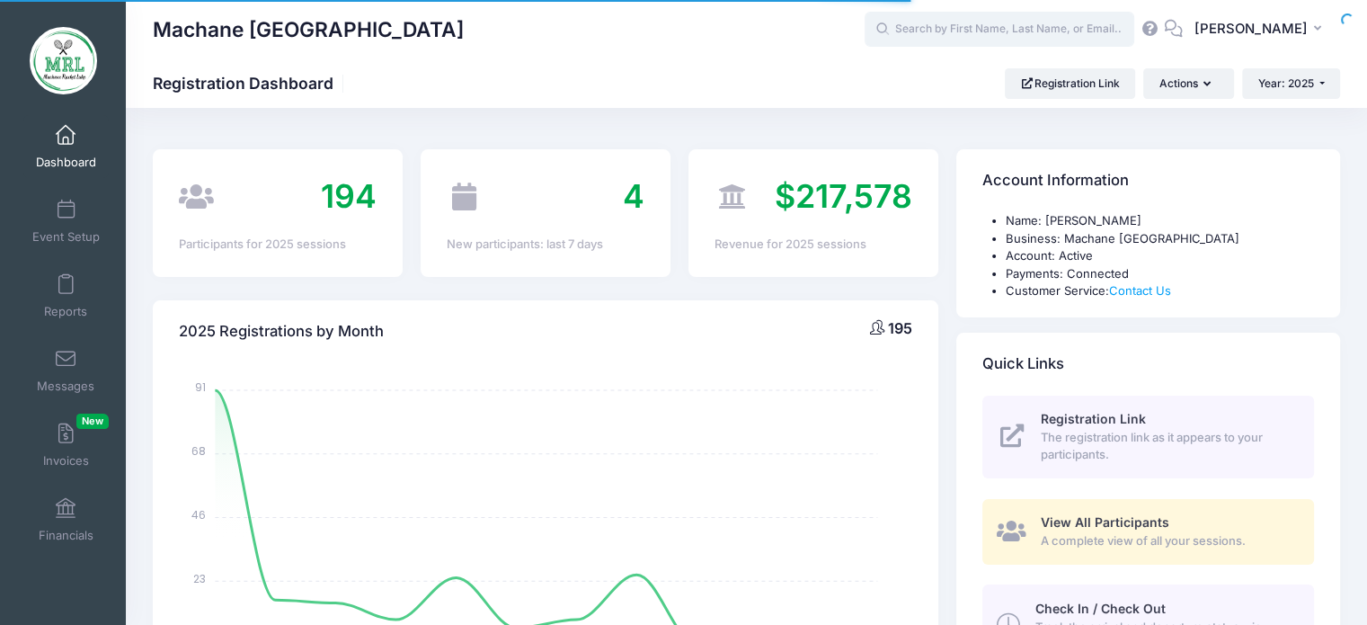
click at [993, 26] on input "text" at bounding box center [1000, 30] width 270 height 36
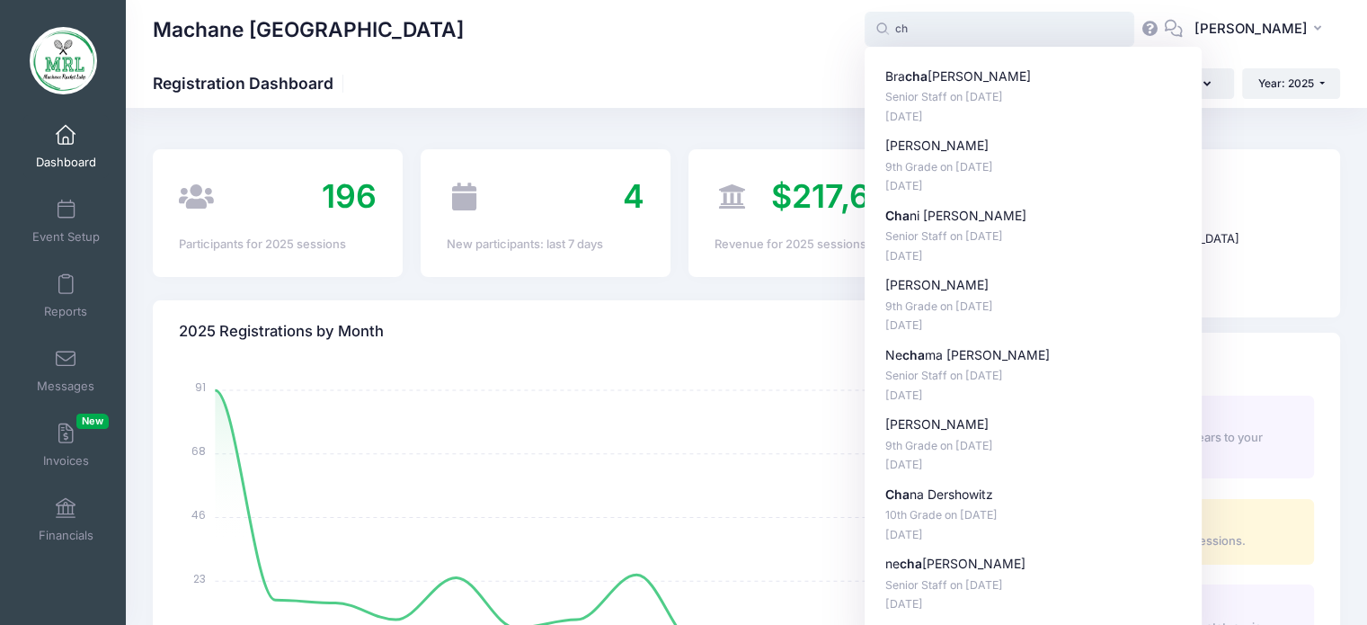
type input "c"
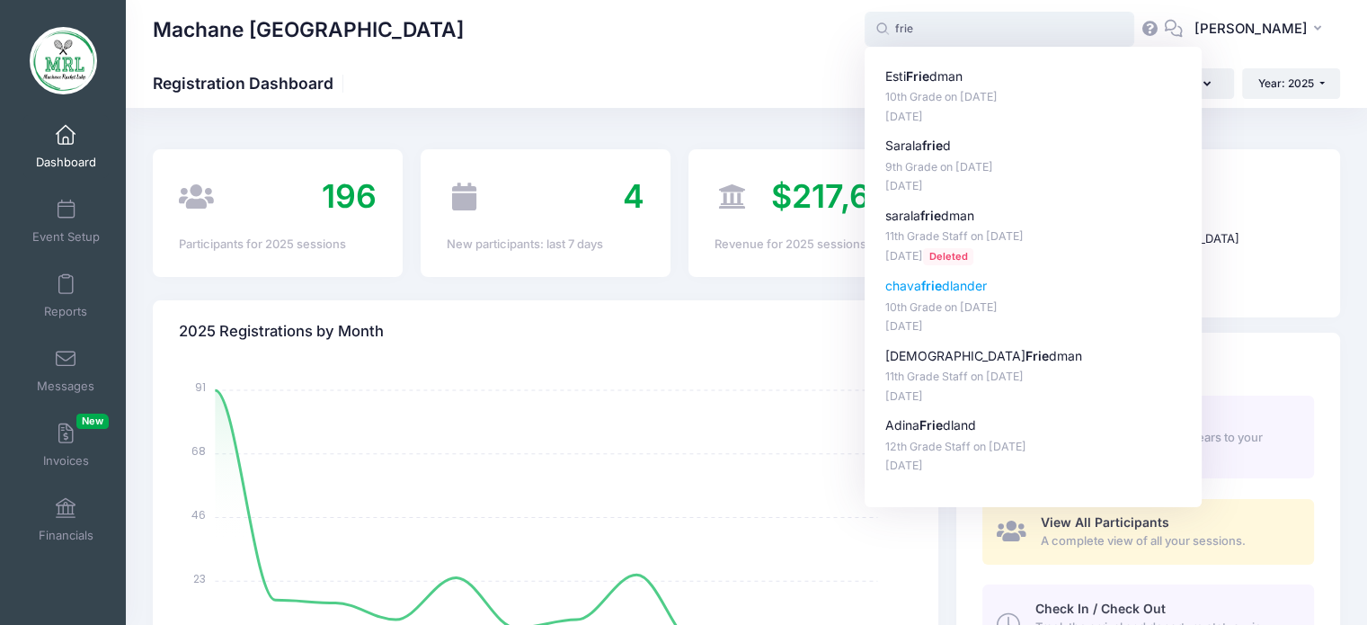
click at [953, 290] on p "[PERSON_NAME] dlander" at bounding box center [1033, 286] width 297 height 19
type input "[PERSON_NAME] (10th Grade, [DATE])"
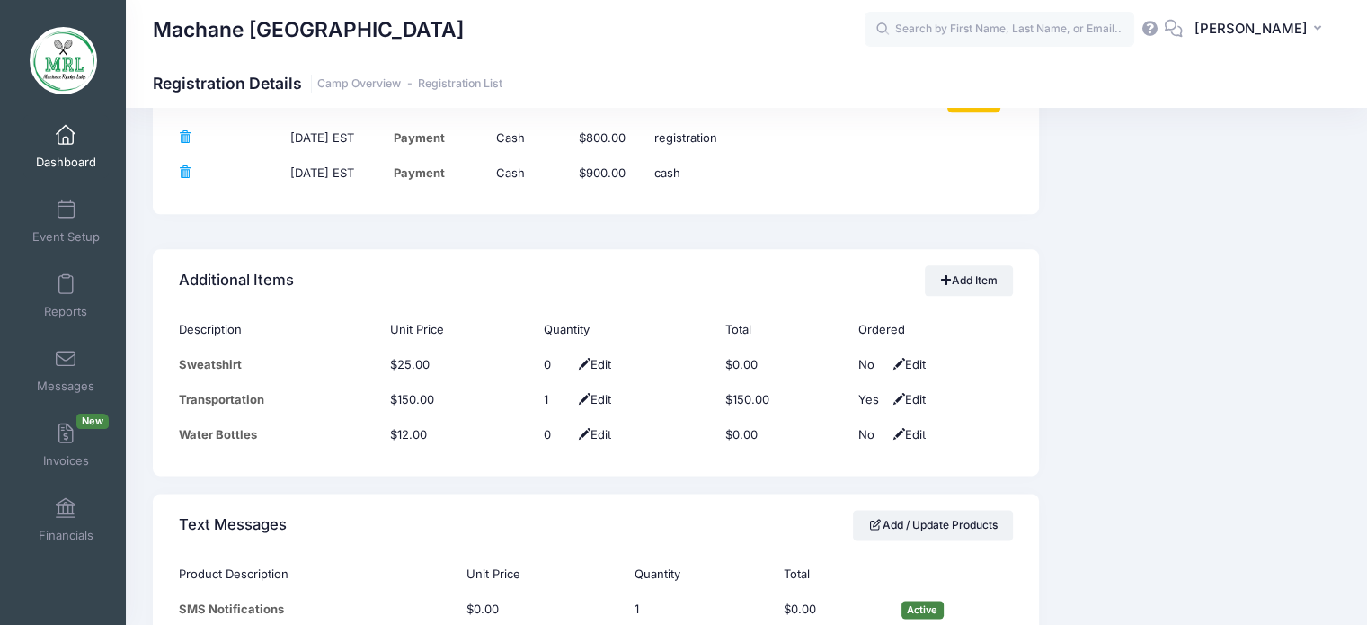
scroll to position [2252, 0]
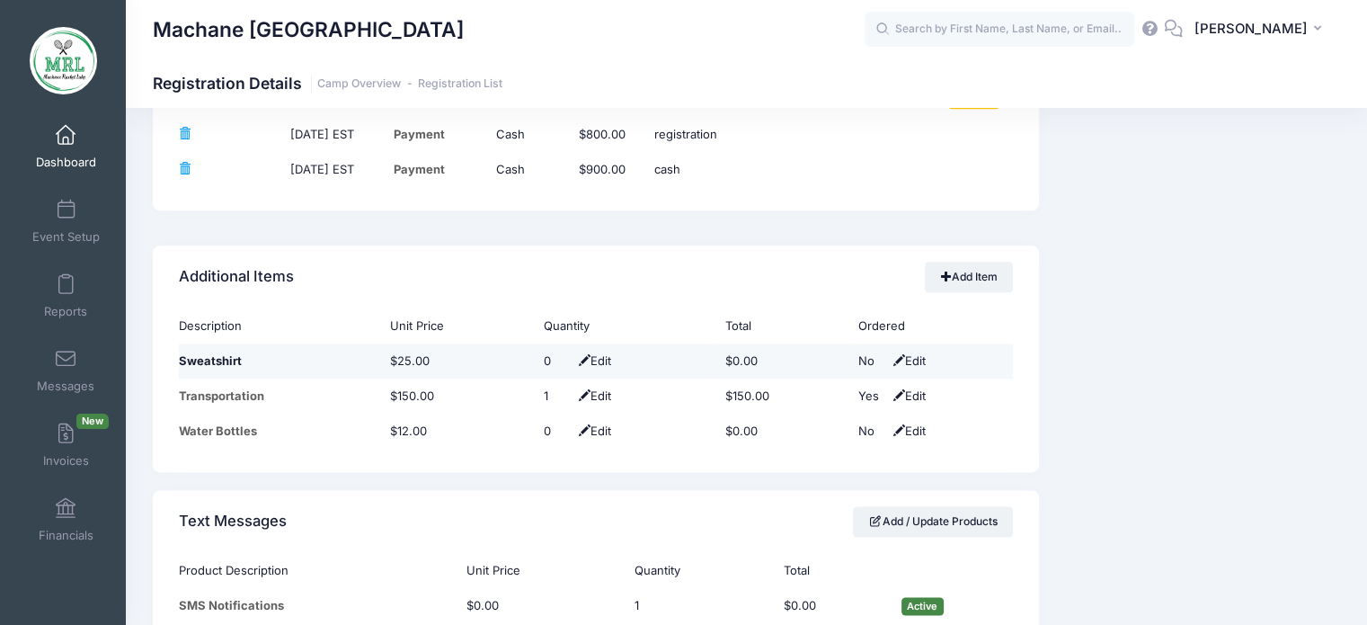
click at [902, 359] on span "Edit" at bounding box center [906, 360] width 37 height 14
click at [866, 358] on select "No Yes" at bounding box center [877, 361] width 40 height 18
select select "1"
click at [857, 352] on select "No Yes" at bounding box center [877, 361] width 40 height 18
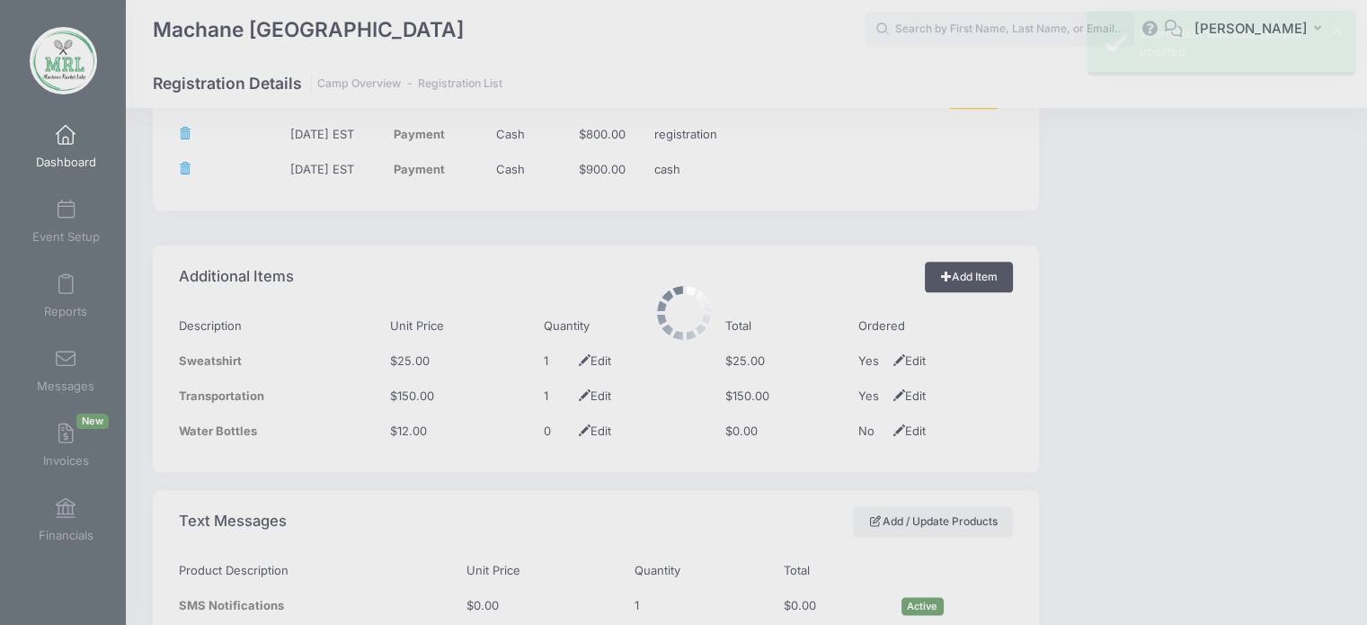
drag, startPoint x: 963, startPoint y: 283, endPoint x: 949, endPoint y: 272, distance: 18.0
click at [949, 272] on link "Add Item" at bounding box center [969, 277] width 88 height 31
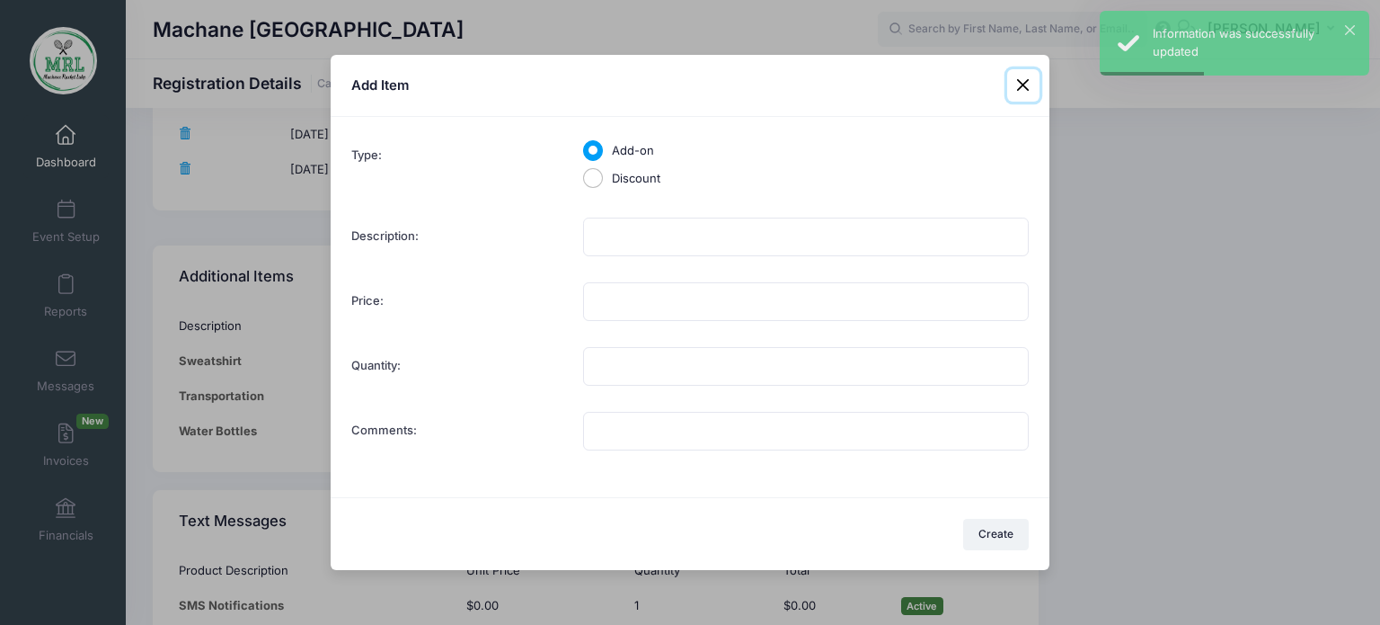
click at [1025, 93] on button at bounding box center [1023, 85] width 32 height 32
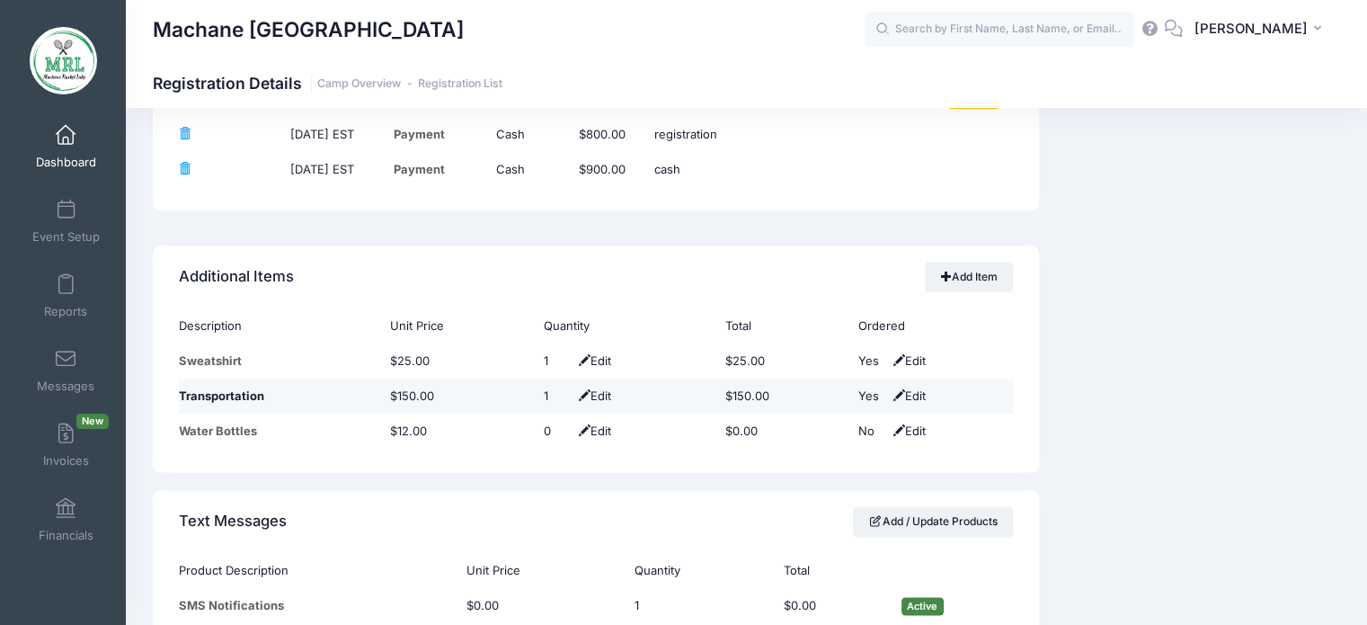
click at [910, 388] on span "Edit" at bounding box center [906, 395] width 37 height 14
click at [884, 389] on select "No Yes" at bounding box center [877, 396] width 40 height 18
click at [857, 387] on select "No Yes" at bounding box center [877, 396] width 40 height 18
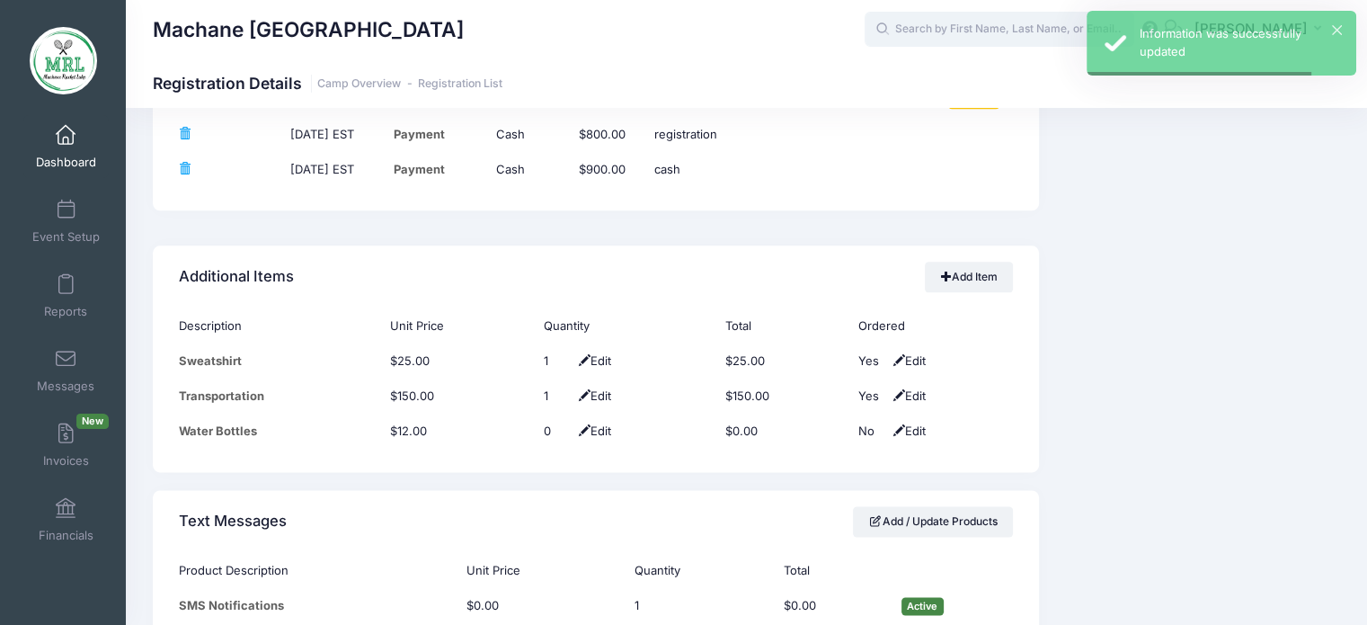
click at [956, 24] on input "text" at bounding box center [1000, 30] width 270 height 36
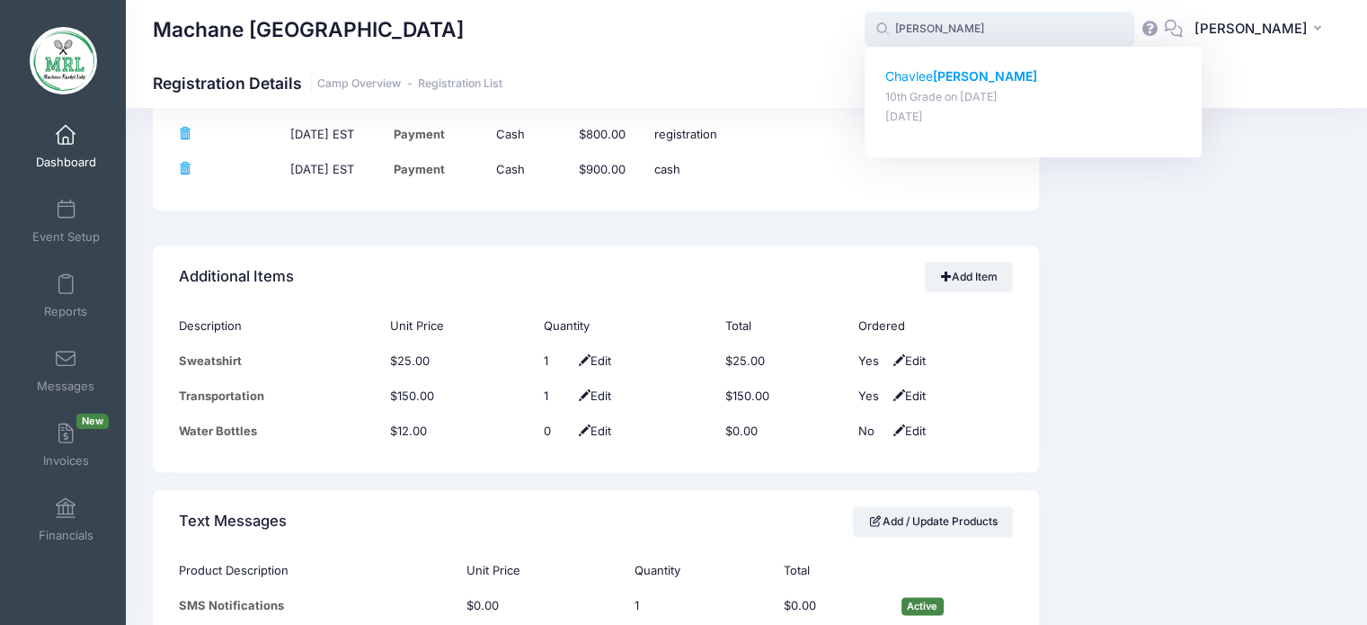
drag, startPoint x: 957, startPoint y: 31, endPoint x: 937, endPoint y: 81, distance: 53.2
click at [937, 48] on span "bochner bochner Chavlee Bochner 10th Grade on Aug-14, 2025 Feb-02, 2025" at bounding box center [1000, 30] width 270 height 36
click at [937, 81] on p "Chavlee Bochner" at bounding box center [1033, 76] width 297 height 19
type input "Chavlee Bochner (10th Grade, Aug-14, 2025)"
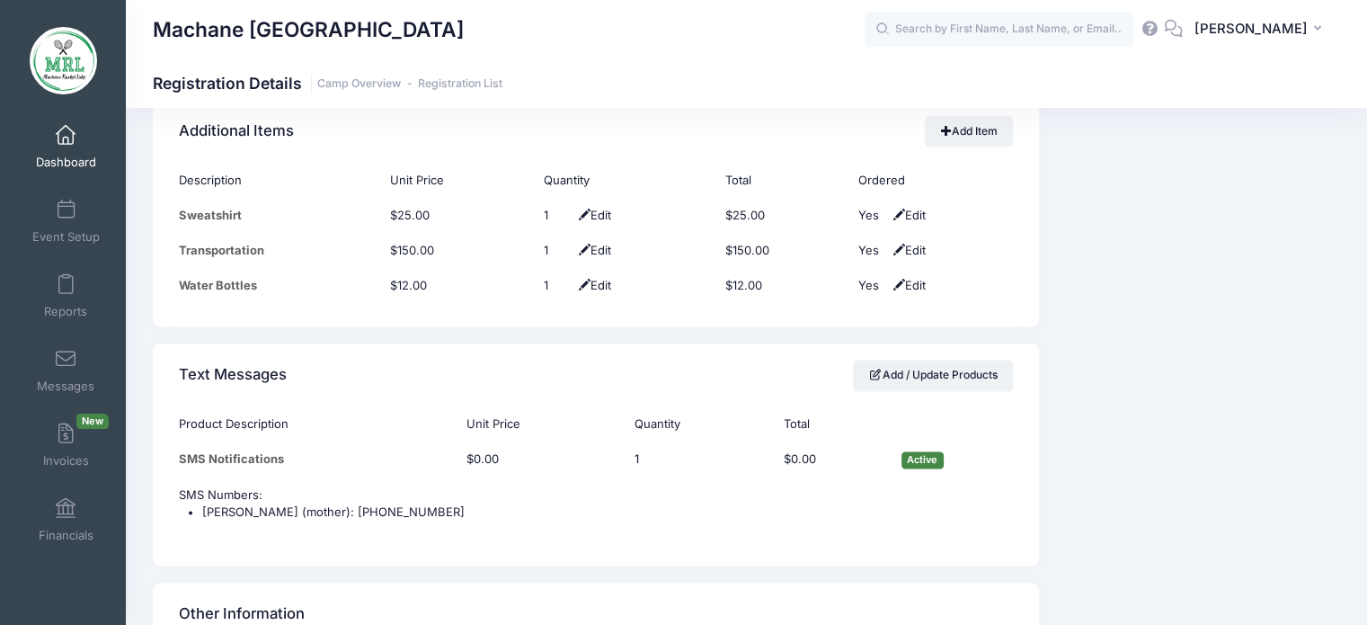
scroll to position [2458, 0]
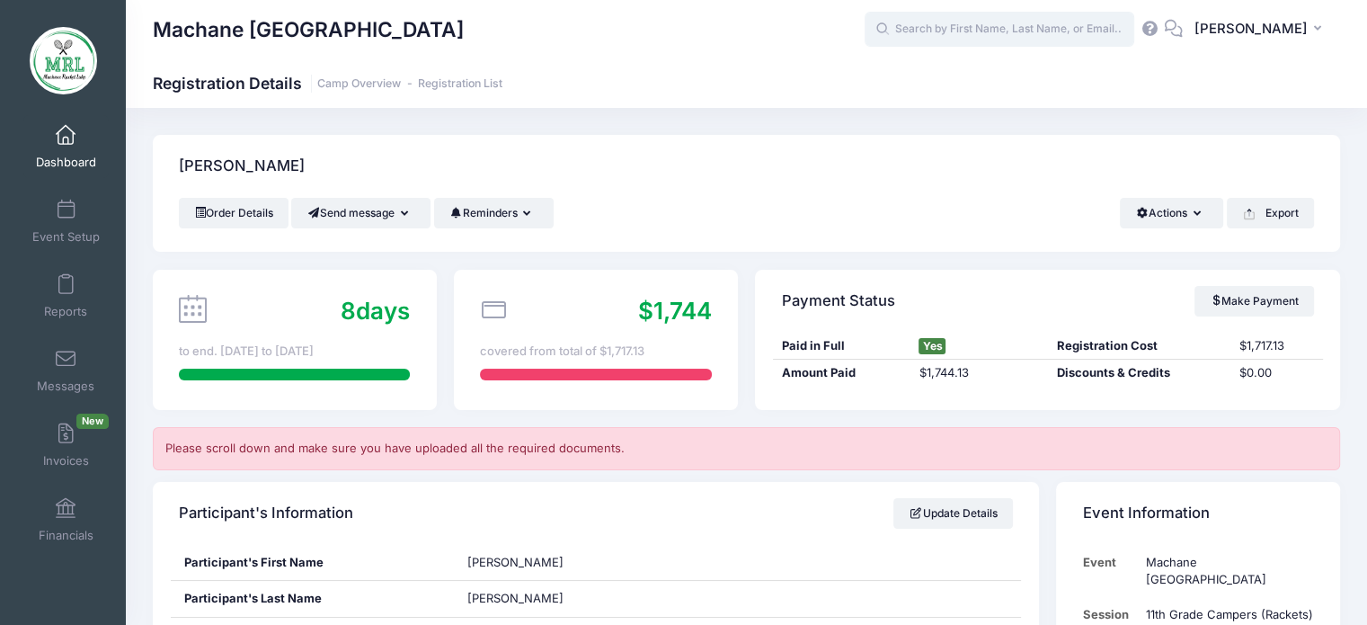
click at [954, 31] on input "text" at bounding box center [1000, 30] width 270 height 36
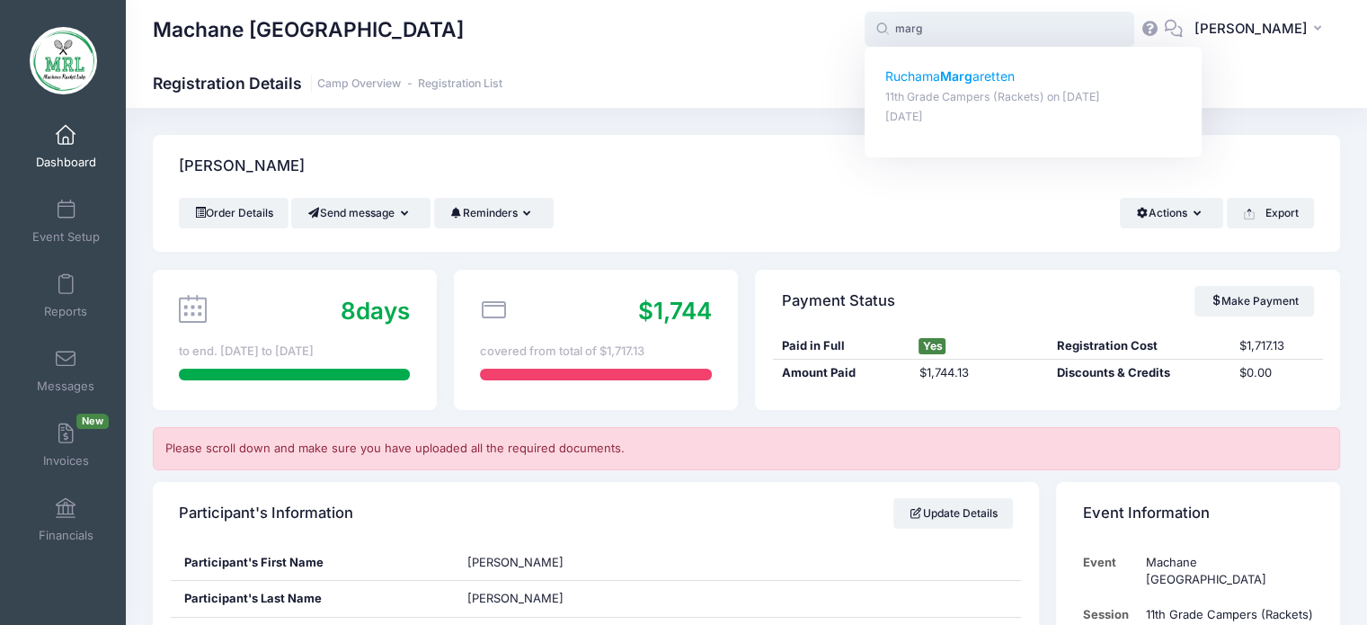
click at [953, 70] on strong "Marg" at bounding box center [956, 75] width 32 height 15
type input "Ruchama Margaretten (11th Grade Campers (Rackets), Aug-14, 2025)"
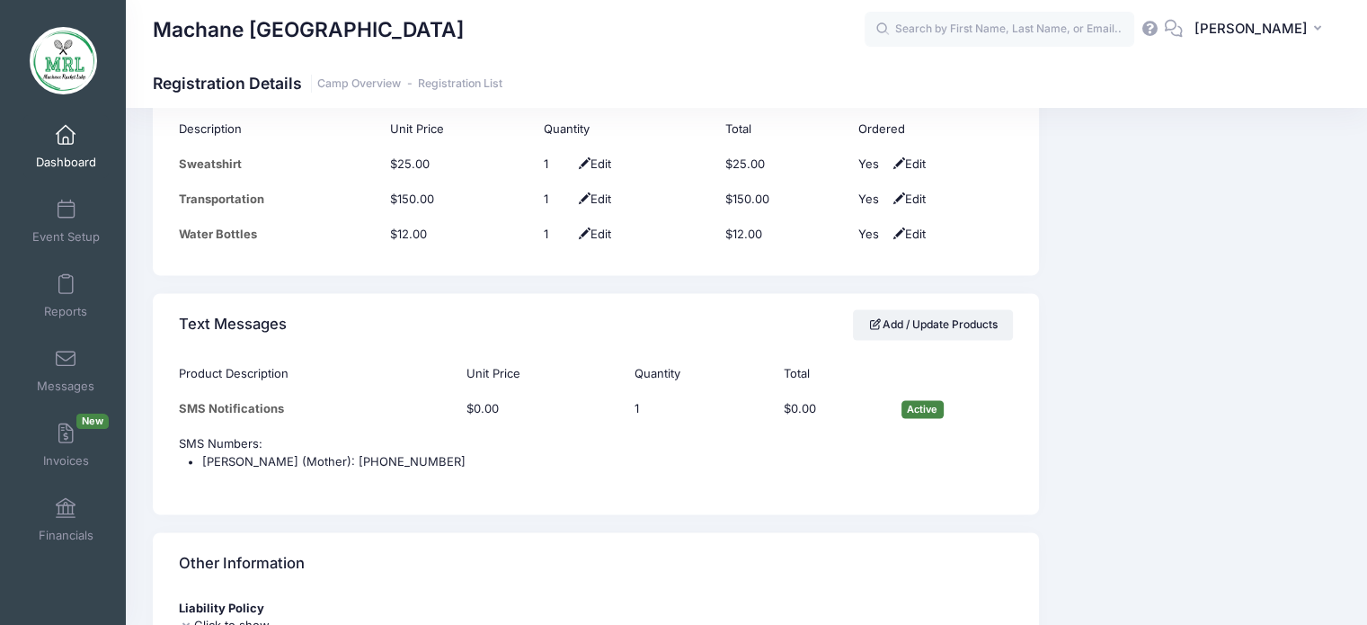
scroll to position [2365, 0]
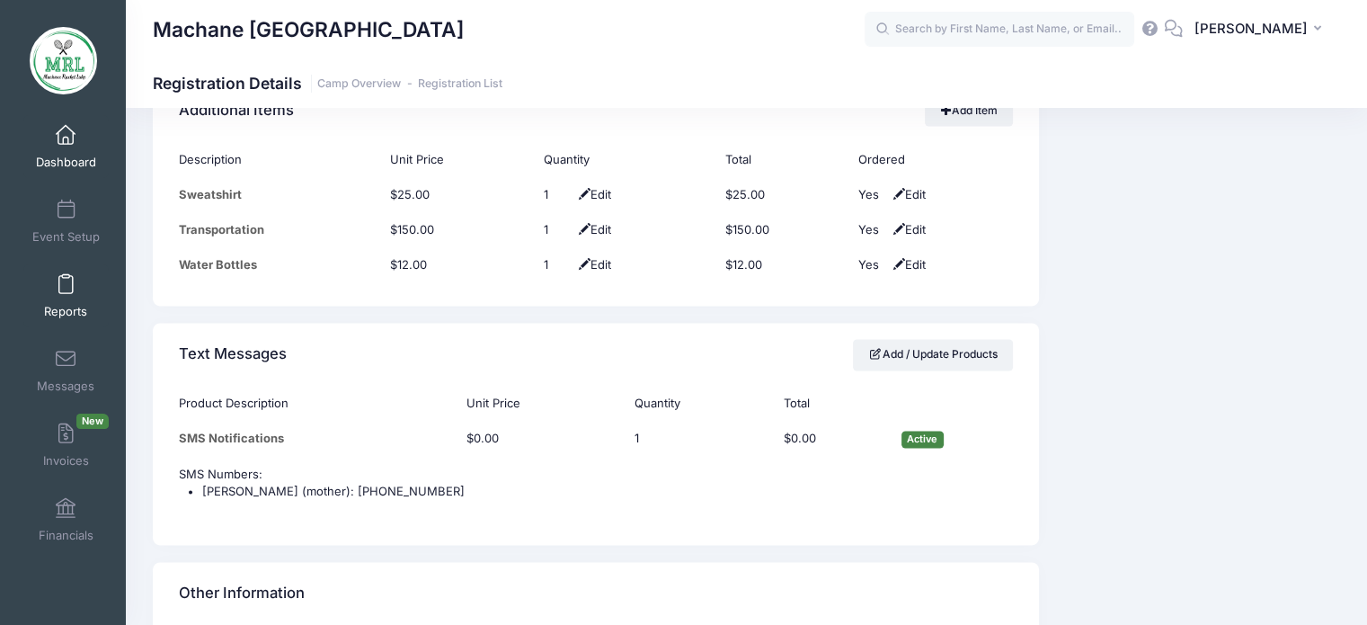
click at [66, 290] on span at bounding box center [66, 285] width 0 height 20
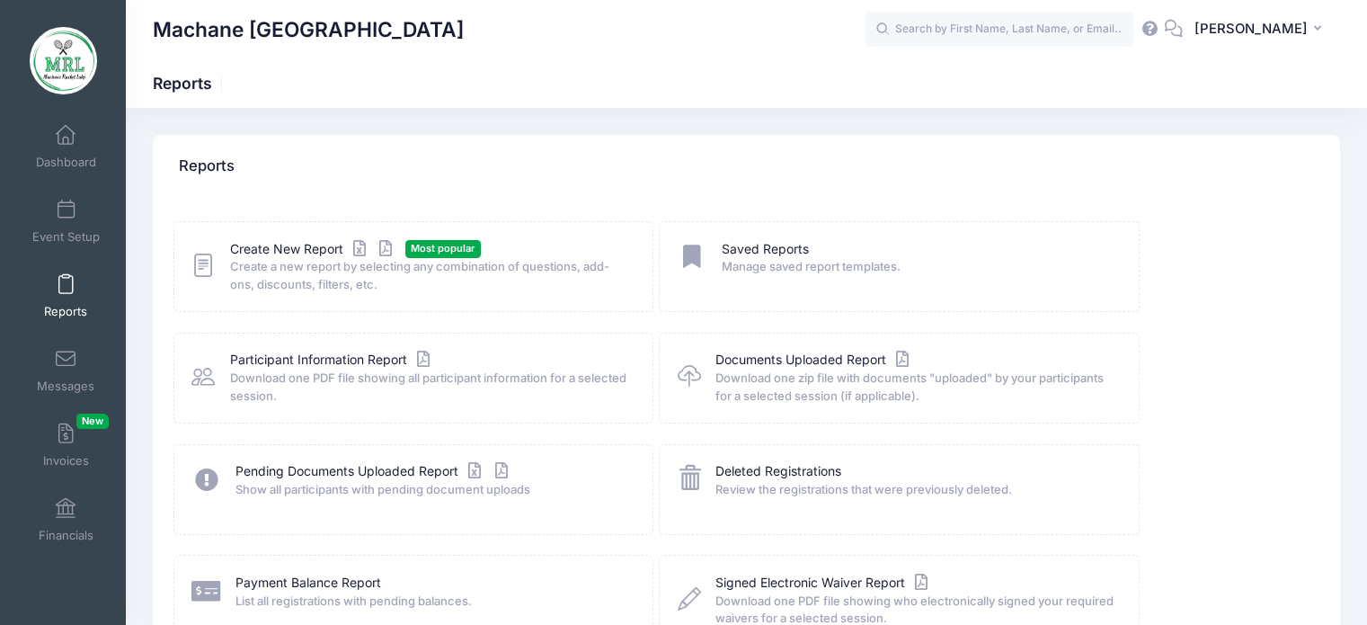
click at [359, 279] on span "Create a new report by selecting any combination of questions, add-ons, discoun…" at bounding box center [429, 275] width 399 height 35
click at [311, 258] on span "Create a new report by selecting any combination of questions, add-ons, discoun…" at bounding box center [429, 275] width 399 height 35
click at [311, 247] on link "Create New Report" at bounding box center [313, 249] width 167 height 19
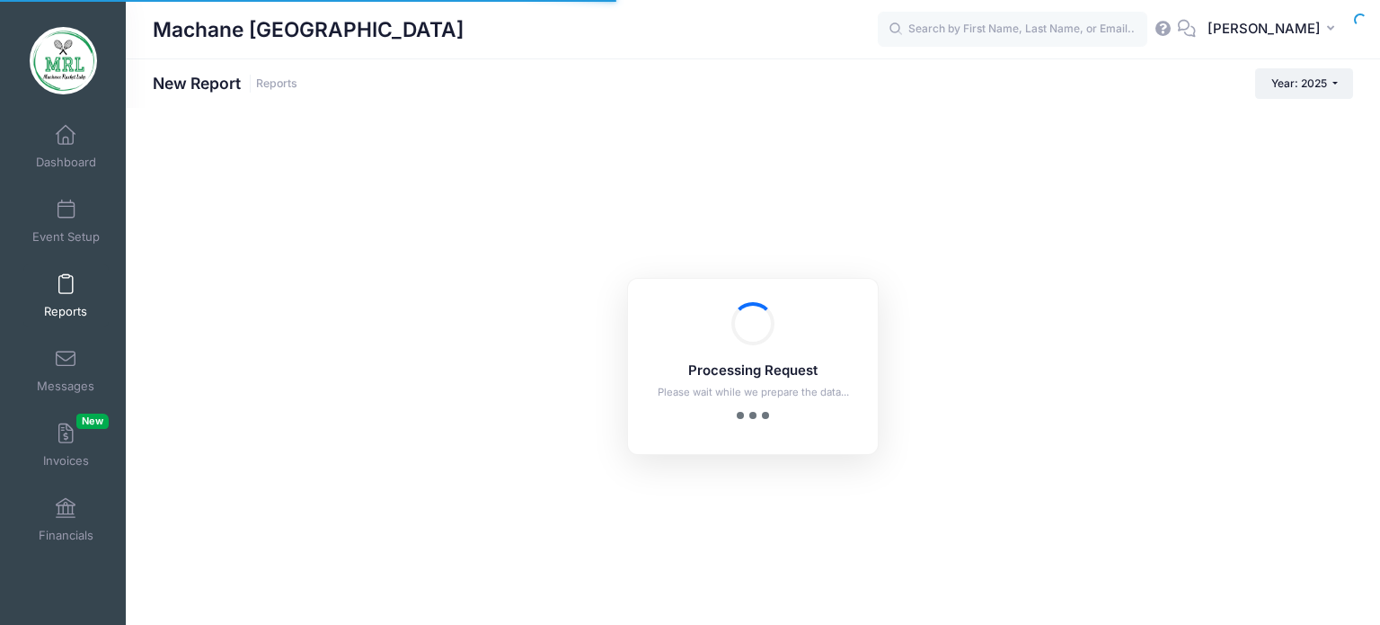
checkbox input "true"
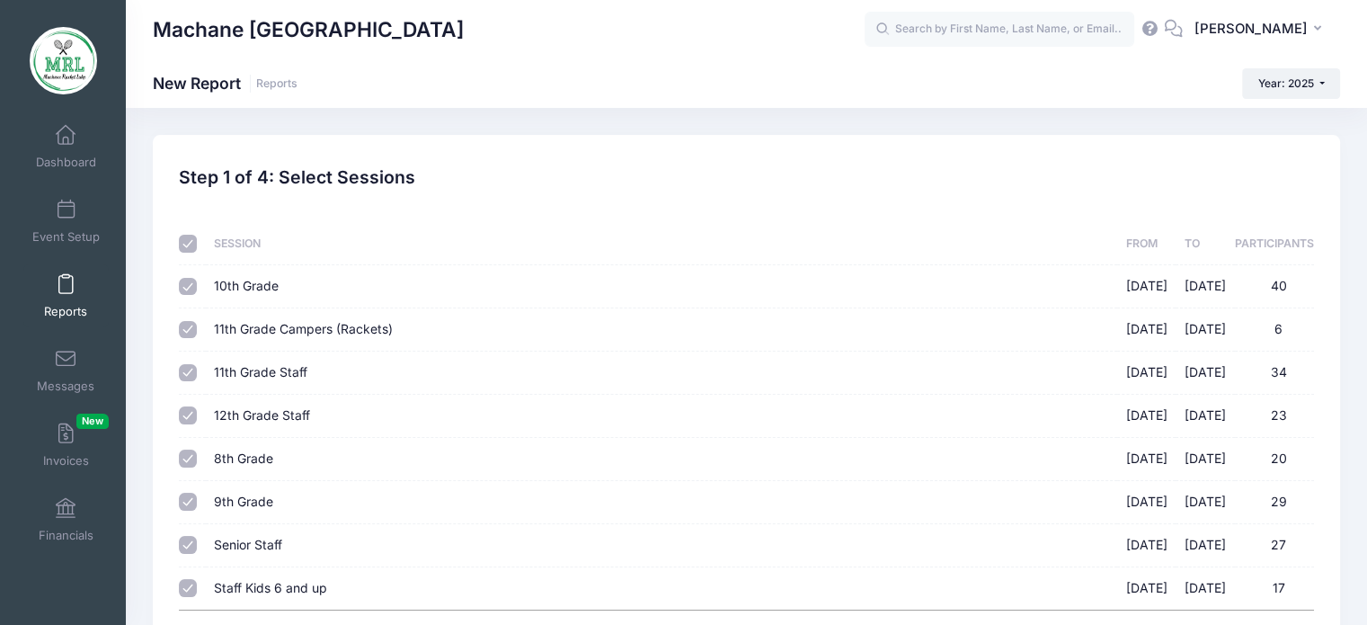
click at [187, 283] on input "10th Grade [DATE] - [DATE] 40" at bounding box center [188, 287] width 18 height 18
checkbox input "false"
click at [187, 327] on input "11th Grade Campers (Rackets) [DATE] - [DATE] 6" at bounding box center [188, 330] width 18 height 18
checkbox input "false"
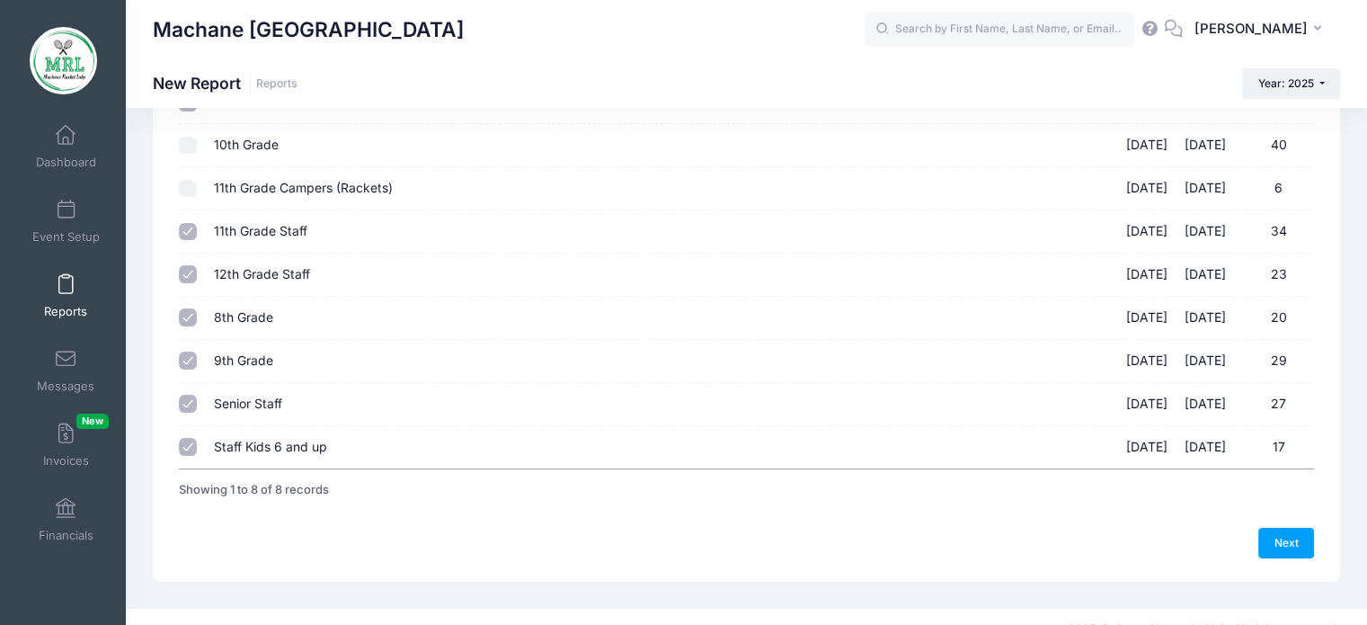
scroll to position [142, 0]
click at [191, 315] on input "8th Grade [DATE] - [DATE] 20" at bounding box center [188, 316] width 18 height 18
checkbox input "false"
click at [187, 358] on input "9th Grade [DATE] - [DATE] 29" at bounding box center [188, 360] width 18 height 18
checkbox input "false"
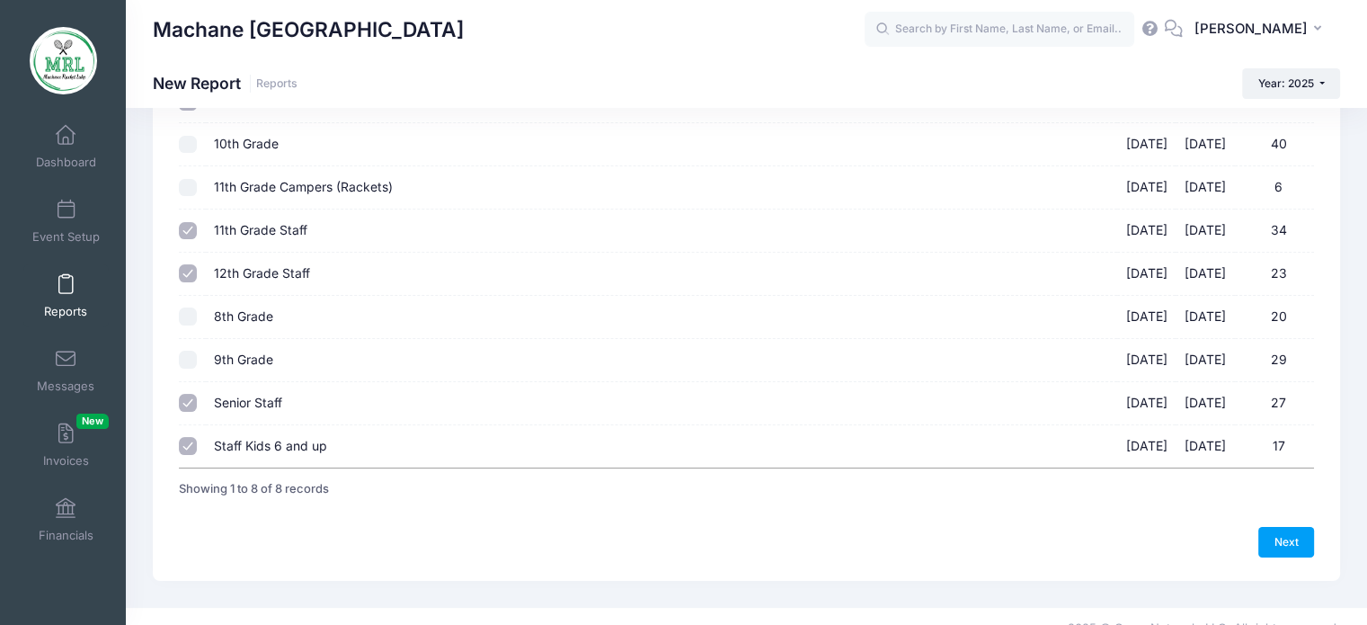
click at [186, 441] on input "Staff Kids 6 and up [DATE] - [DATE] 17" at bounding box center [188, 446] width 18 height 18
checkbox input "false"
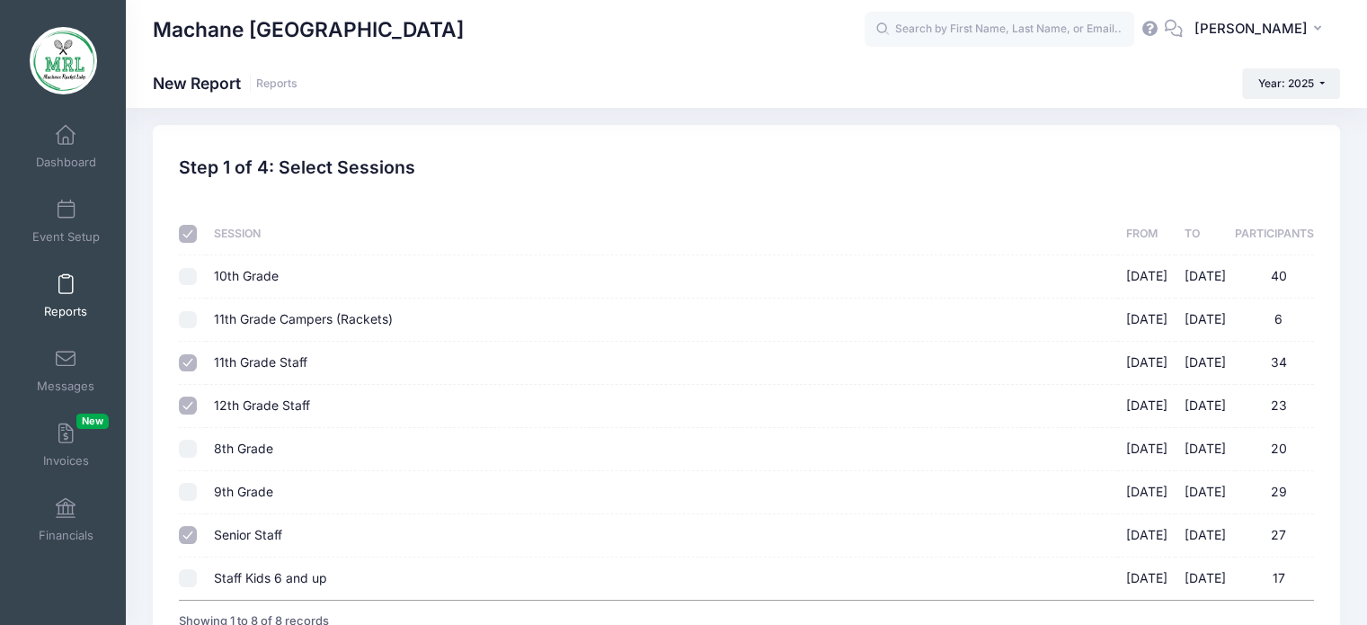
scroll to position [8, 0]
click at [1362, 99] on div "Machane Racket Lake New Report Reports Year: 2025 Year: 2025" at bounding box center [746, 82] width 1241 height 49
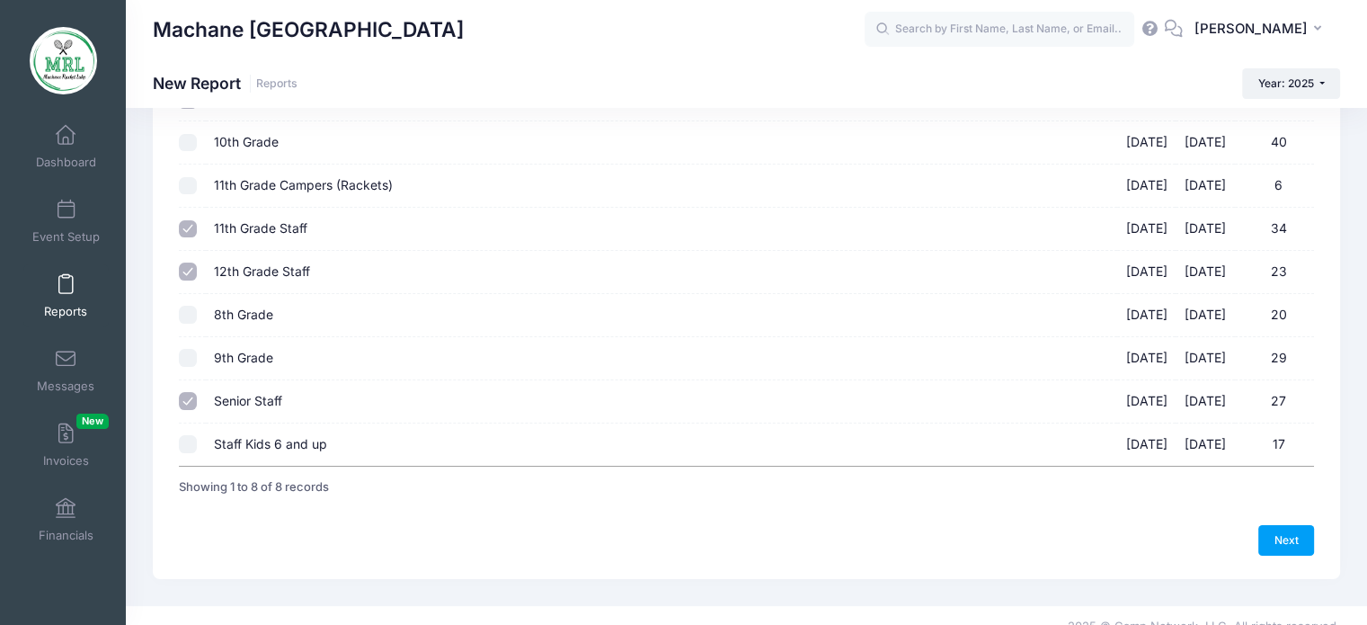
scroll to position [164, 0]
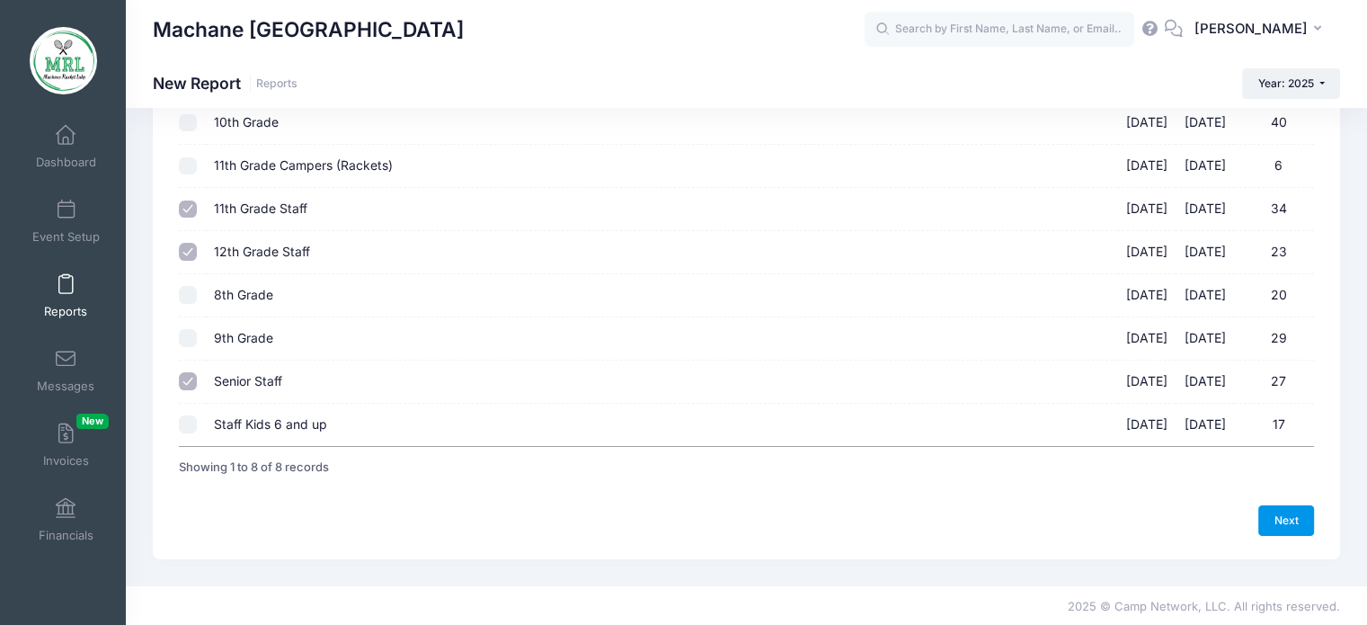
click at [1300, 515] on link "Next" at bounding box center [1286, 520] width 56 height 31
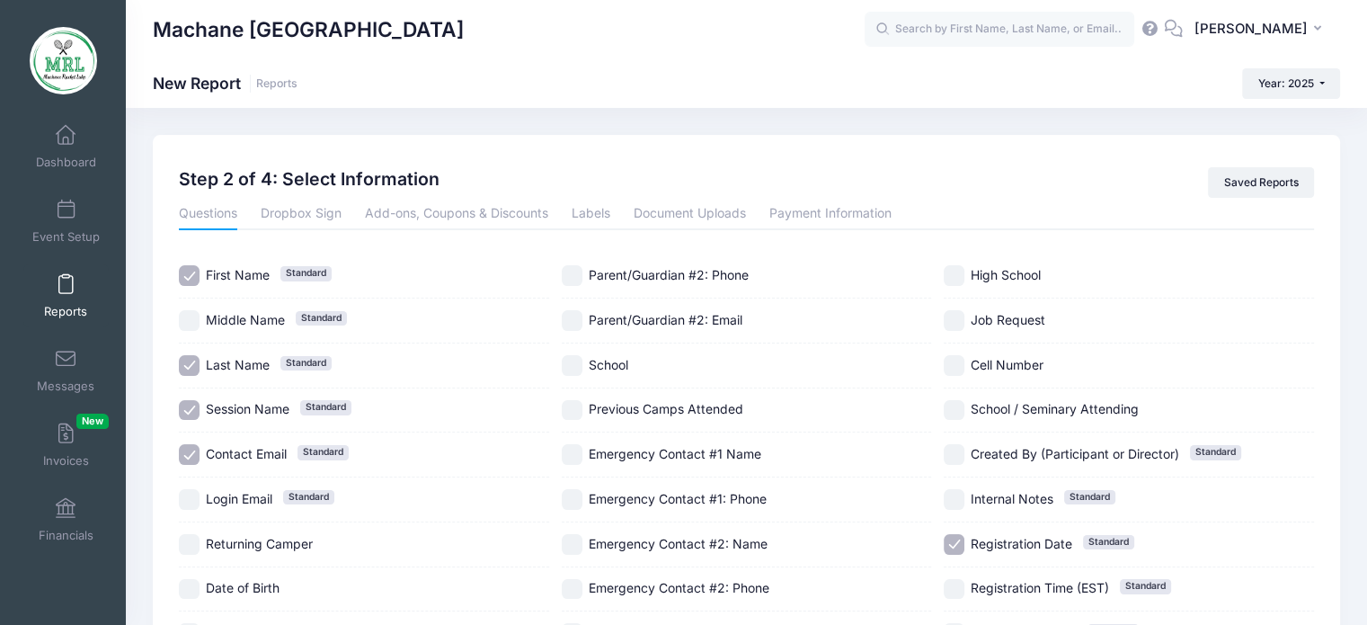
click at [190, 452] on input "Contact Email Standard" at bounding box center [189, 454] width 21 height 21
checkbox input "false"
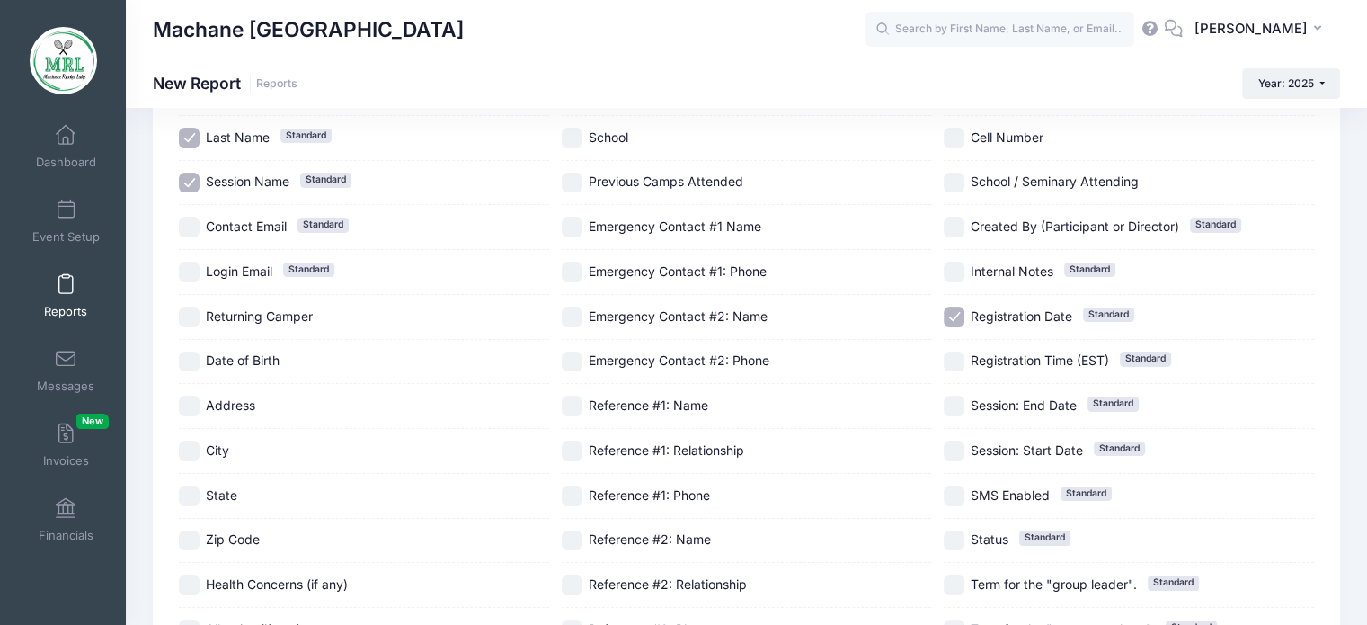
scroll to position [235, 0]
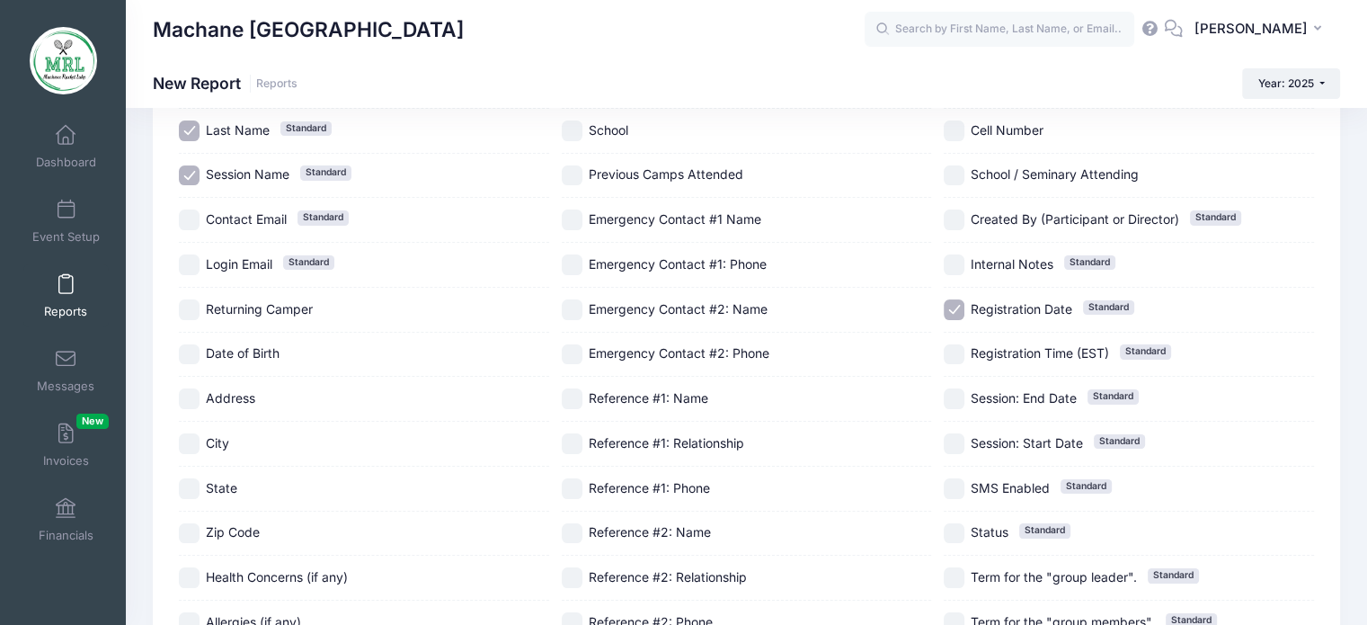
click at [955, 305] on input "Registration Date Standard" at bounding box center [954, 309] width 21 height 21
checkbox input "false"
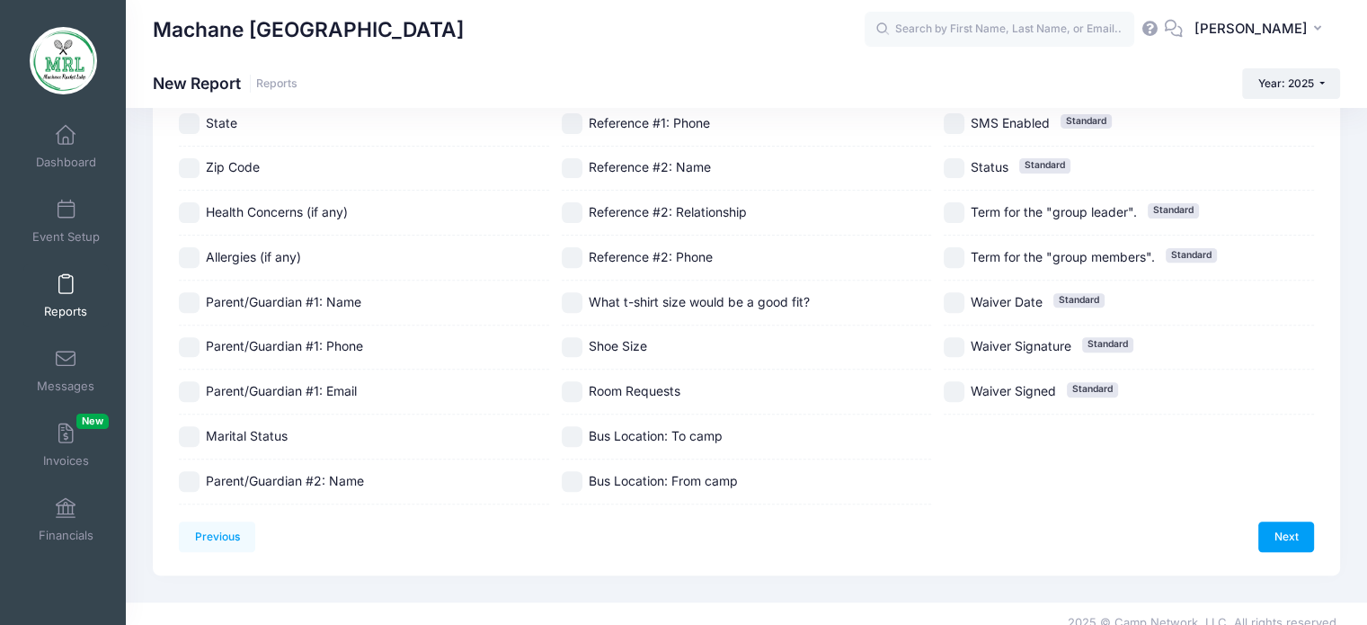
scroll to position [602, 0]
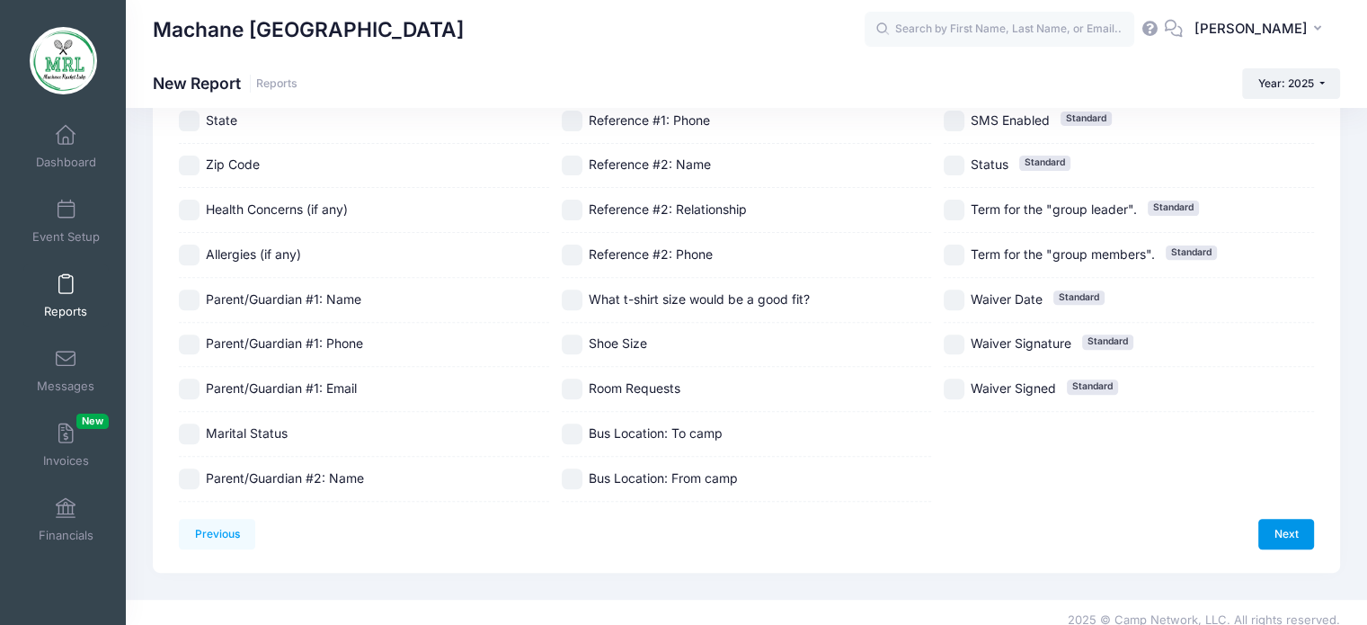
click at [1294, 528] on link "Next" at bounding box center [1286, 534] width 56 height 31
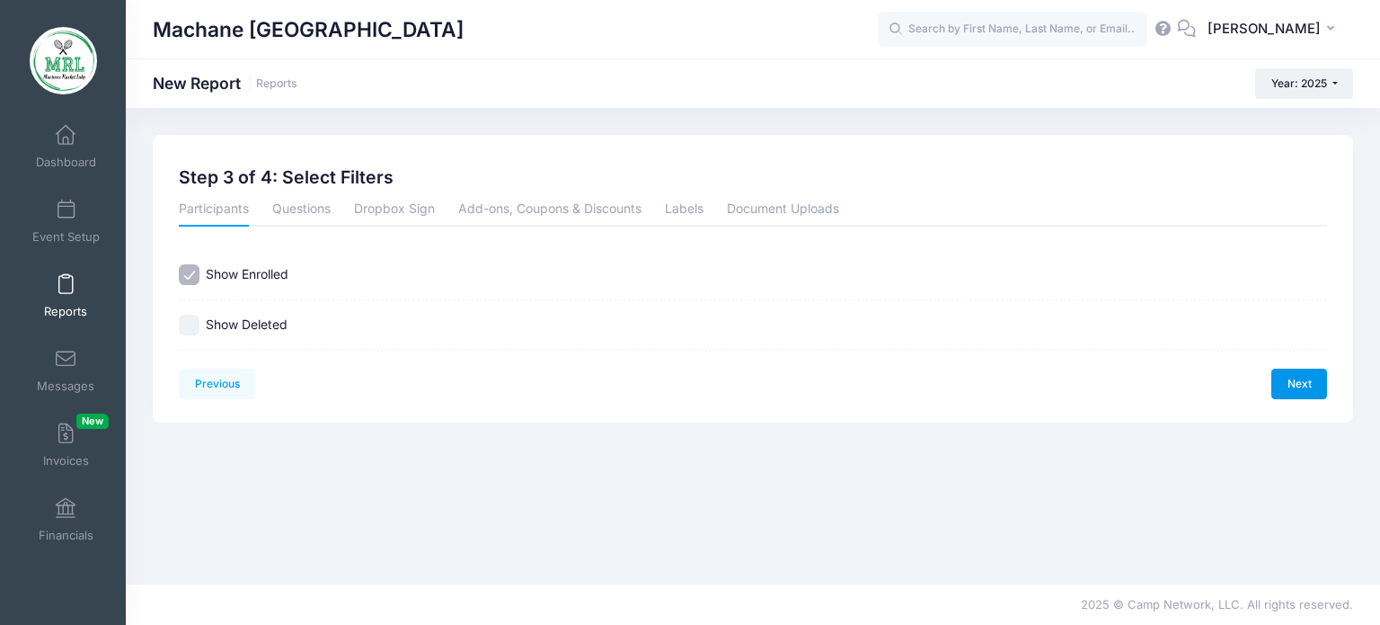
click at [1299, 378] on link "Next" at bounding box center [1300, 383] width 56 height 31
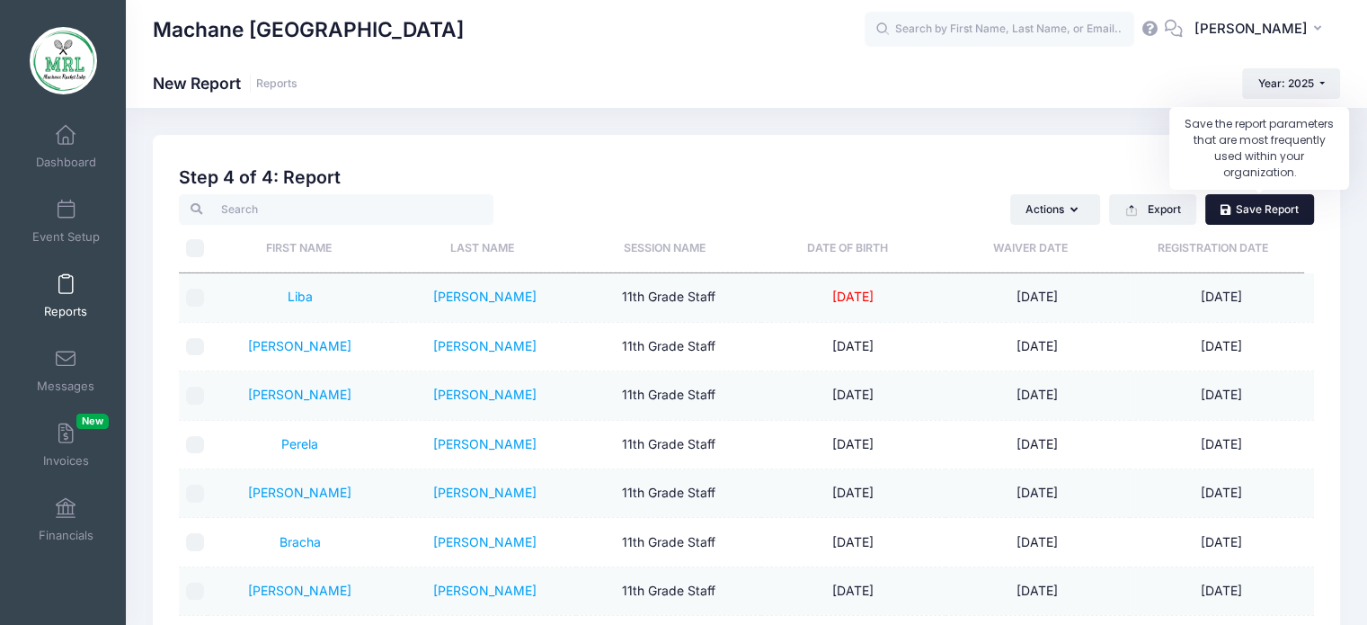
click at [1248, 209] on link "Save Report" at bounding box center [1259, 209] width 109 height 31
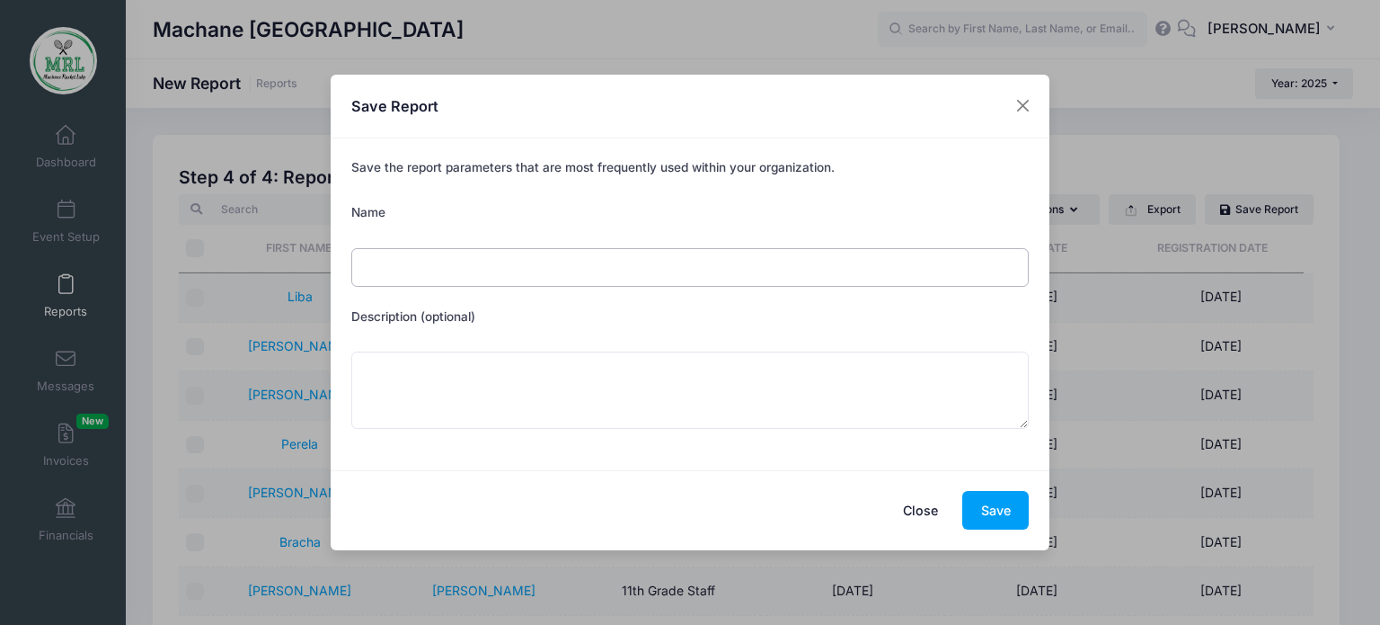
click at [517, 263] on input "Name" at bounding box center [690, 267] width 679 height 39
type input "Staff list"
click at [988, 503] on button "Save" at bounding box center [996, 510] width 67 height 39
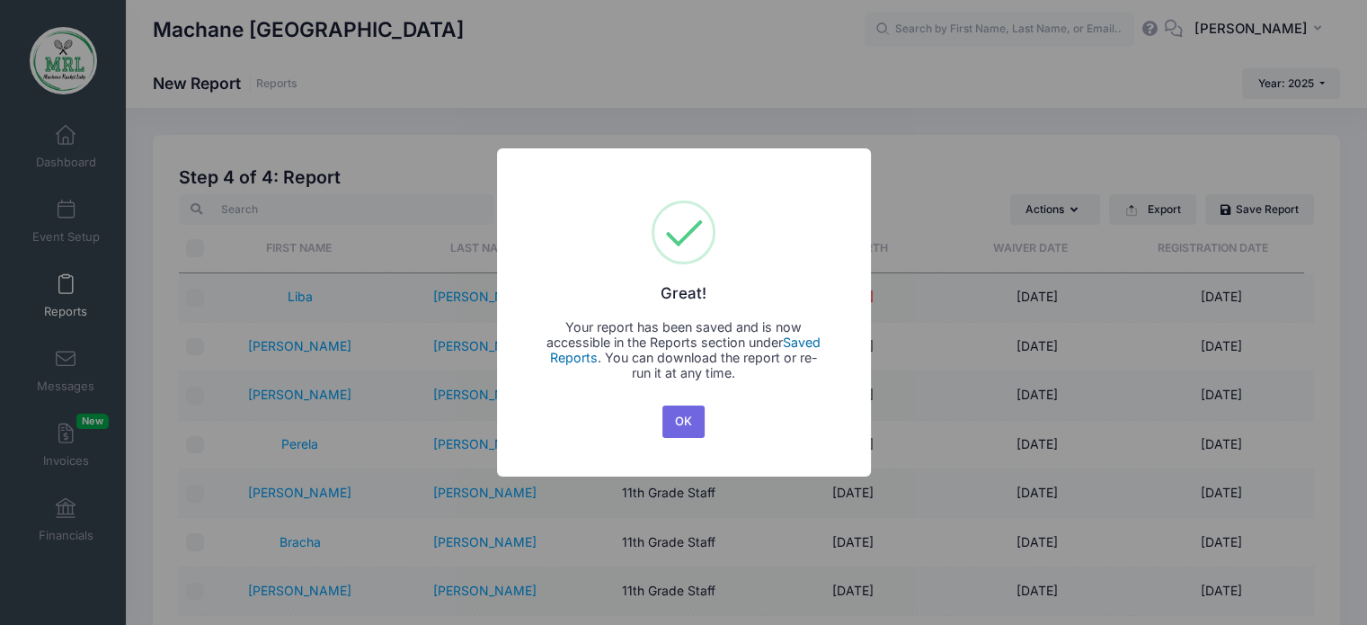
click at [798, 339] on link "Saved Reports" at bounding box center [685, 349] width 271 height 31
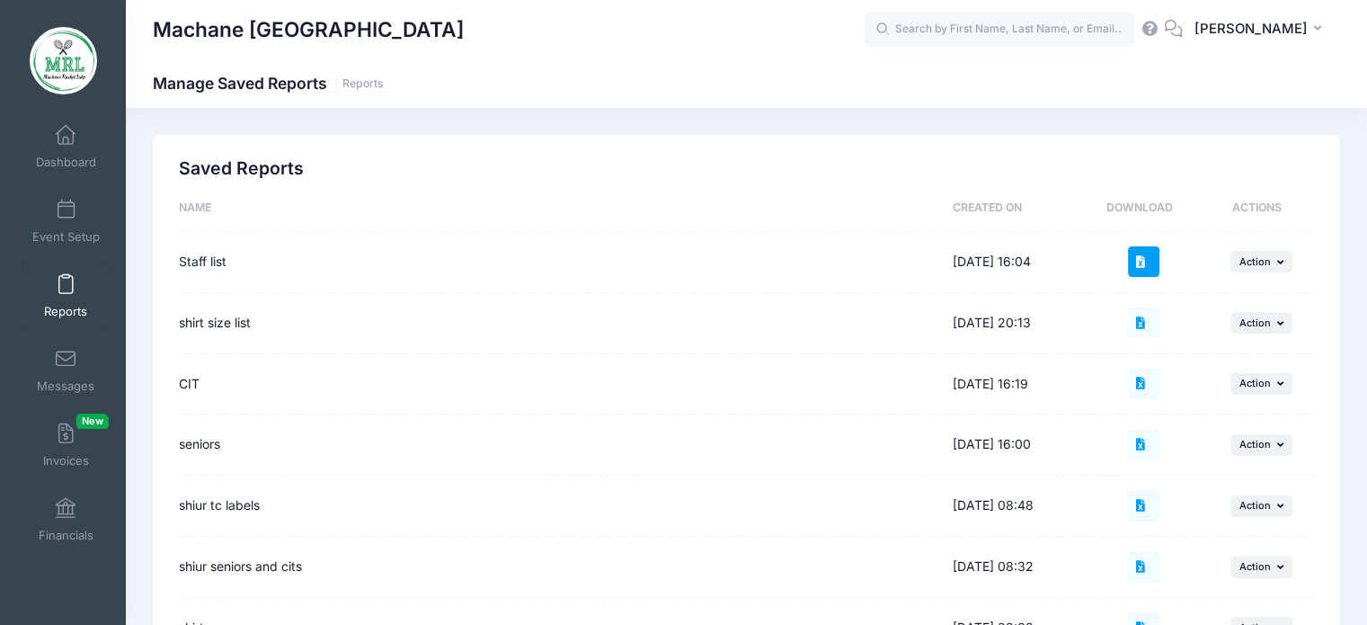
click at [1140, 268] on button at bounding box center [1143, 261] width 31 height 31
click at [48, 308] on span "Reports" at bounding box center [65, 311] width 43 height 15
